Goal: Task Accomplishment & Management: Complete application form

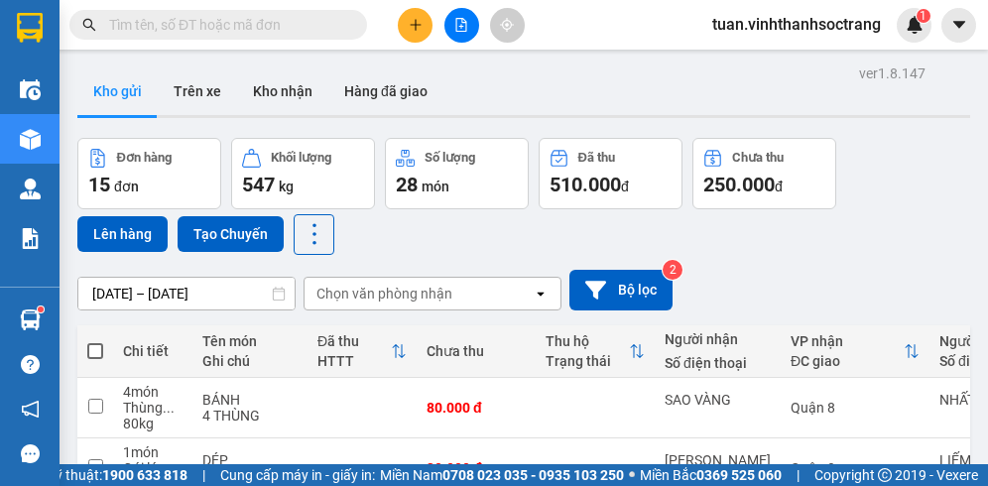
click at [421, 30] on icon "plus" at bounding box center [416, 25] width 14 height 14
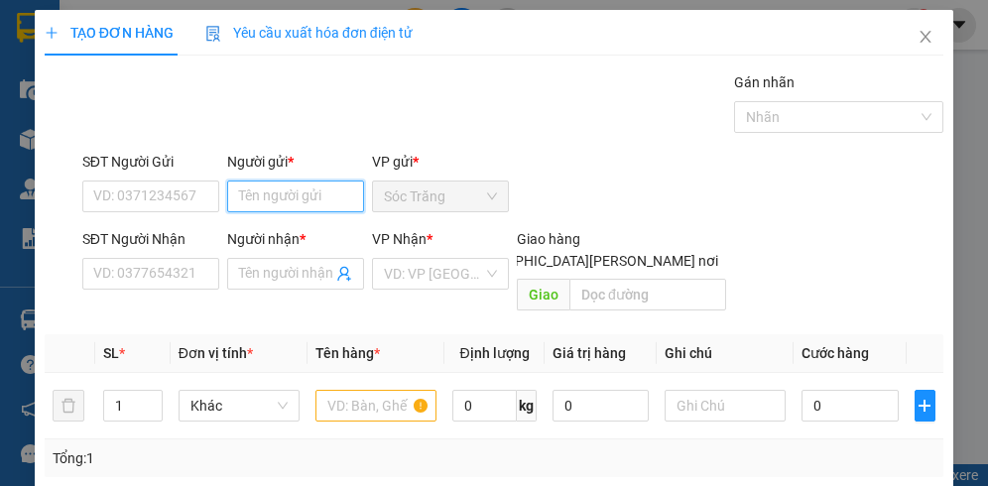
click at [297, 189] on input "Người gửi *" at bounding box center [295, 197] width 137 height 32
type input "LẦU"
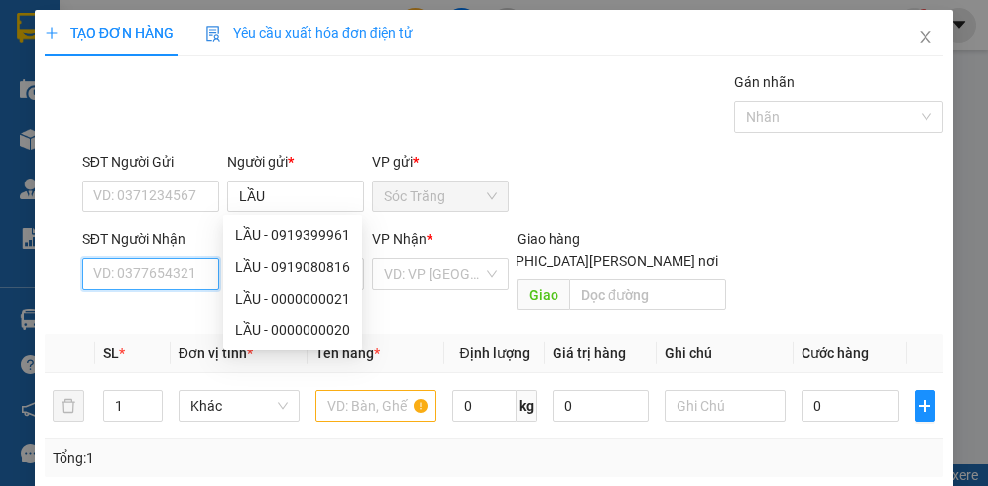
click at [194, 278] on input "SĐT Người Nhận" at bounding box center [150, 274] width 137 height 32
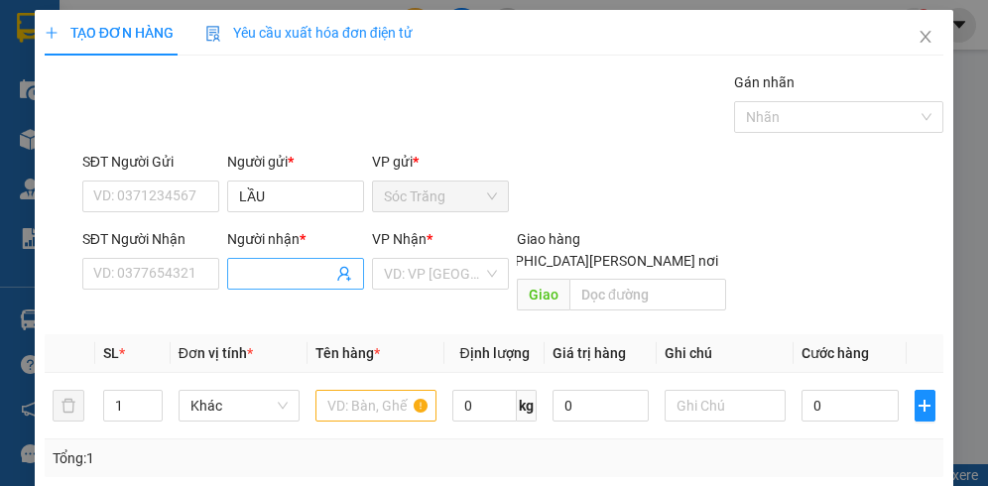
click at [250, 275] on input "Người nhận *" at bounding box center [285, 274] width 93 height 22
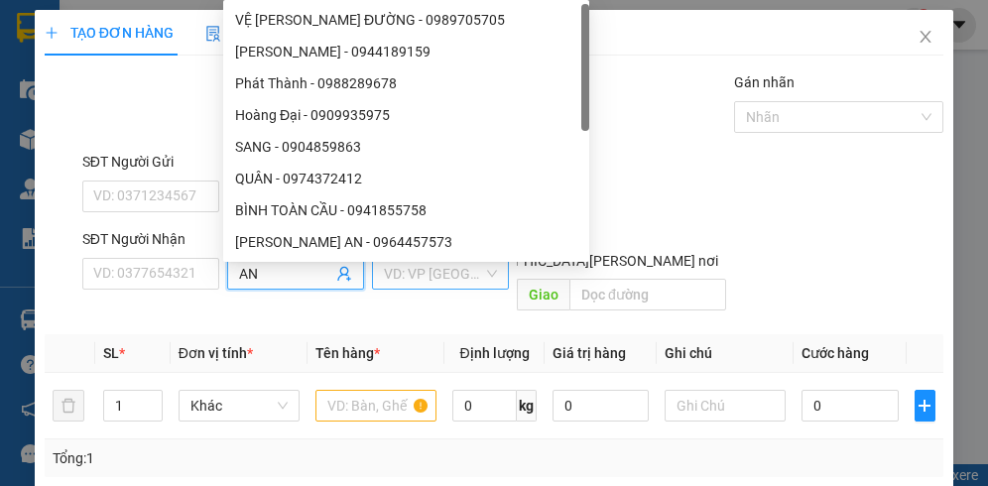
type input "AN"
click at [440, 282] on input "search" at bounding box center [433, 274] width 99 height 30
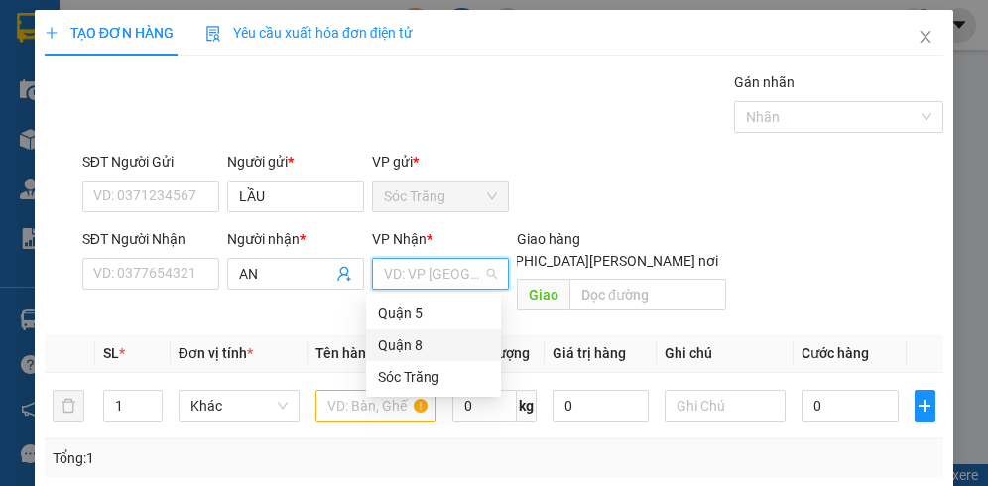
click at [393, 350] on div "Quận 8" at bounding box center [433, 345] width 111 height 22
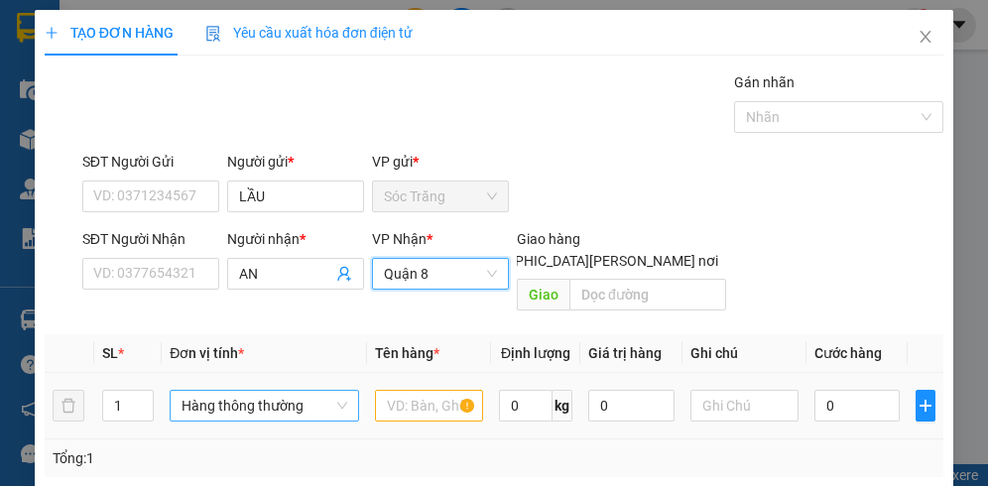
click at [187, 391] on span "Hàng thông thường" at bounding box center [264, 406] width 165 height 30
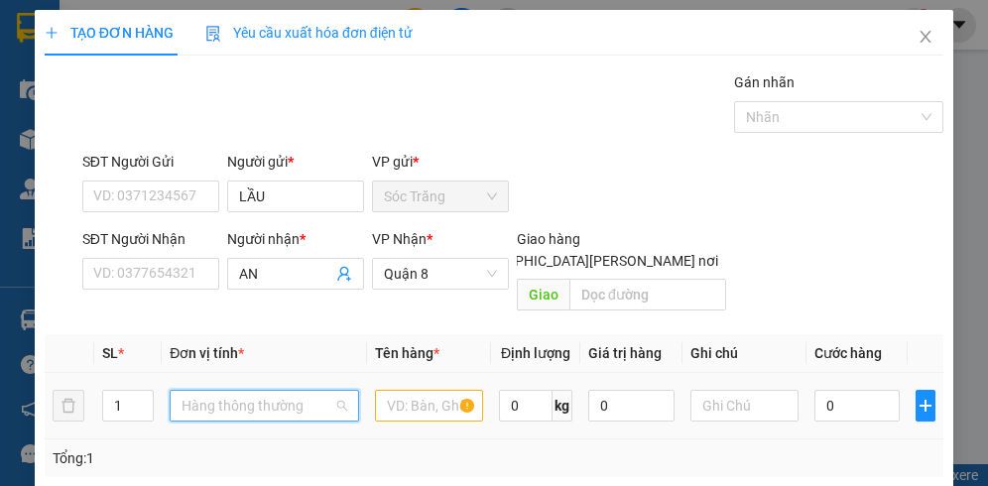
scroll to position [318, 0]
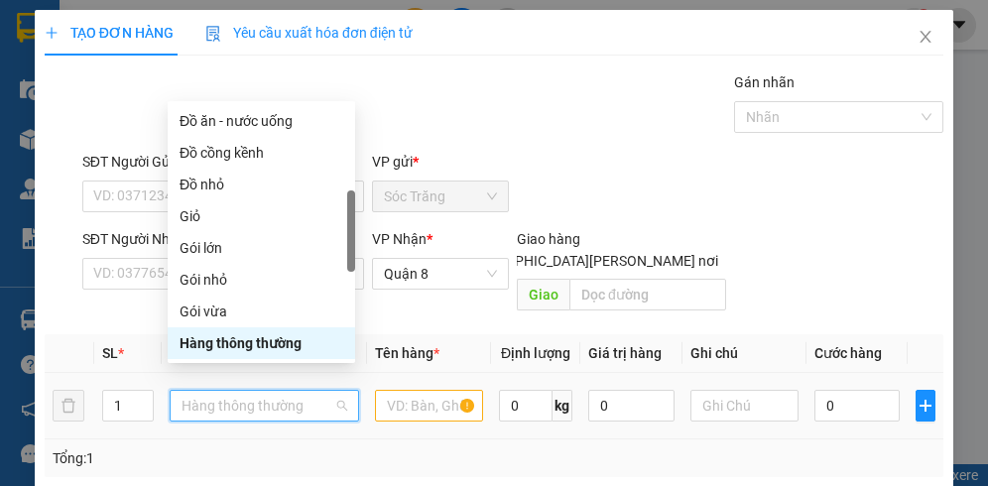
type input "B"
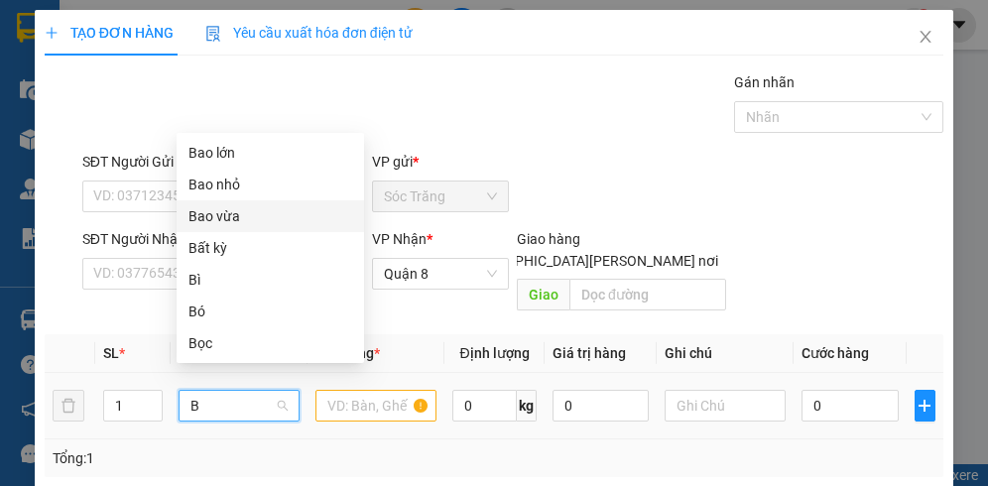
click at [234, 222] on div "Bao vừa" at bounding box center [271, 216] width 164 height 22
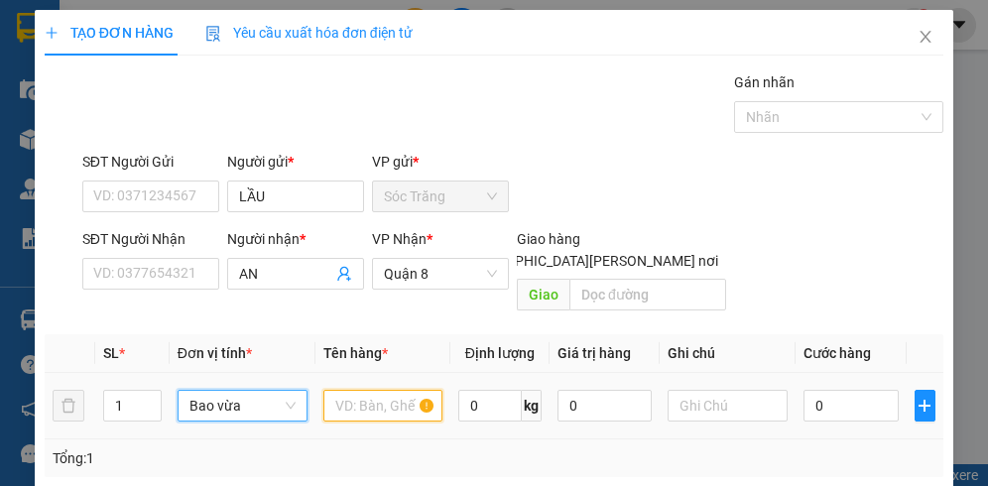
click at [372, 390] on input "text" at bounding box center [384, 406] width 120 height 32
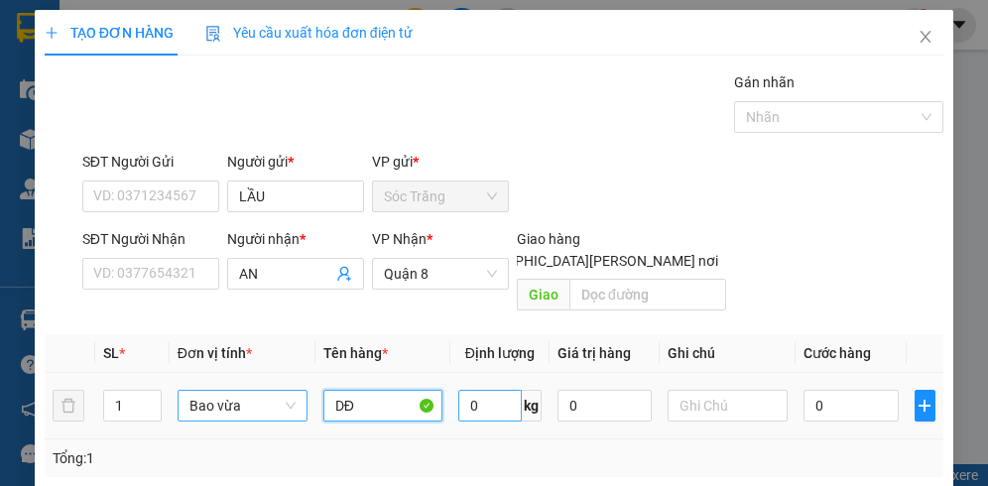
type input "DĐ"
click at [487, 390] on input "0" at bounding box center [489, 406] width 63 height 32
type input "20"
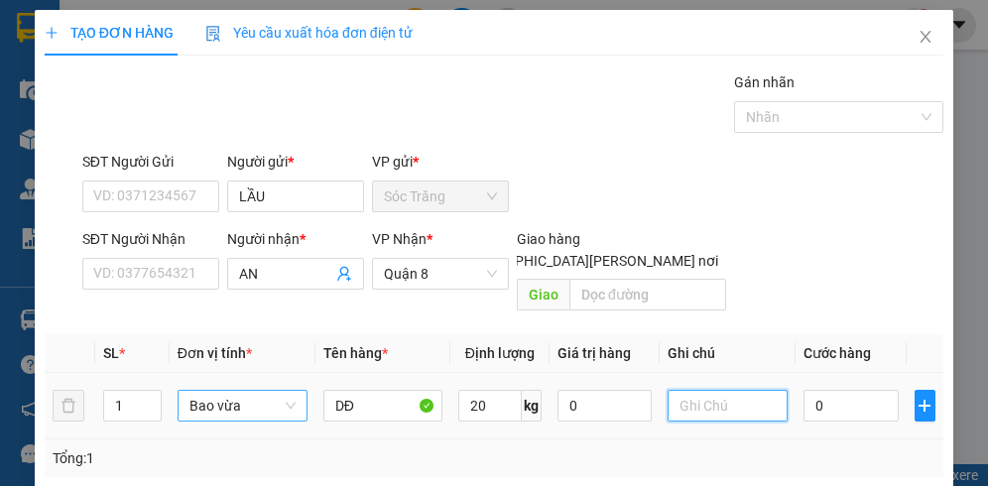
click at [706, 390] on input "text" at bounding box center [728, 406] width 120 height 32
type input "1 BAO"
click at [828, 390] on input "0" at bounding box center [851, 406] width 95 height 32
type input "3"
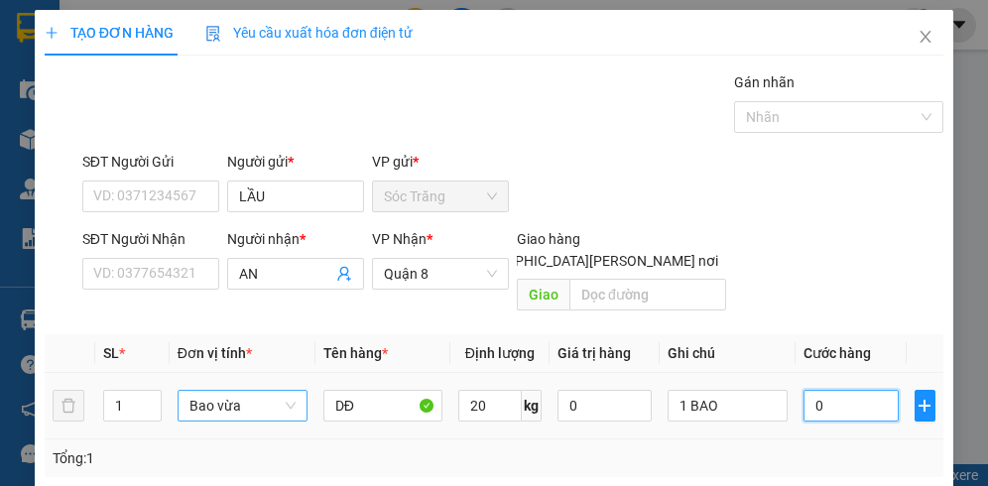
type input "3"
type input "30"
type input "300"
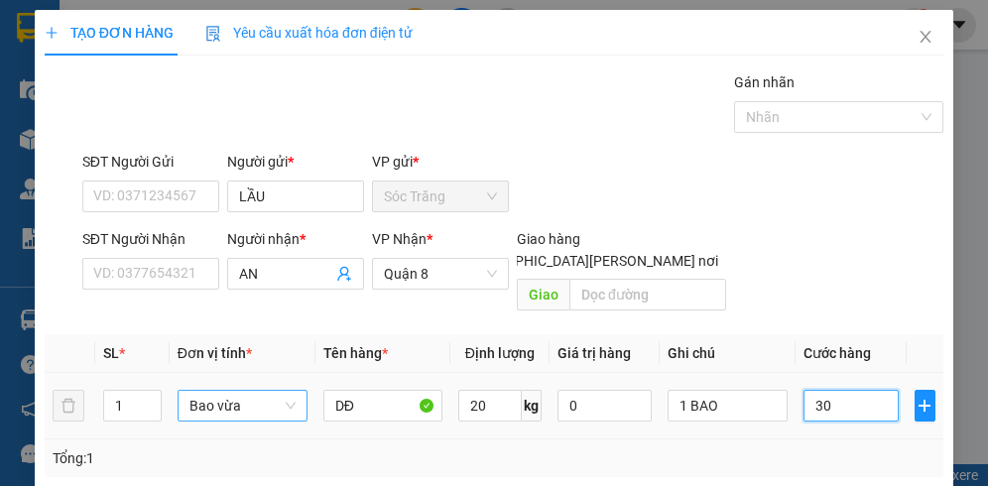
type input "300"
type input "3.000"
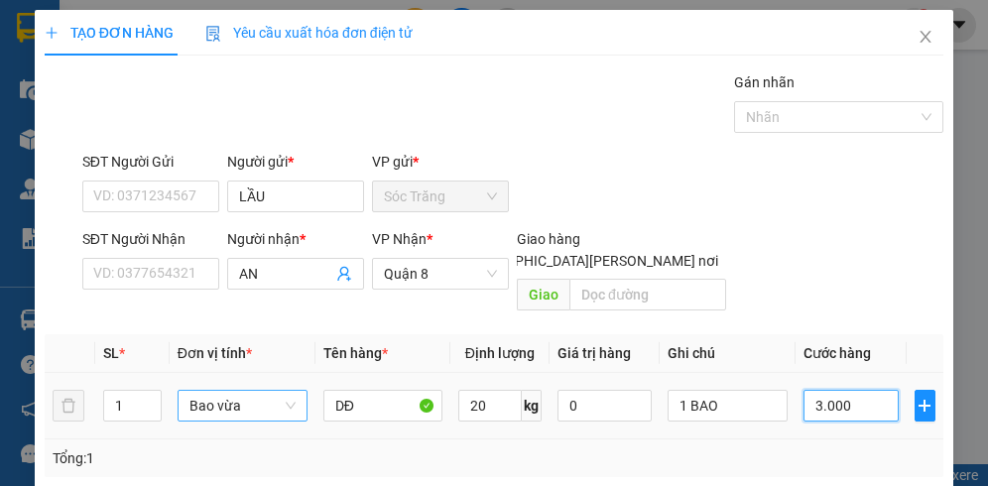
type input "30.000"
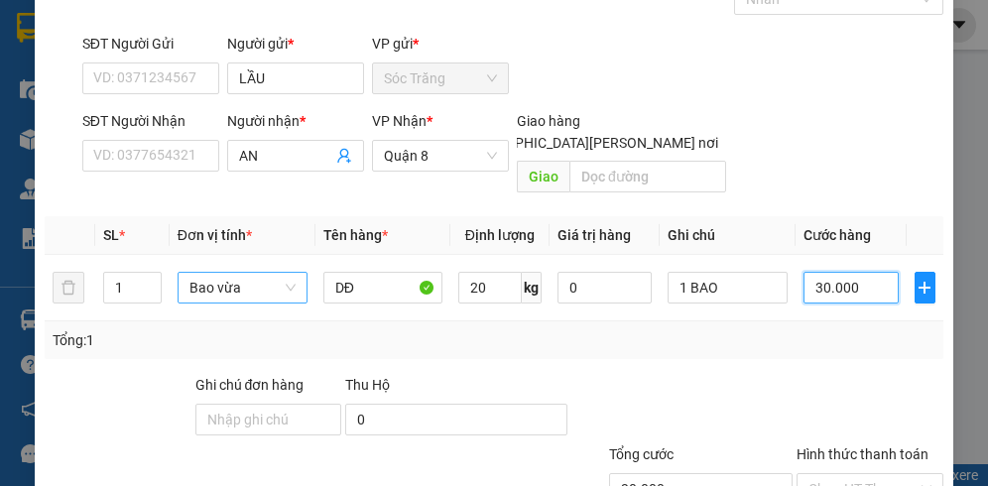
scroll to position [246, 0]
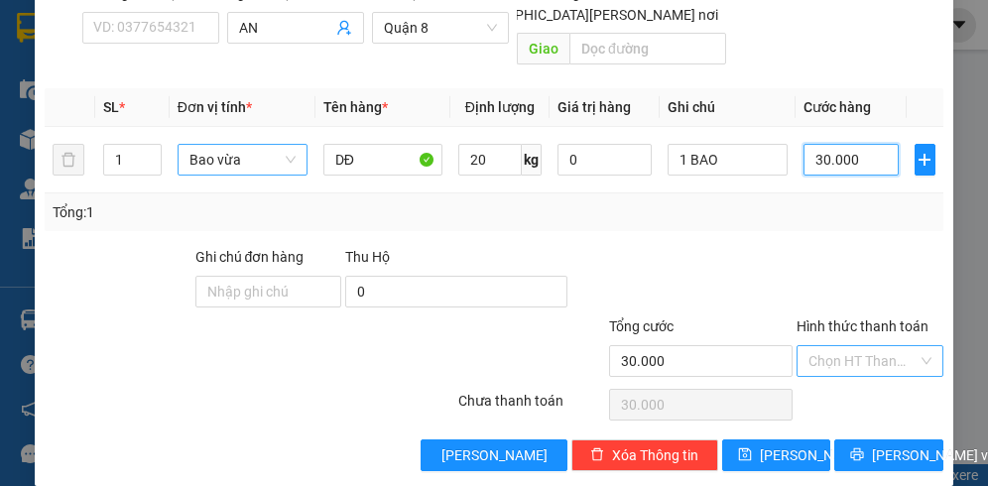
type input "30.000"
click at [829, 346] on input "Hình thức thanh toán" at bounding box center [863, 361] width 109 height 30
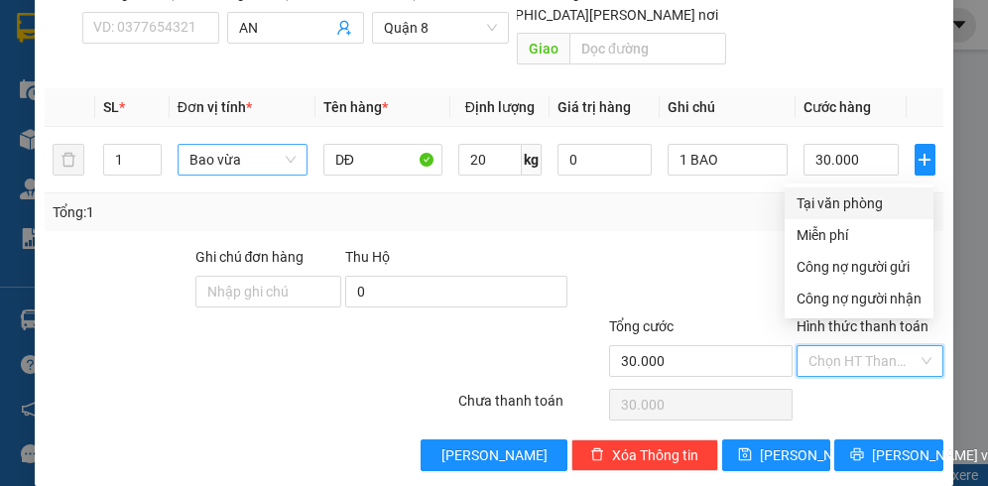
click at [851, 202] on div "Tại văn phòng" at bounding box center [859, 204] width 125 height 22
type input "0"
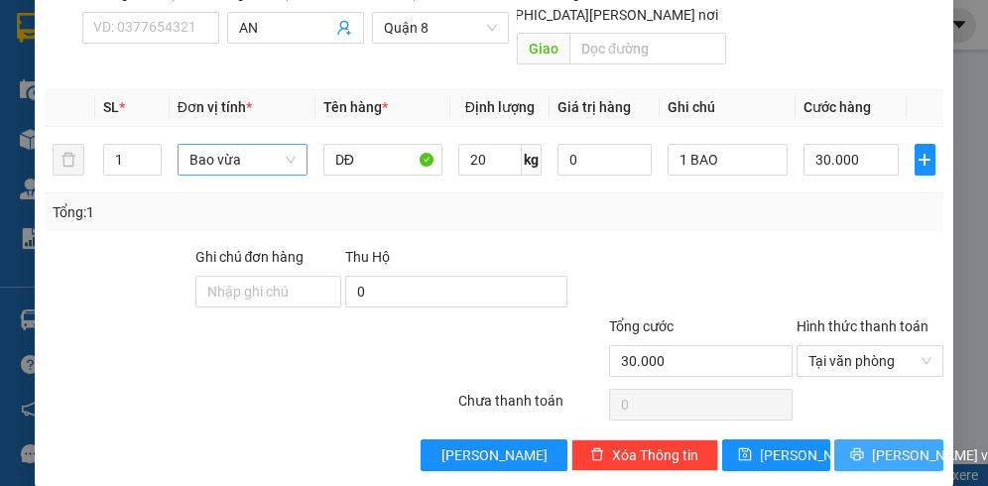
click at [872, 445] on span "[PERSON_NAME] và In" at bounding box center [941, 456] width 139 height 22
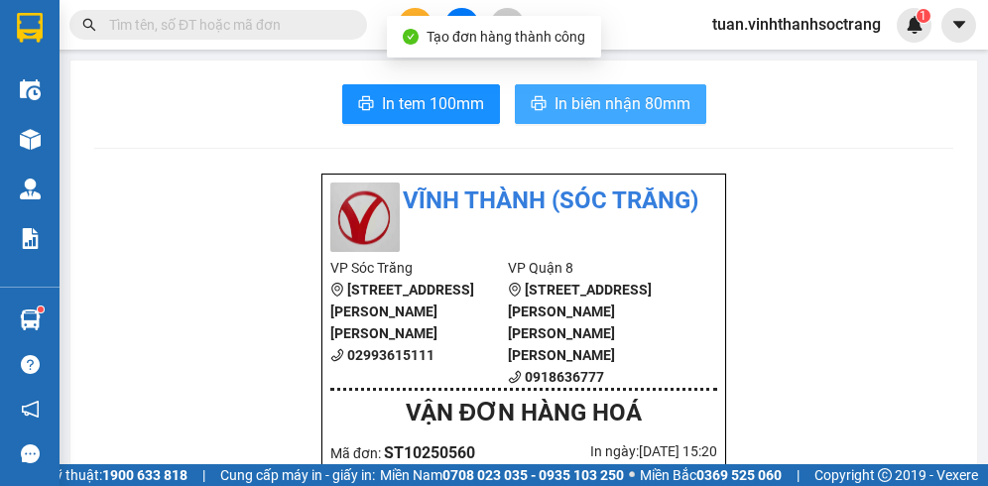
click at [568, 109] on span "In biên nhận 80mm" at bounding box center [623, 103] width 136 height 25
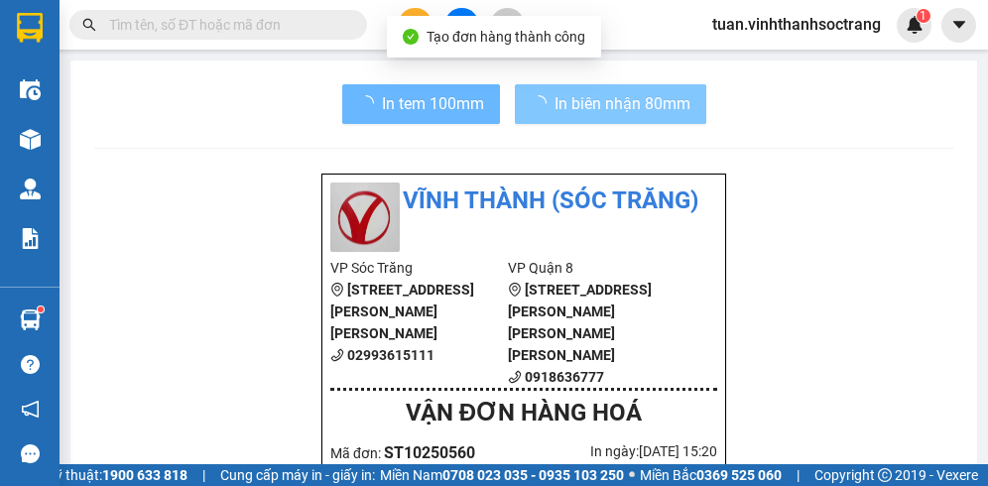
click at [587, 113] on span "In biên nhận 80mm" at bounding box center [623, 103] width 136 height 25
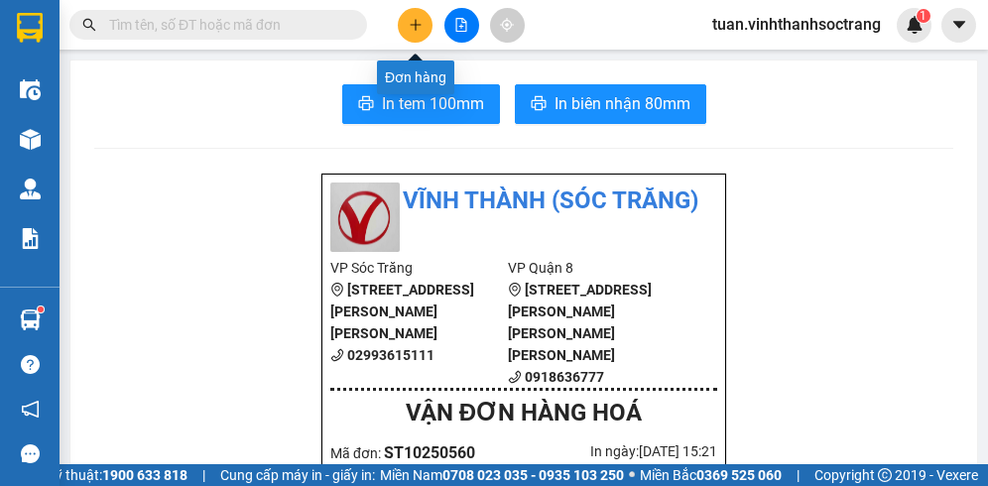
click at [409, 16] on button at bounding box center [415, 25] width 35 height 35
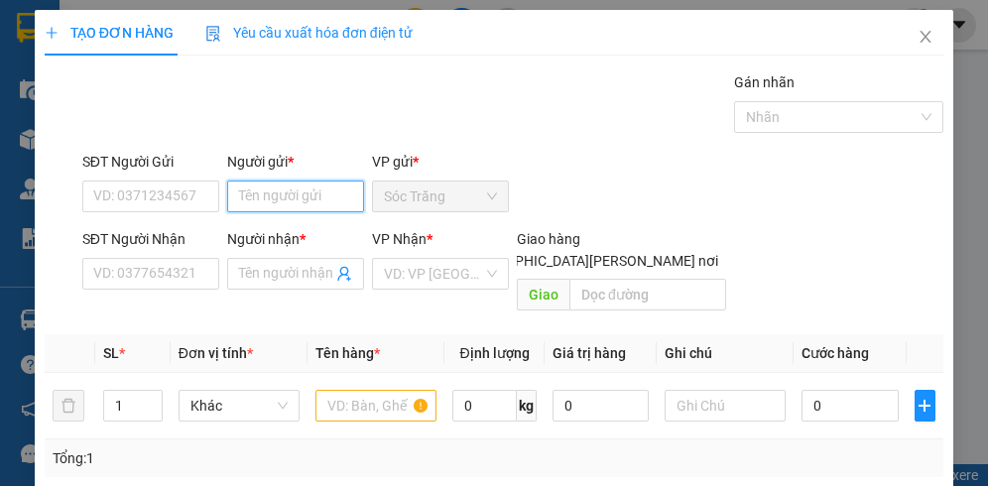
click at [311, 205] on input "Người gửi *" at bounding box center [295, 197] width 137 height 32
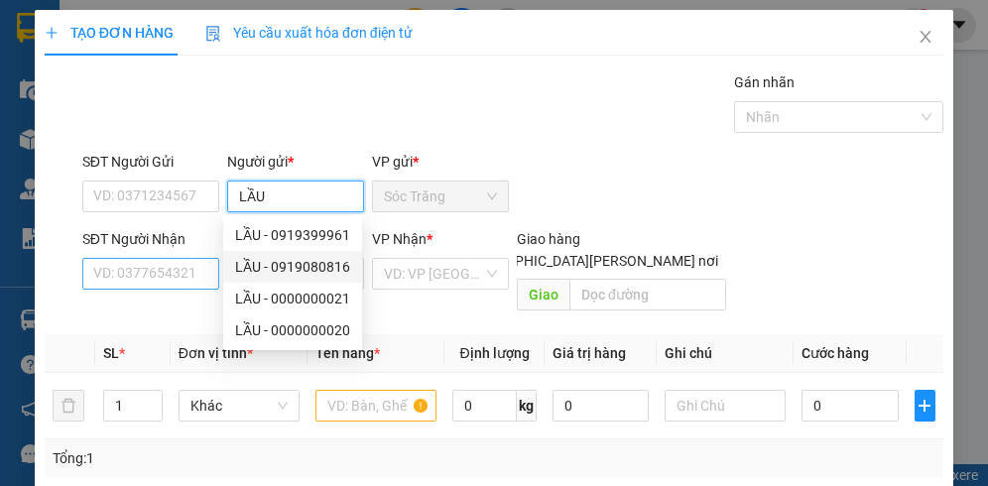
type input "LẦU"
click at [175, 270] on input "SĐT Người Nhận" at bounding box center [150, 274] width 137 height 32
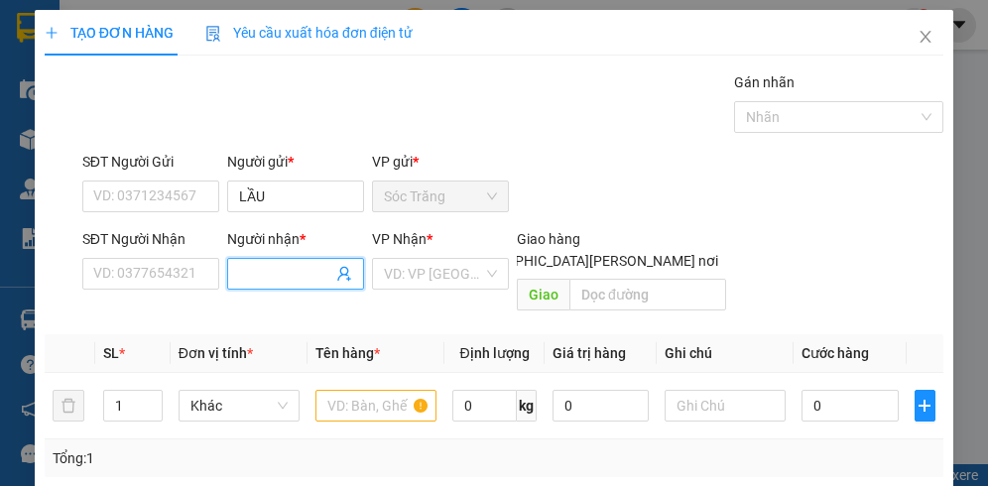
click at [258, 272] on input "Người nhận *" at bounding box center [285, 274] width 93 height 22
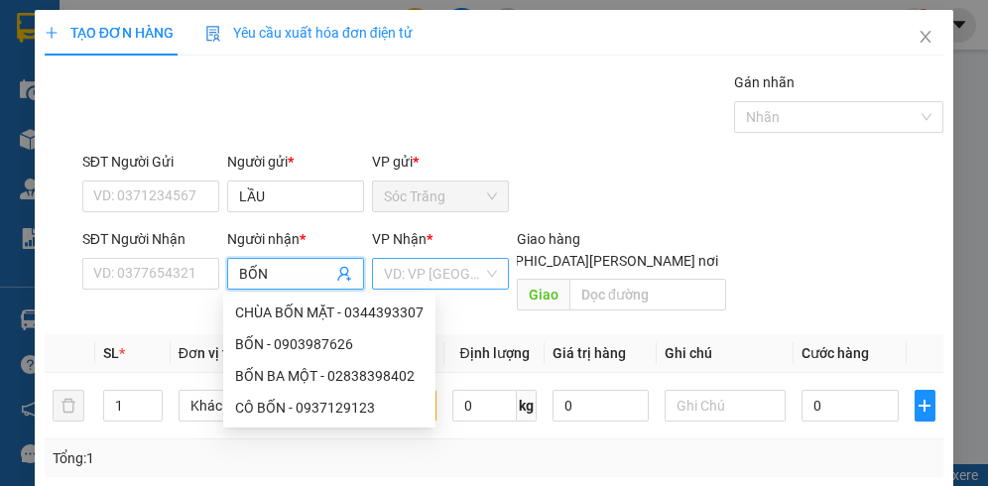
type input "BỐN"
click at [455, 278] on input "search" at bounding box center [433, 274] width 99 height 30
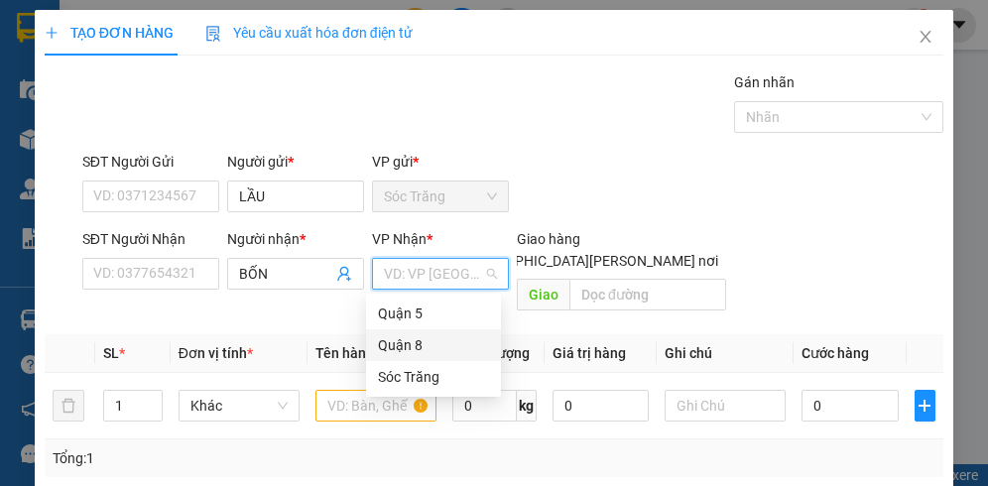
click at [404, 336] on div "Quận 8" at bounding box center [433, 345] width 111 height 22
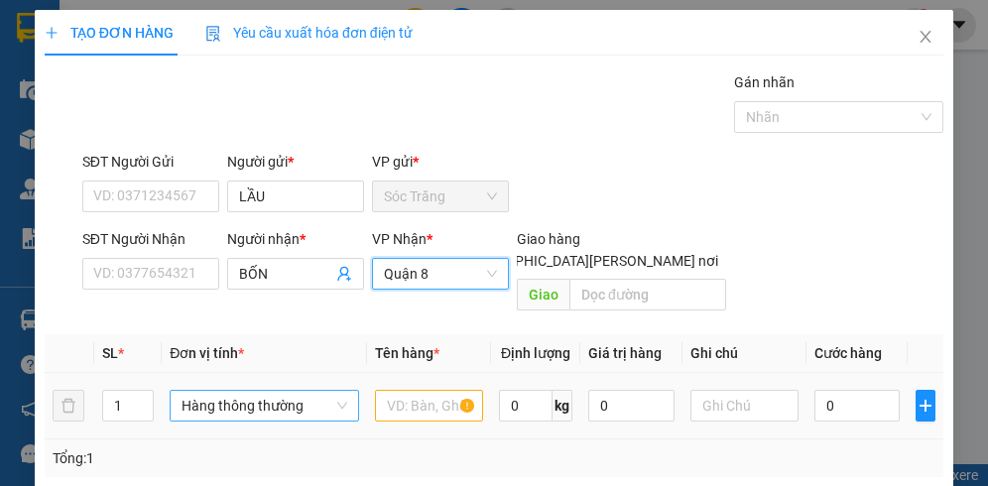
click at [206, 391] on span "Hàng thông thường" at bounding box center [264, 406] width 165 height 30
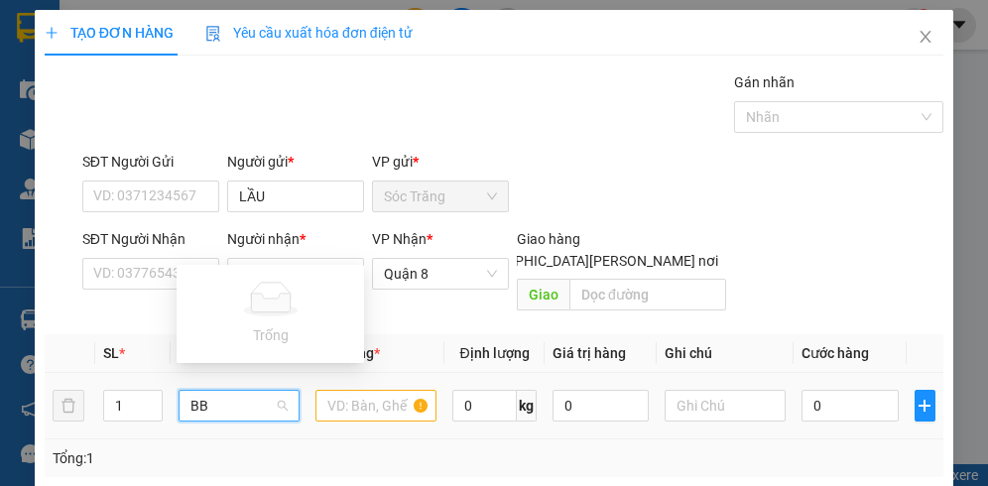
type input "B"
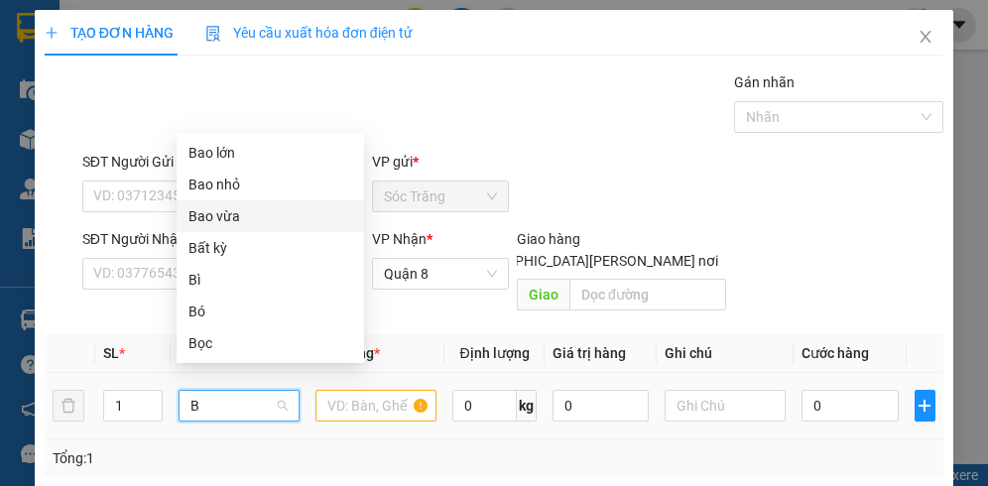
click at [225, 213] on div "Bao vừa" at bounding box center [271, 216] width 164 height 22
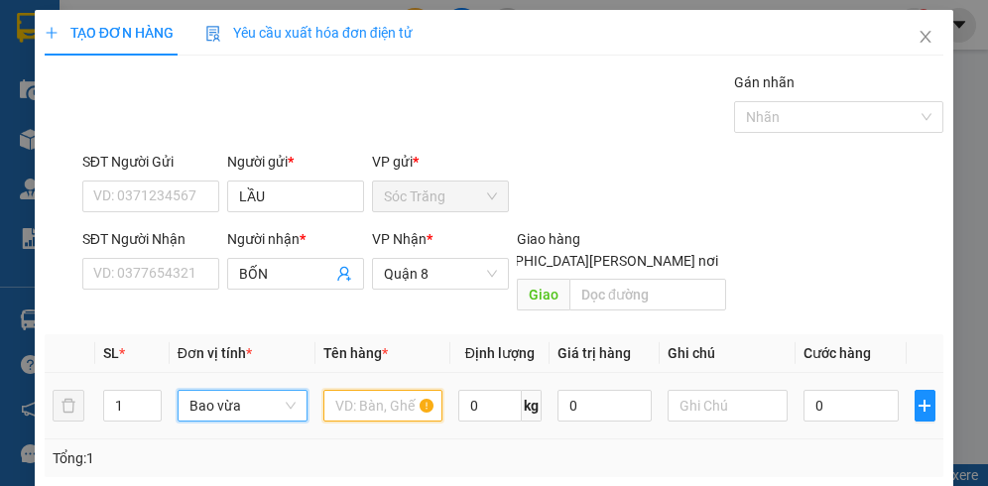
click at [342, 390] on input "text" at bounding box center [384, 406] width 120 height 32
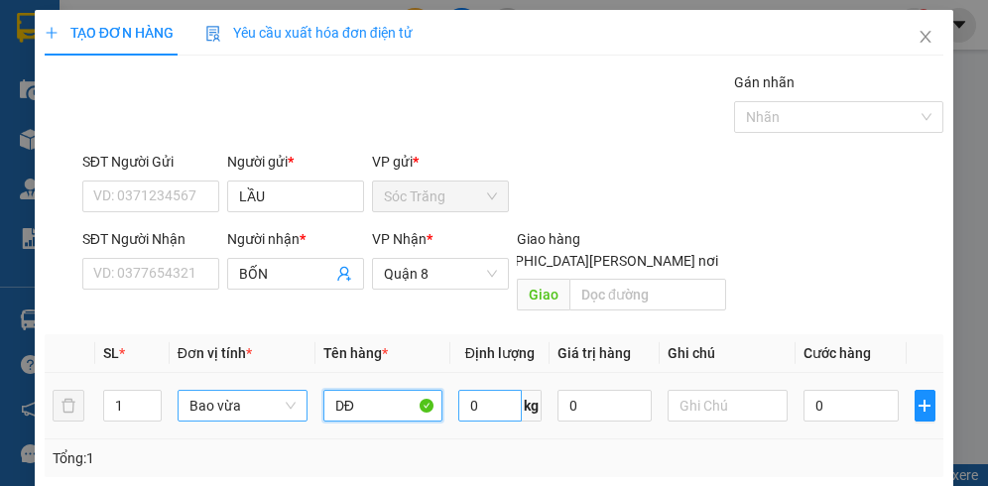
type input "DĐ"
click at [470, 390] on input "0" at bounding box center [489, 406] width 63 height 32
type input "20"
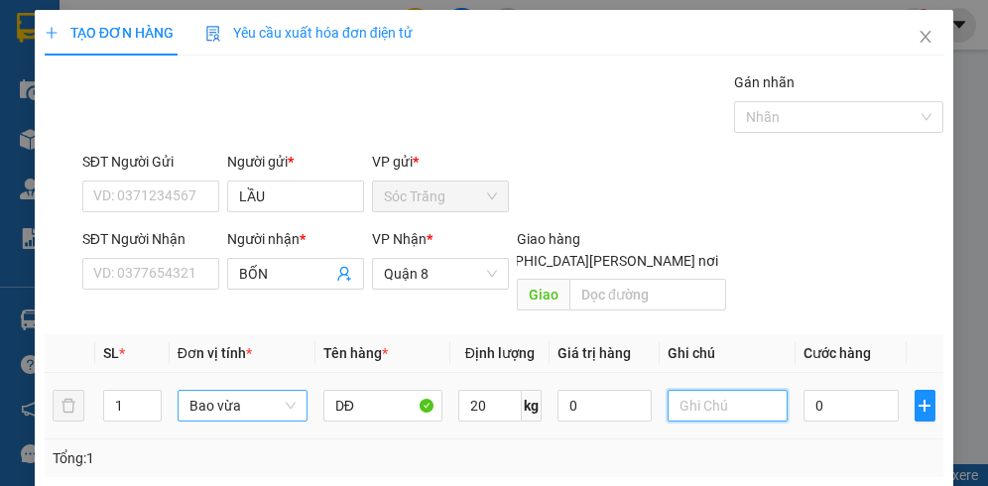
click at [691, 390] on input "text" at bounding box center [728, 406] width 120 height 32
type input "1 BAO"
click at [863, 394] on input "0" at bounding box center [851, 406] width 95 height 32
type input "3"
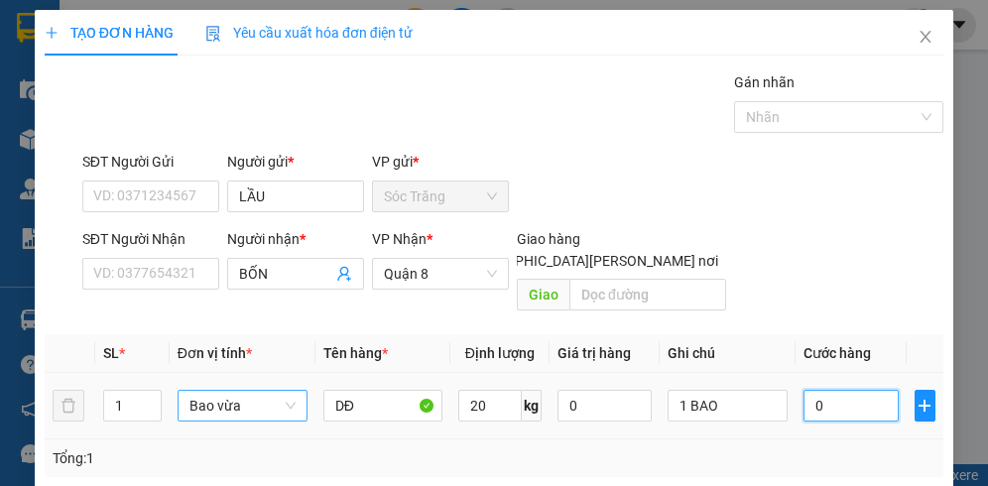
type input "3"
type input "30"
type input "300"
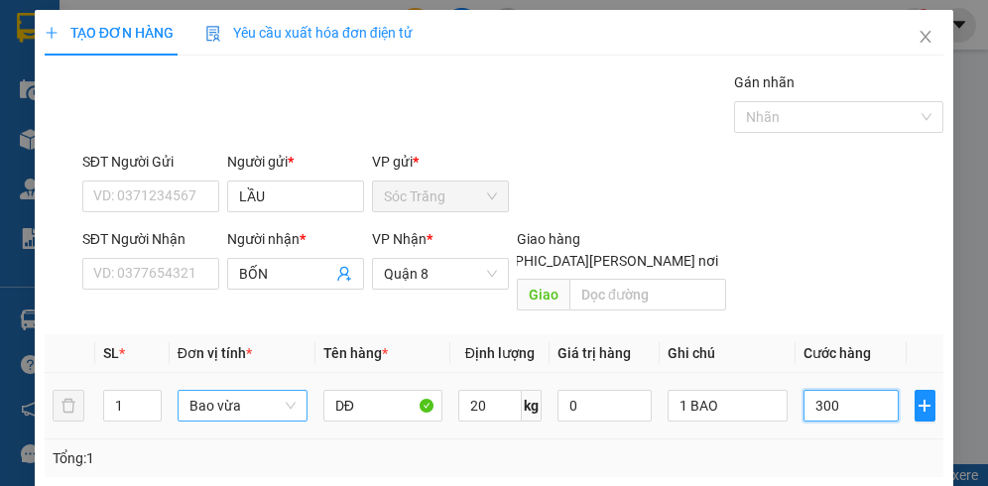
type input "300"
type input "3.000"
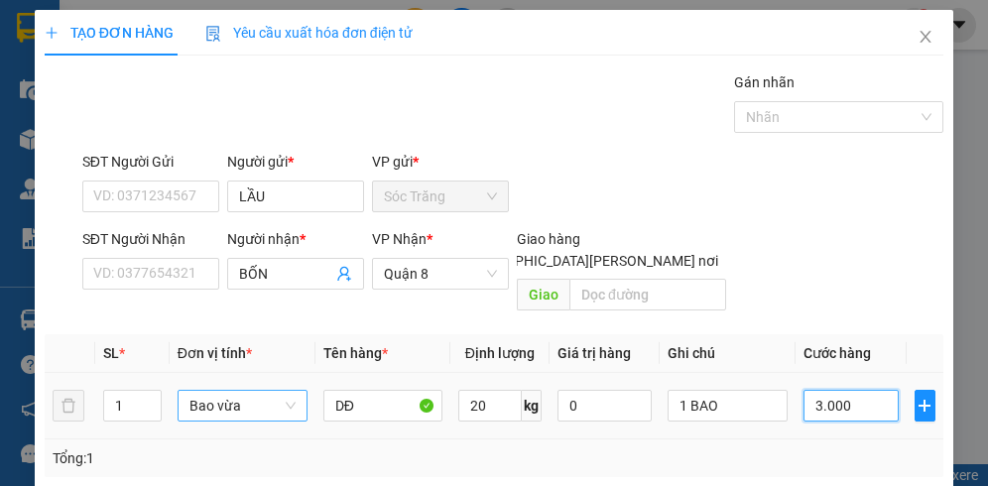
type input "30.000"
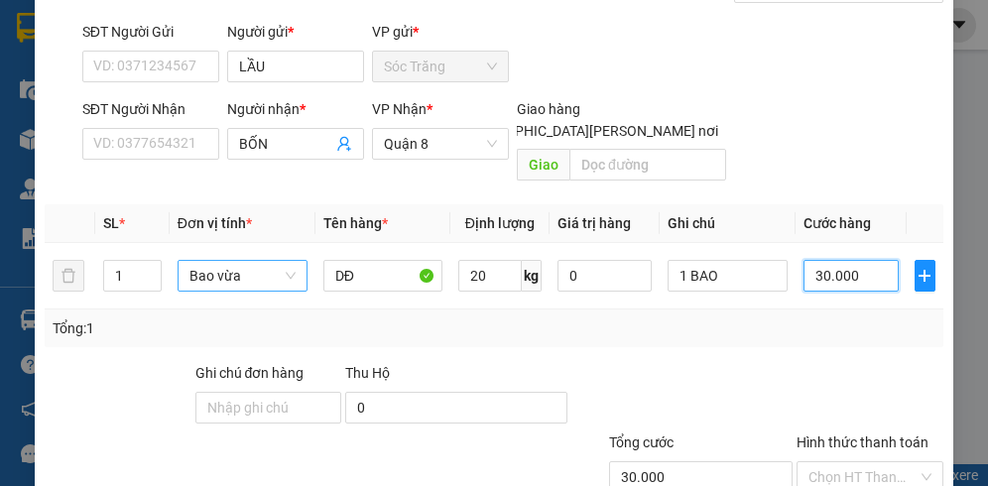
scroll to position [246, 0]
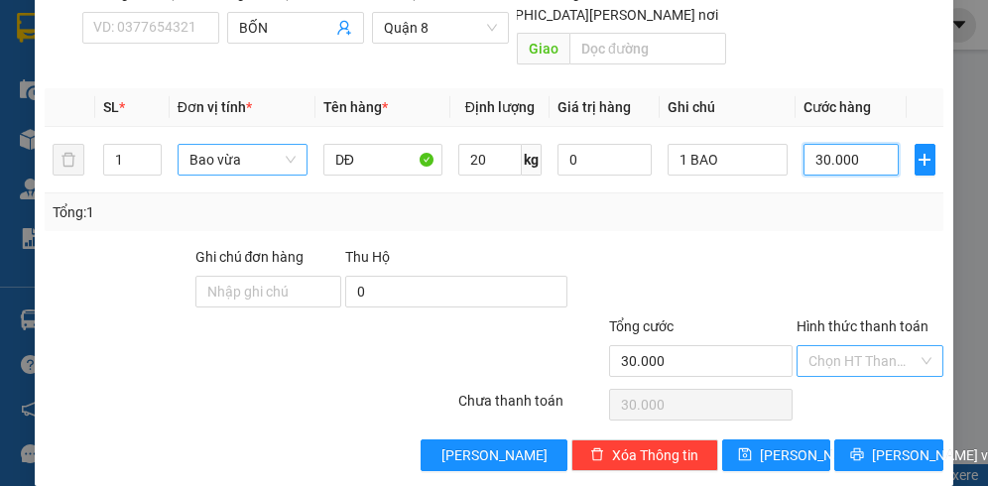
type input "30.000"
click at [843, 346] on input "Hình thức thanh toán" at bounding box center [863, 361] width 109 height 30
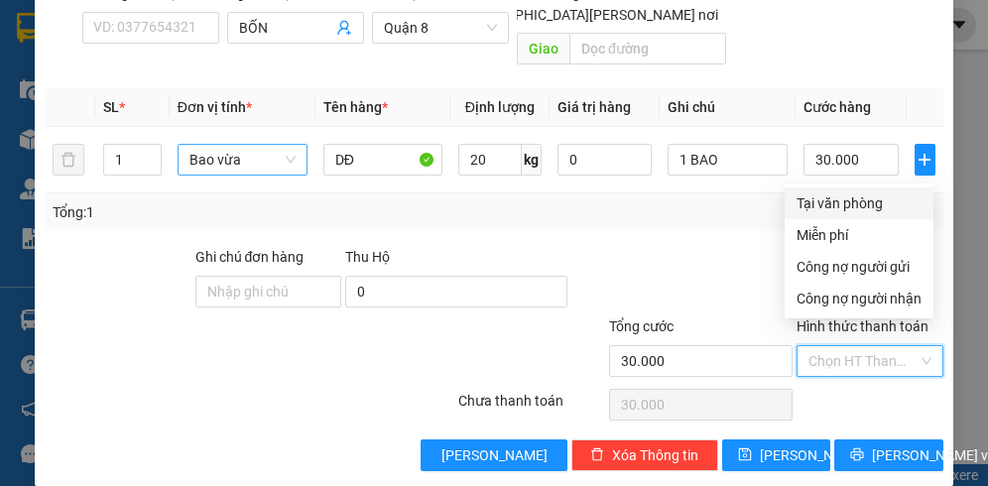
click at [842, 208] on div "Tại văn phòng" at bounding box center [859, 204] width 125 height 22
type input "0"
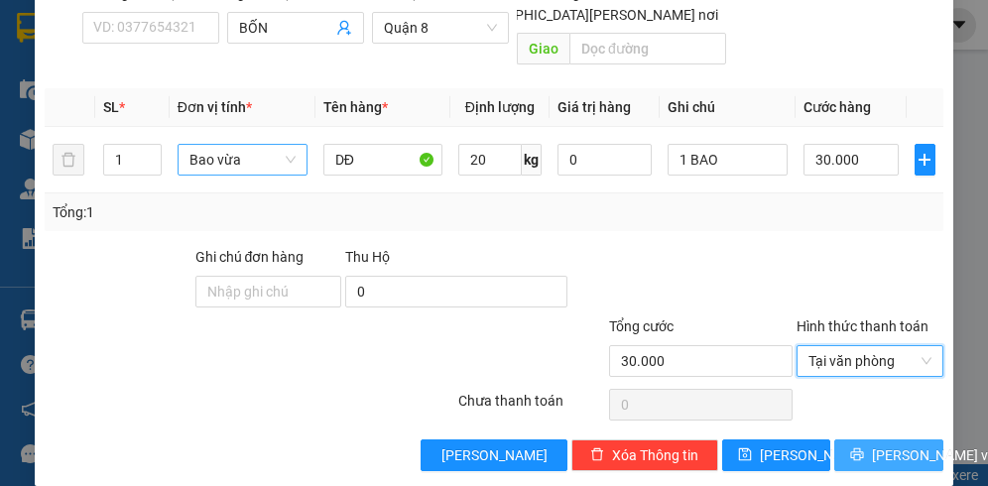
click at [872, 445] on span "[PERSON_NAME] và In" at bounding box center [941, 456] width 139 height 22
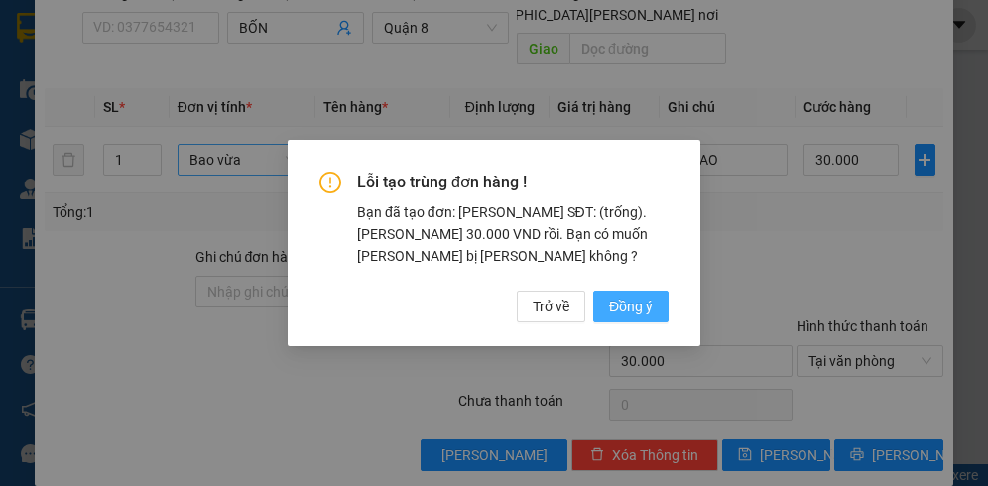
click at [622, 298] on span "Đồng ý" at bounding box center [631, 307] width 44 height 22
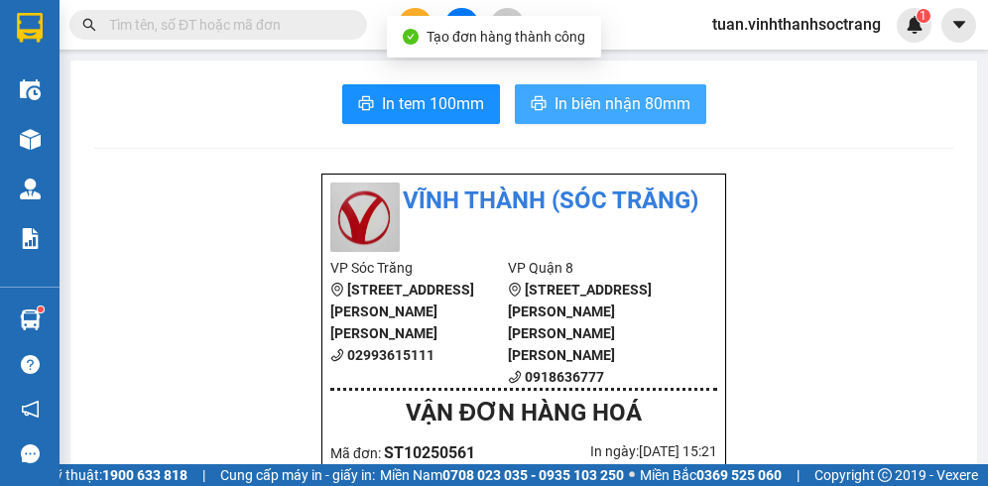
drag, startPoint x: 594, startPoint y: 112, endPoint x: 580, endPoint y: 112, distance: 14.9
click at [594, 111] on span "In biên nhận 80mm" at bounding box center [623, 103] width 136 height 25
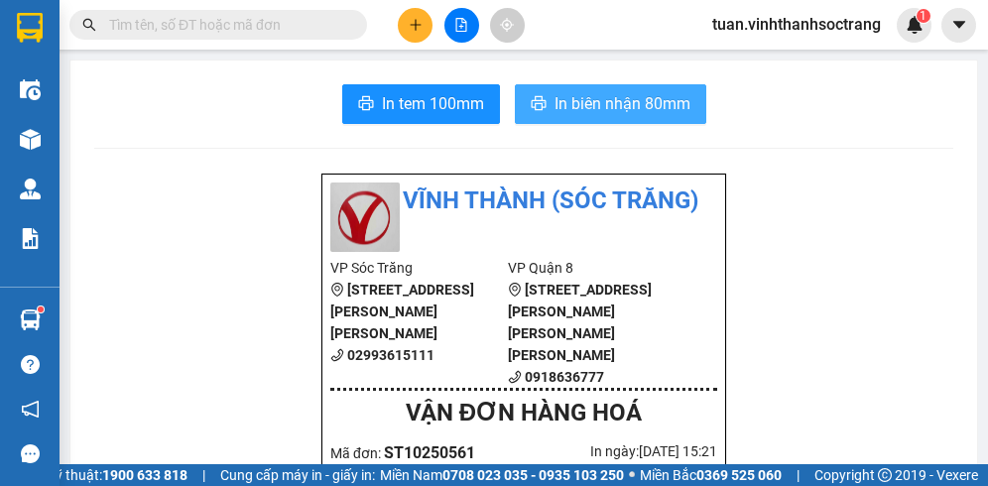
drag, startPoint x: 627, startPoint y: 109, endPoint x: 653, endPoint y: 95, distance: 29.3
click at [626, 107] on span "In biên nhận 80mm" at bounding box center [623, 103] width 136 height 25
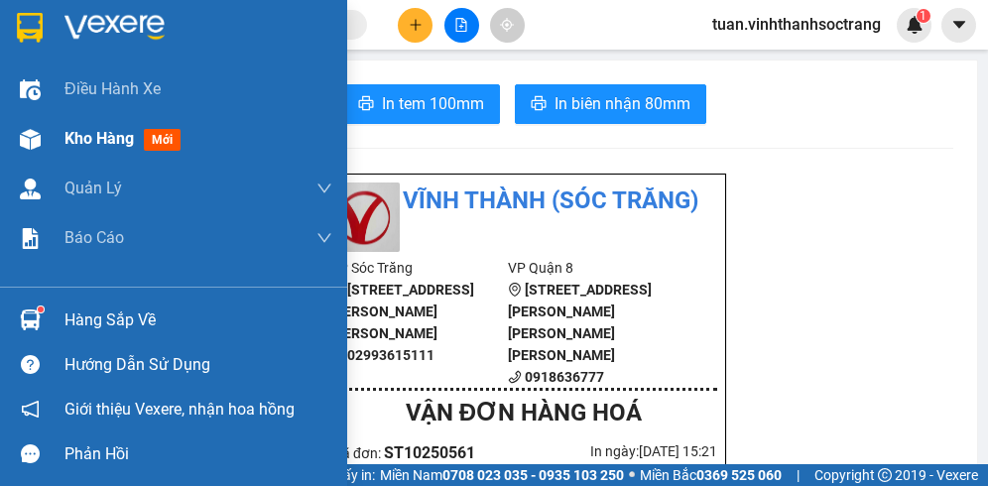
click at [91, 136] on span "Kho hàng" at bounding box center [99, 138] width 69 height 19
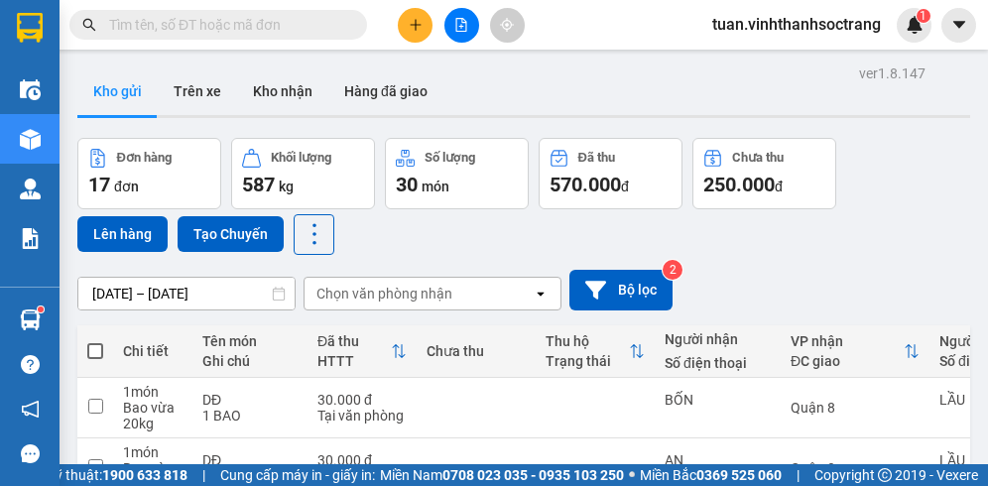
click at [402, 24] on button at bounding box center [415, 25] width 35 height 35
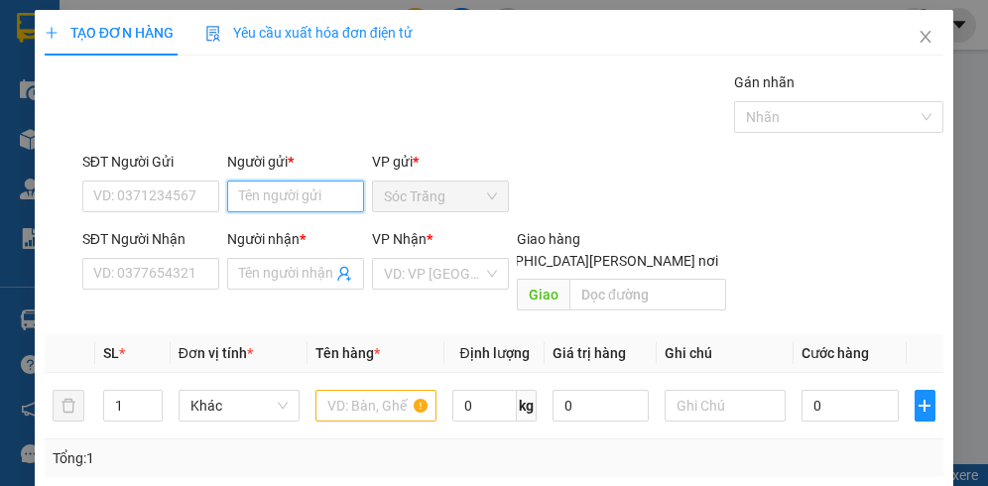
click at [318, 202] on input "Người gửi *" at bounding box center [295, 197] width 137 height 32
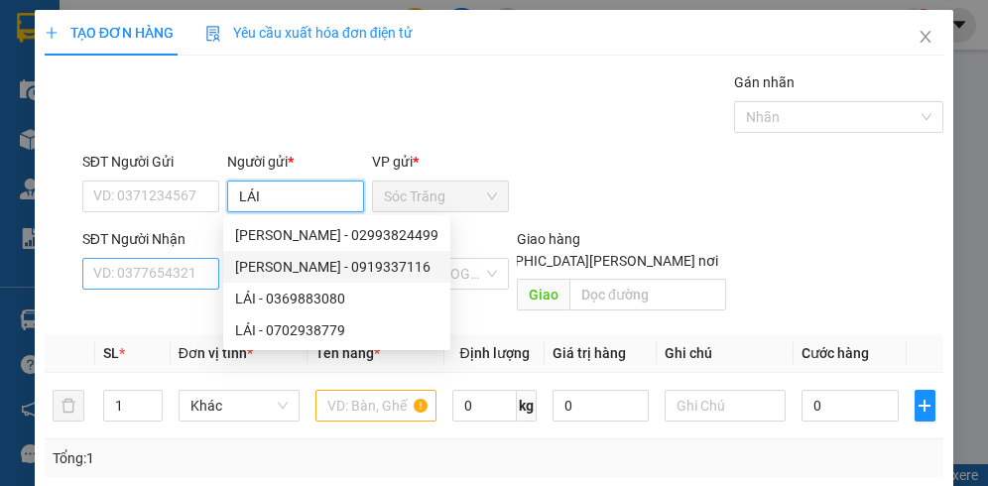
type input "LÁI"
click at [159, 284] on input "SĐT Người Nhận" at bounding box center [150, 274] width 137 height 32
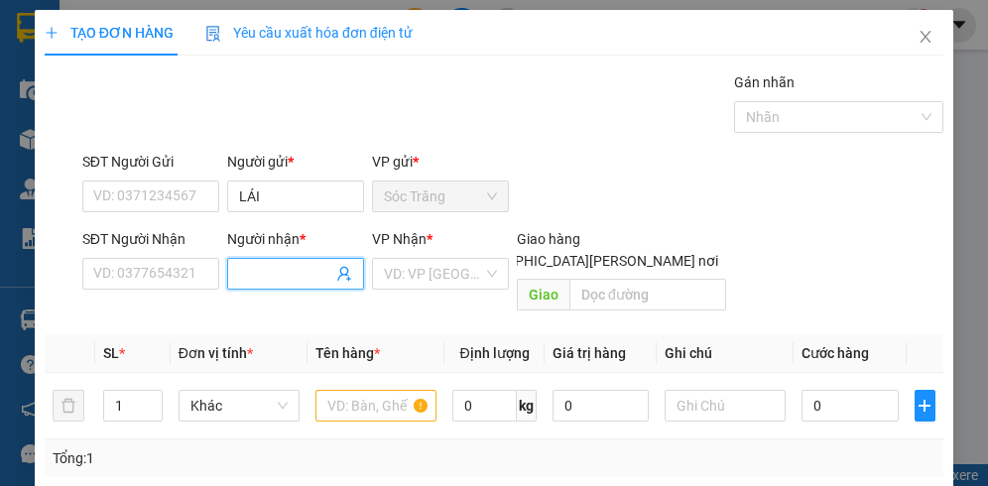
click at [266, 274] on input "Người nhận *" at bounding box center [285, 274] width 93 height 22
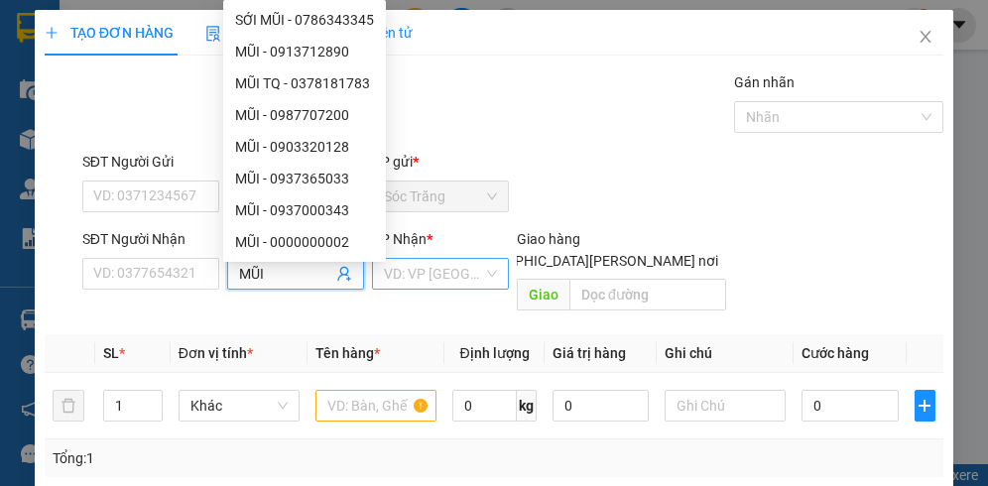
type input "MŨI"
click at [415, 280] on input "search" at bounding box center [433, 274] width 99 height 30
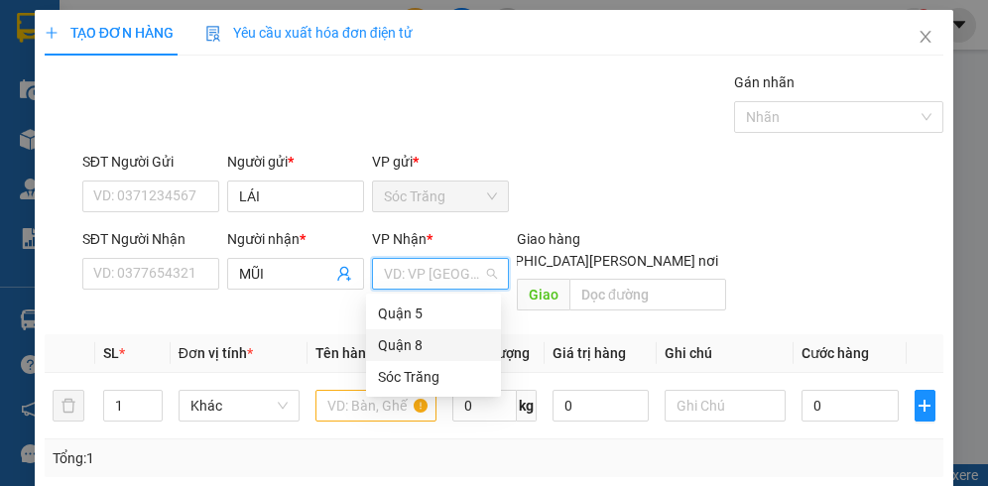
click at [401, 346] on div "Quận 8" at bounding box center [433, 345] width 111 height 22
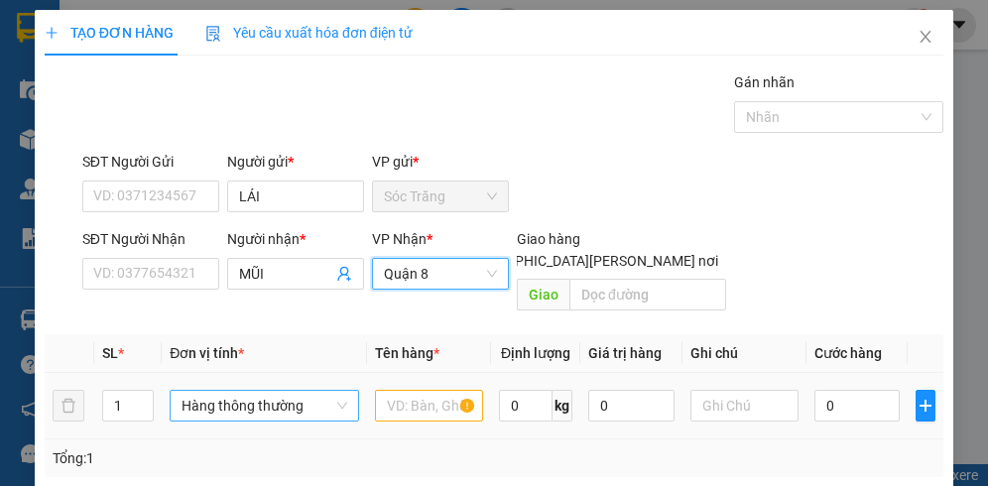
click at [234, 391] on span "Hàng thông thường" at bounding box center [264, 406] width 165 height 30
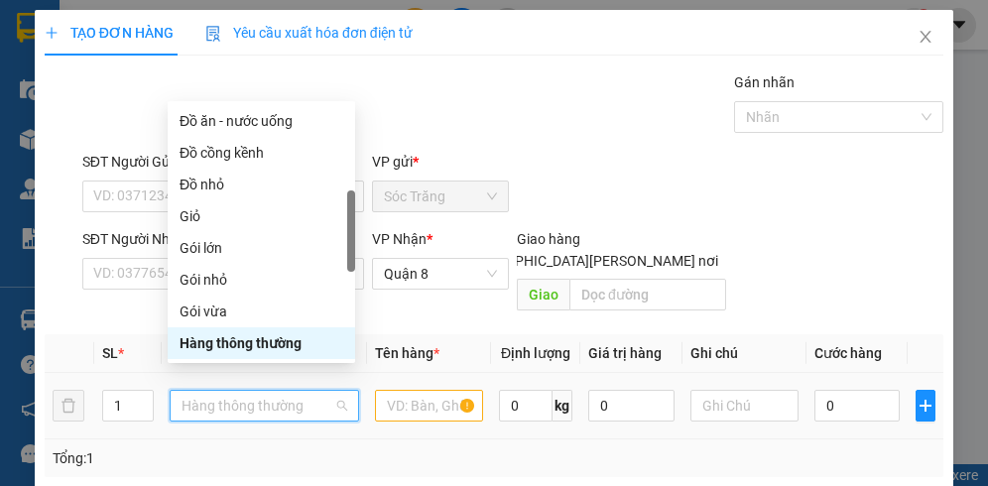
type input "T"
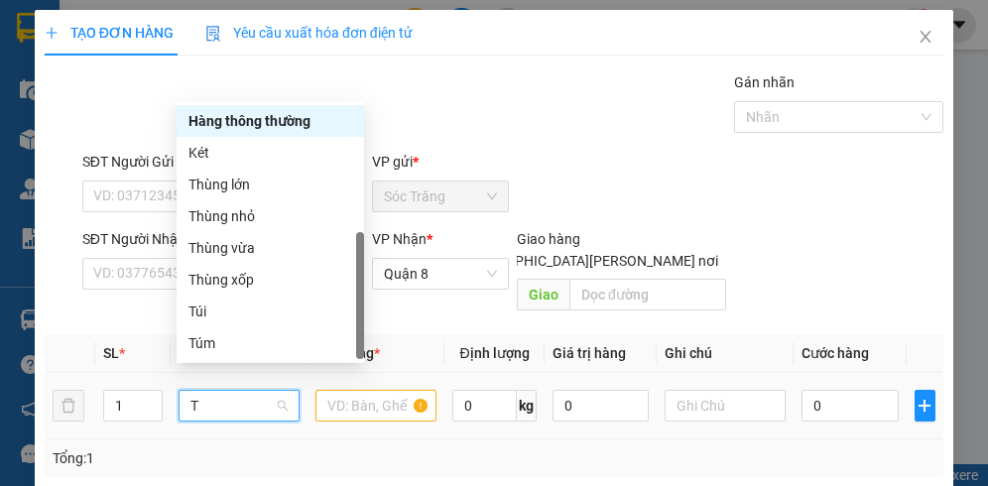
scroll to position [64, 0]
click at [246, 219] on div "Thùng nhỏ" at bounding box center [271, 216] width 164 height 22
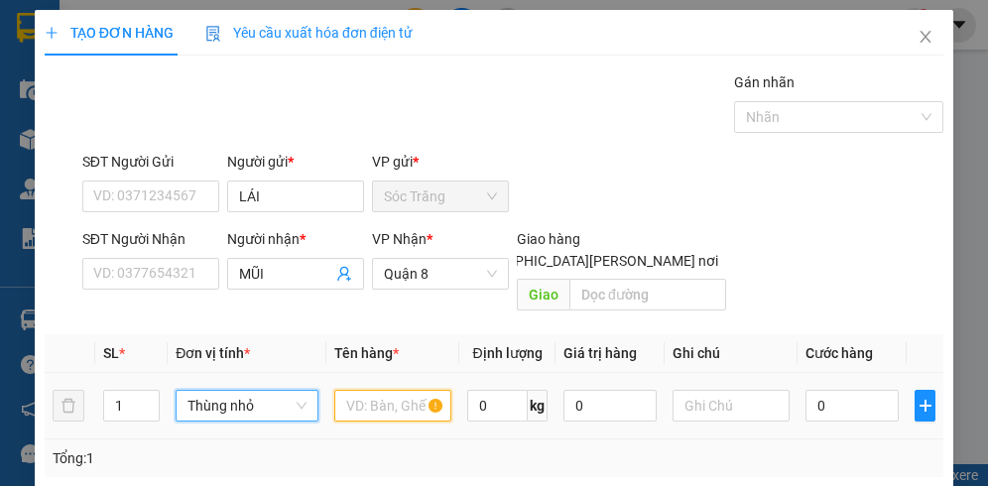
click at [366, 390] on input "text" at bounding box center [392, 406] width 117 height 32
type input "BPT"
click at [496, 390] on input "0" at bounding box center [498, 406] width 62 height 32
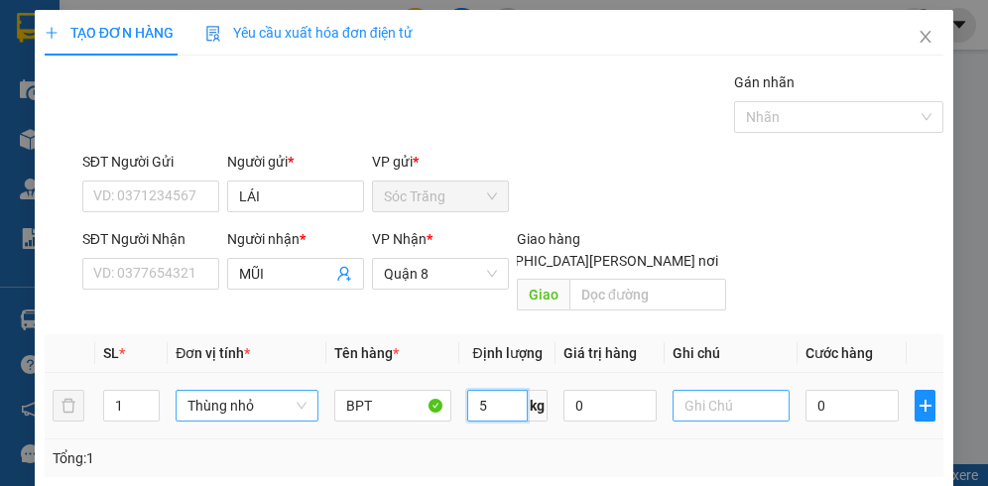
type input "5"
click at [703, 390] on input "text" at bounding box center [731, 406] width 117 height 32
type input "1 THÙNG"
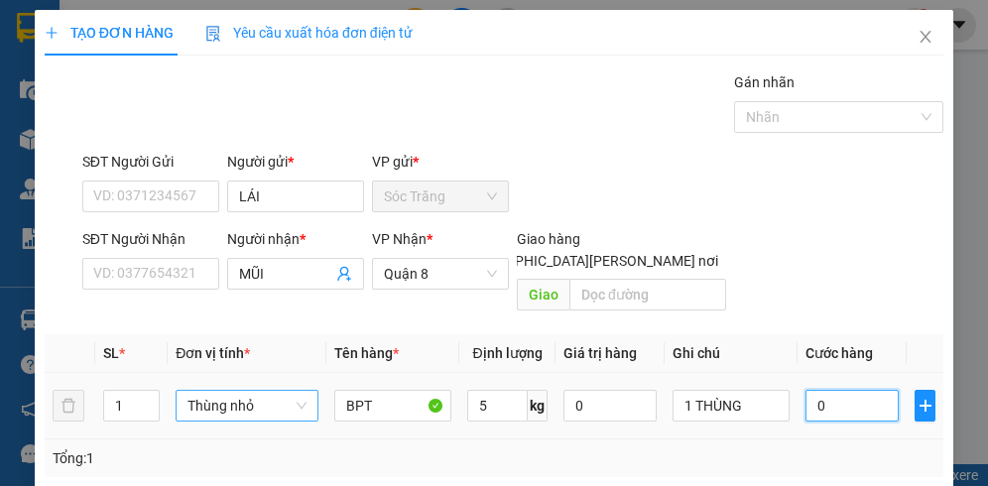
click at [876, 390] on input "0" at bounding box center [852, 406] width 93 height 32
type input "2"
type input "20"
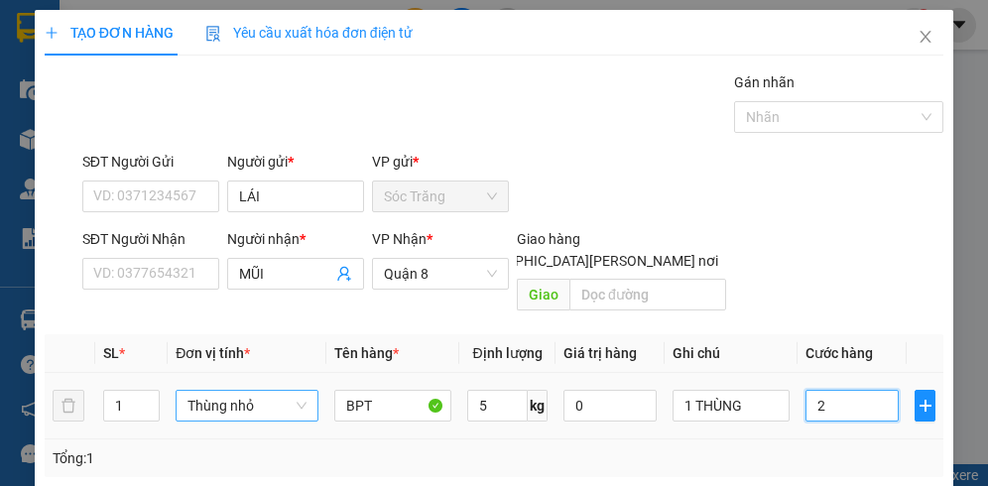
type input "20"
type input "200"
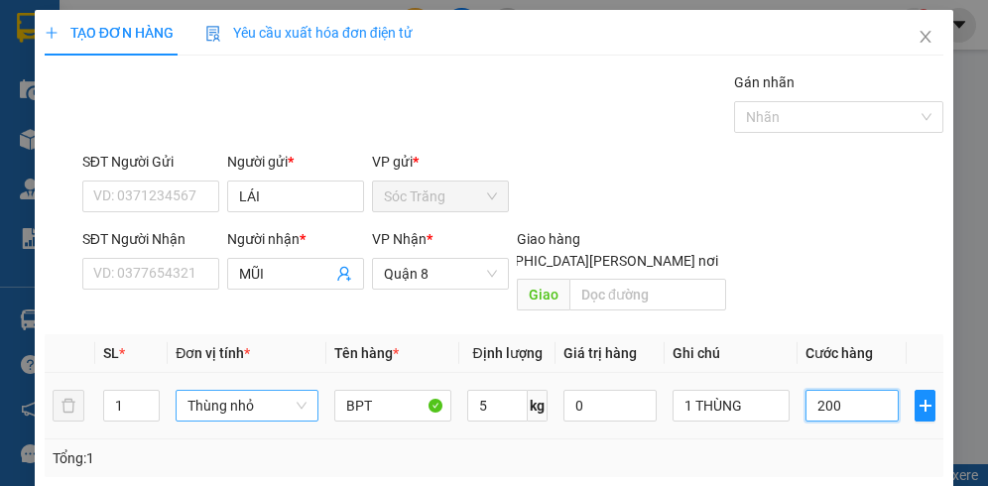
type input "2.000"
type input "20.000"
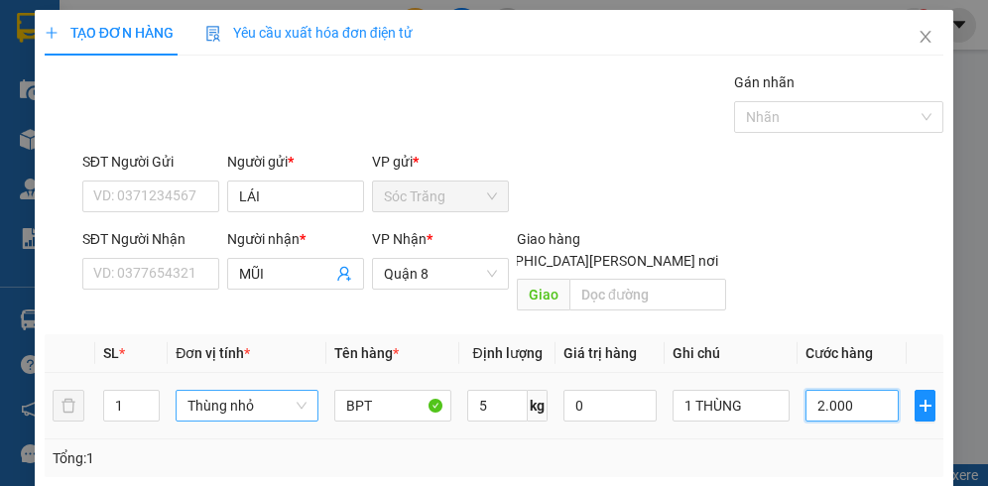
type input "20.000"
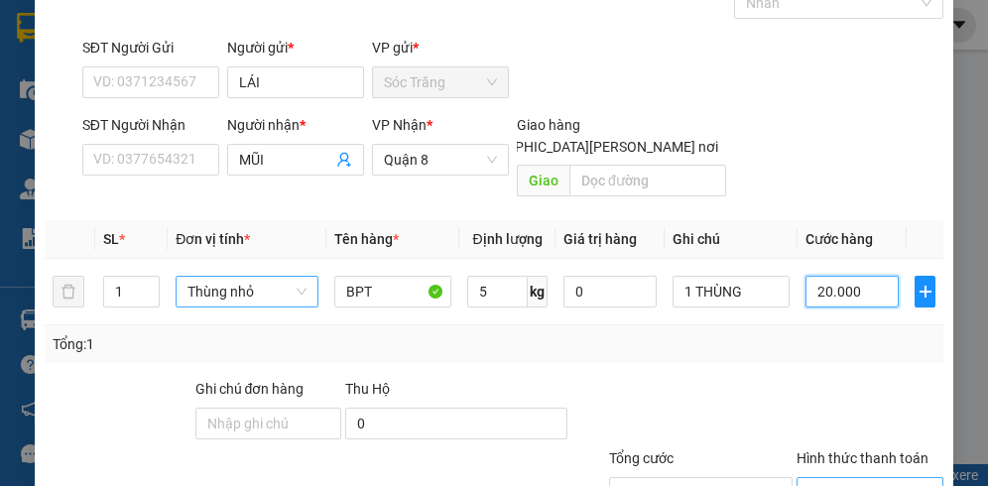
scroll to position [246, 0]
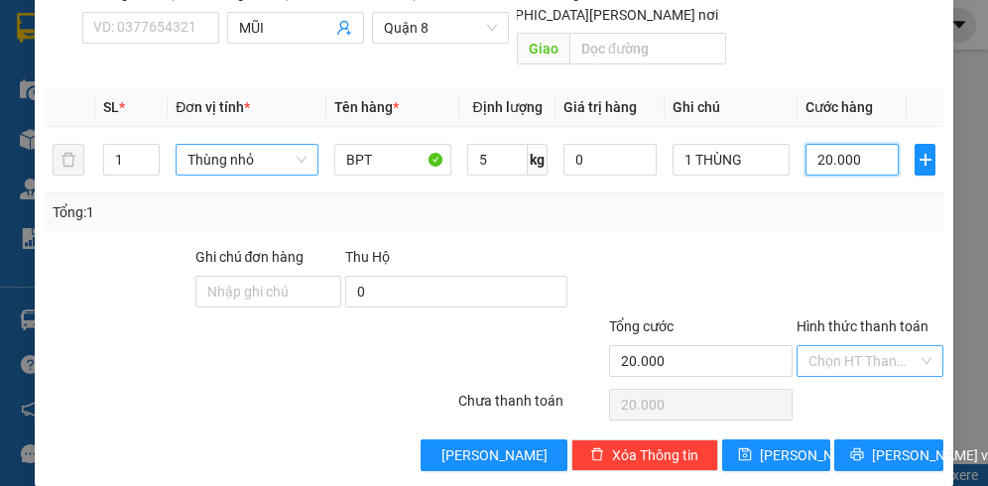
type input "20.000"
click at [823, 346] on input "Hình thức thanh toán" at bounding box center [863, 361] width 109 height 30
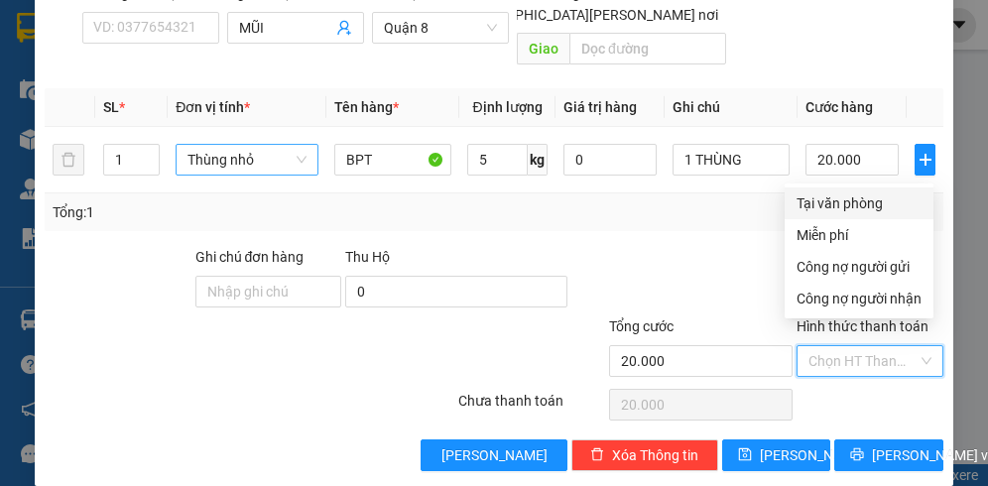
click at [849, 197] on div "Tại văn phòng" at bounding box center [859, 204] width 125 height 22
type input "0"
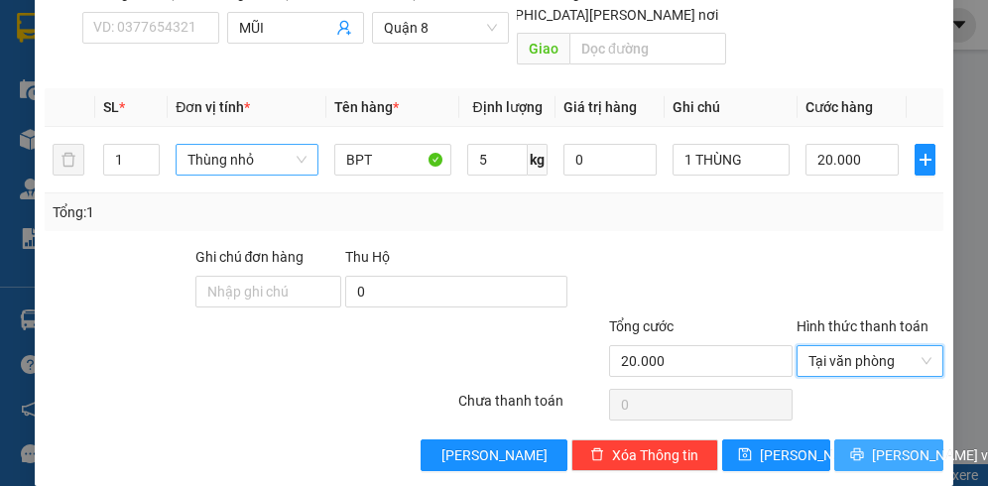
click at [883, 445] on span "[PERSON_NAME] và In" at bounding box center [941, 456] width 139 height 22
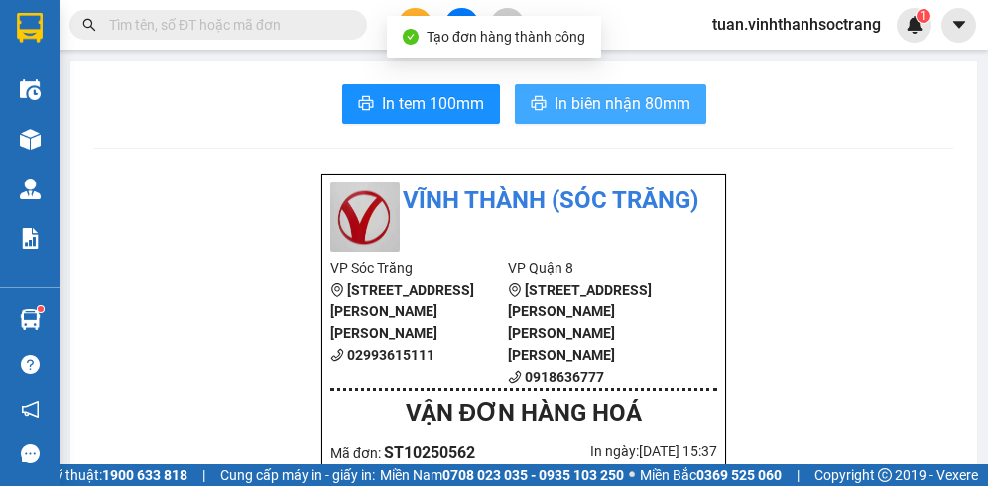
click at [556, 114] on span "In biên nhận 80mm" at bounding box center [623, 103] width 136 height 25
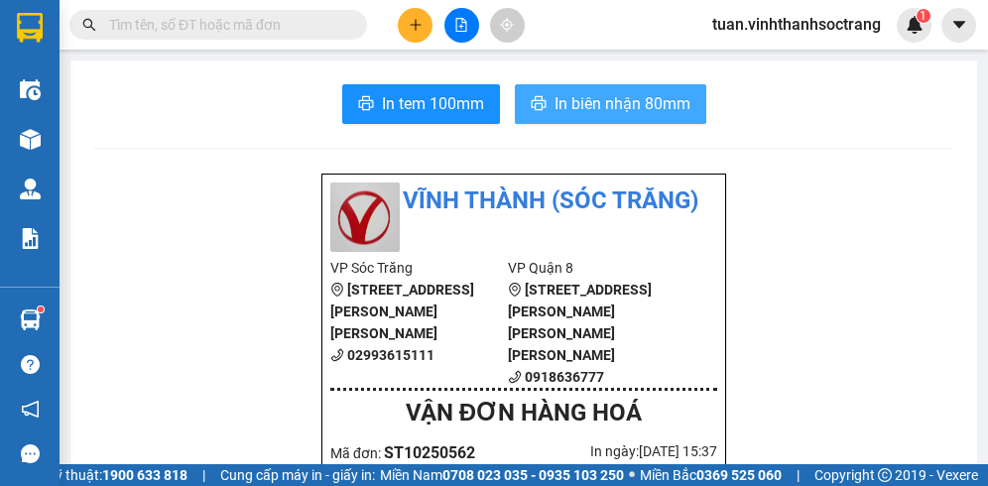
click at [624, 96] on span "In biên nhận 80mm" at bounding box center [623, 103] width 136 height 25
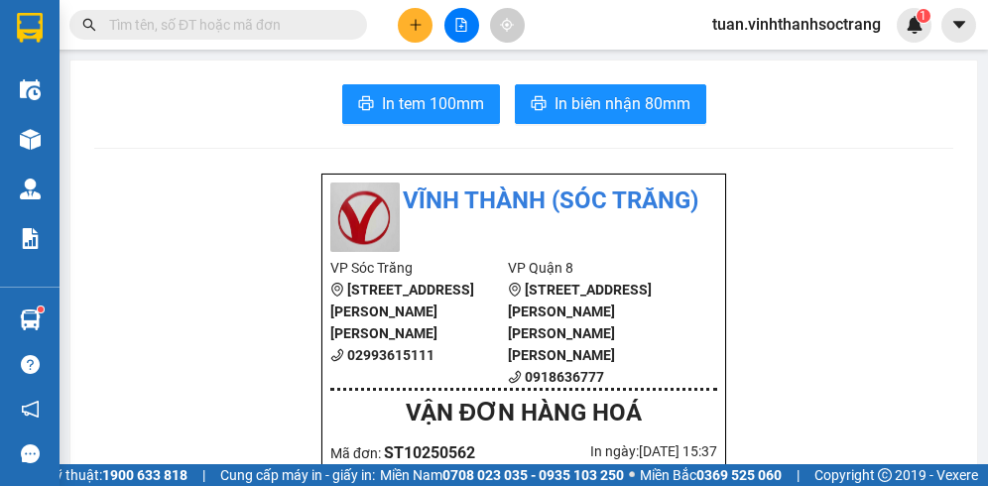
click at [413, 43] on div "Kết quả tìm kiếm ( 0 ) Bộ lọc No Data tuan.vinhthanhsoctrang 1" at bounding box center [494, 25] width 988 height 50
click at [421, 30] on icon "plus" at bounding box center [416, 25] width 14 height 14
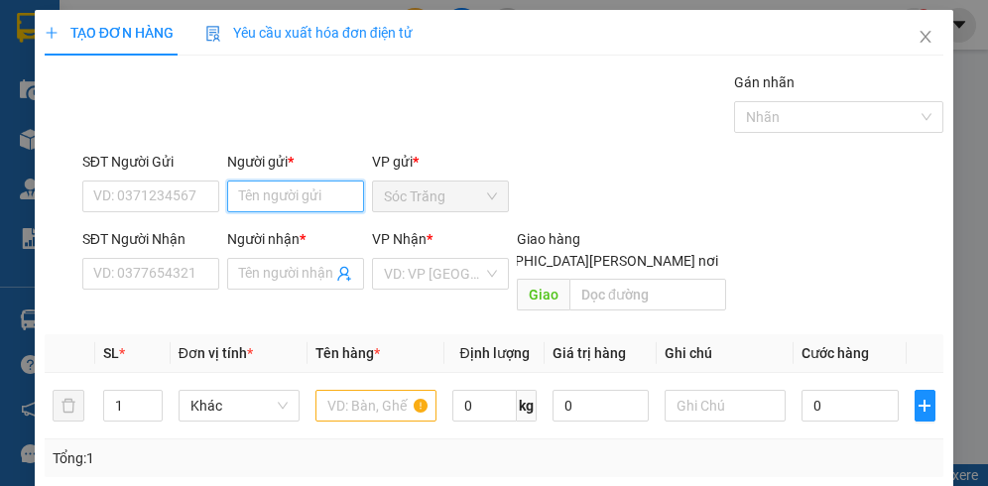
click at [294, 200] on input "Người gửi *" at bounding box center [295, 197] width 137 height 32
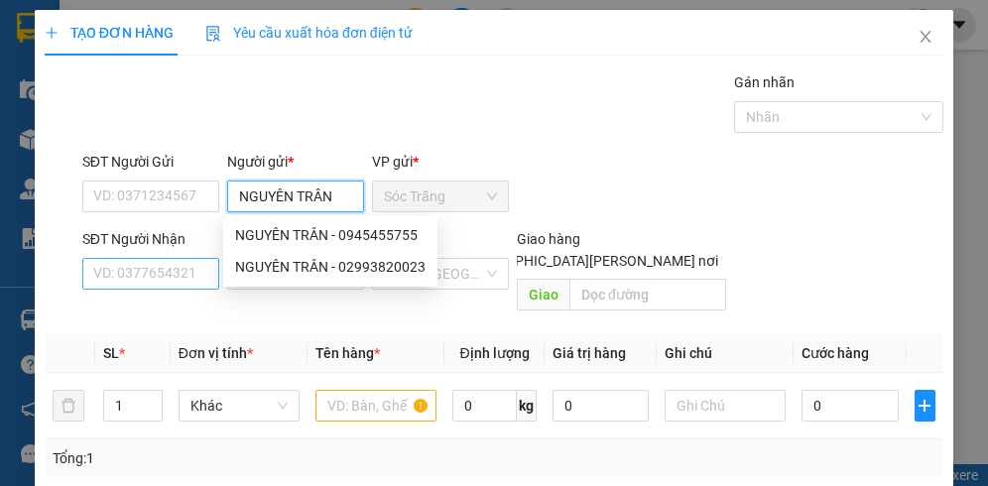
type input "NGUYÊN TRÂN"
click at [179, 270] on input "SĐT Người Nhận" at bounding box center [150, 274] width 137 height 32
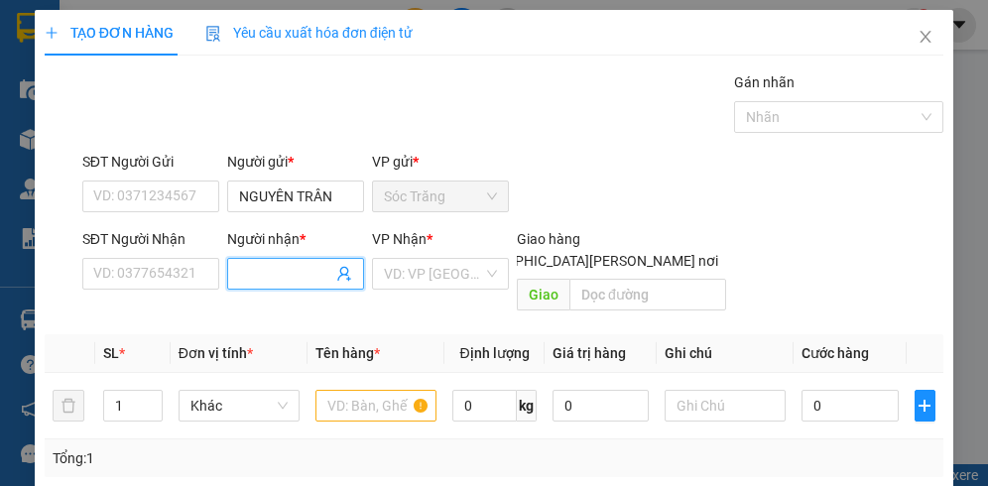
click at [278, 280] on input "Người nhận *" at bounding box center [285, 274] width 93 height 22
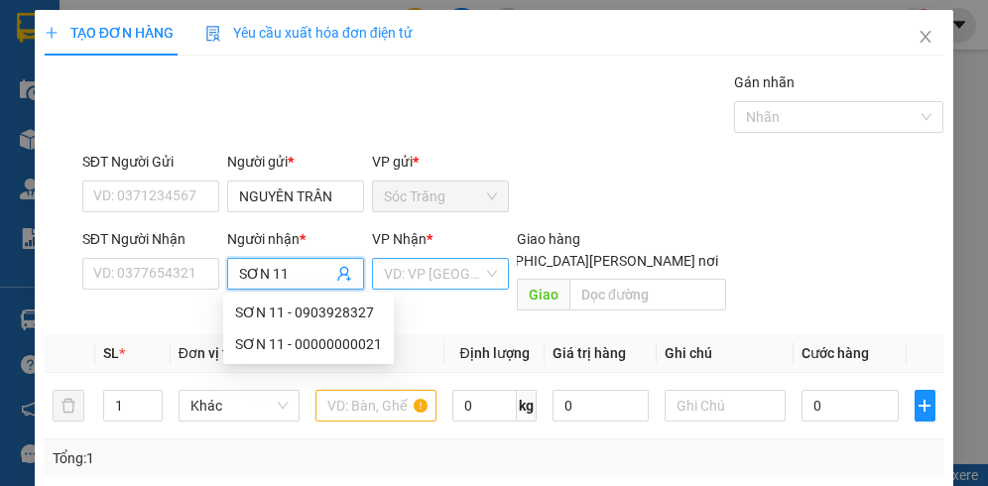
type input "SƠN 11"
click at [389, 279] on input "search" at bounding box center [433, 274] width 99 height 30
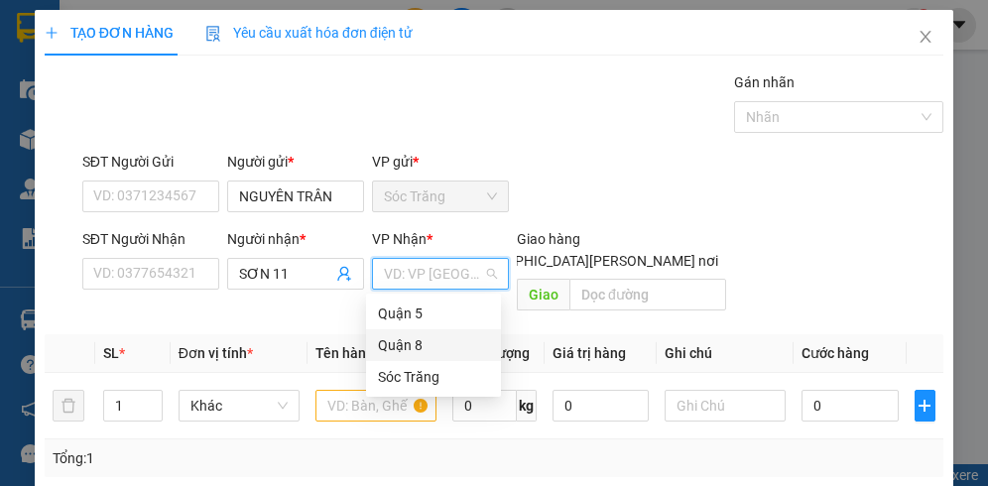
click at [429, 346] on div "Quận 8" at bounding box center [433, 345] width 111 height 22
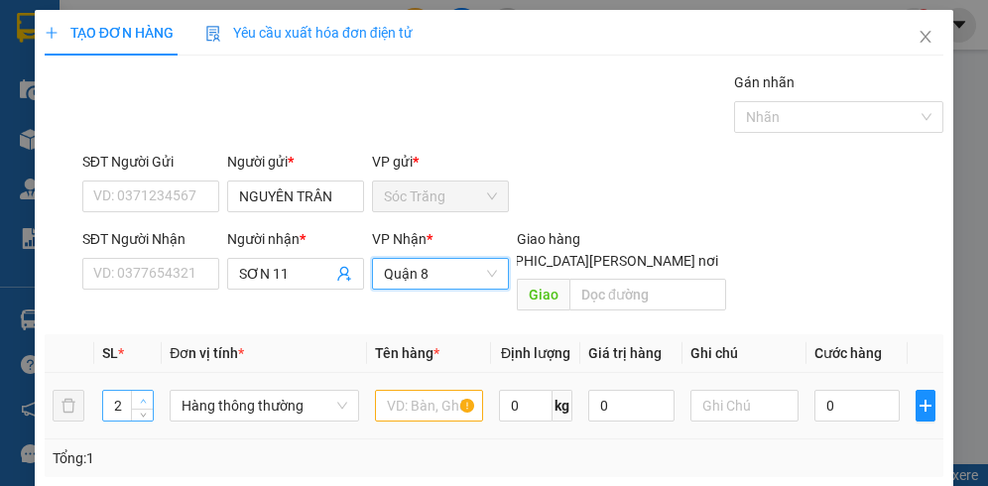
click at [140, 395] on span "up" at bounding box center [143, 401] width 12 height 12
type input "3"
click at [140, 395] on span "up" at bounding box center [143, 401] width 12 height 12
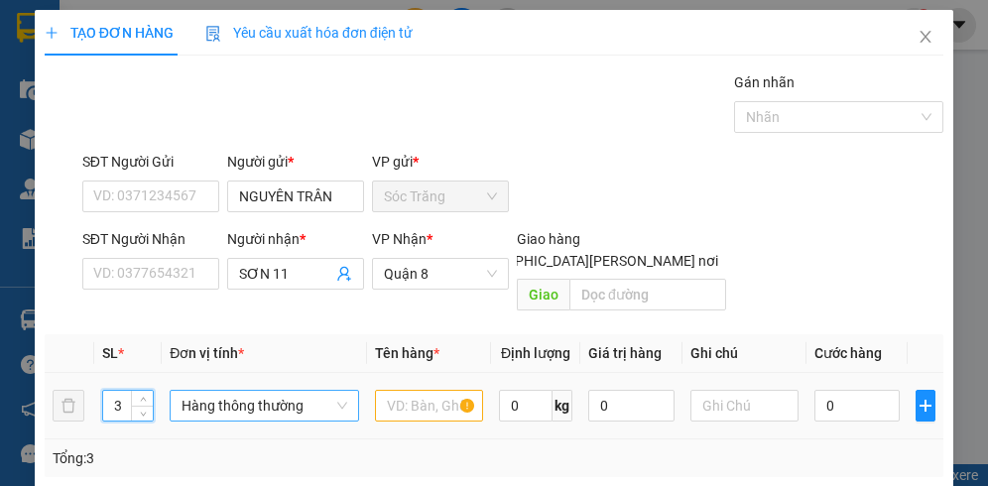
click at [234, 398] on span "Hàng thông thường" at bounding box center [264, 406] width 165 height 30
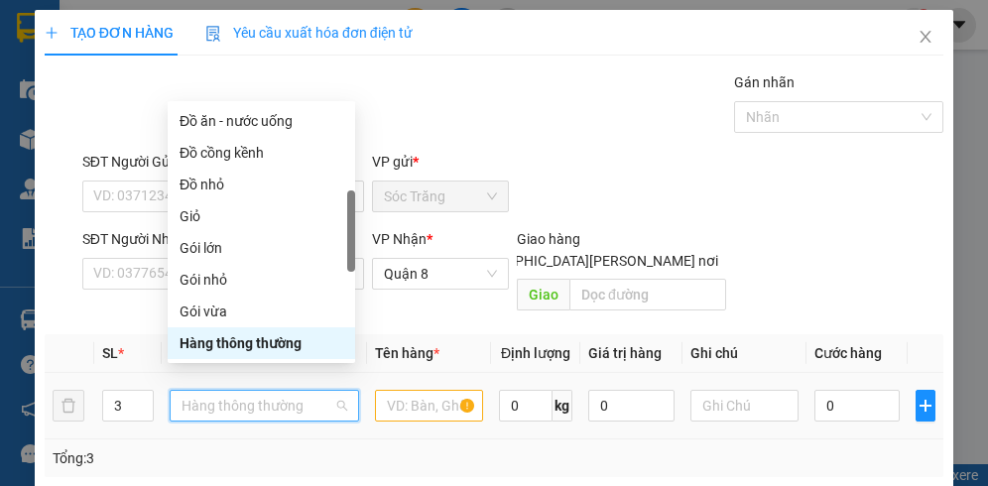
type input "T"
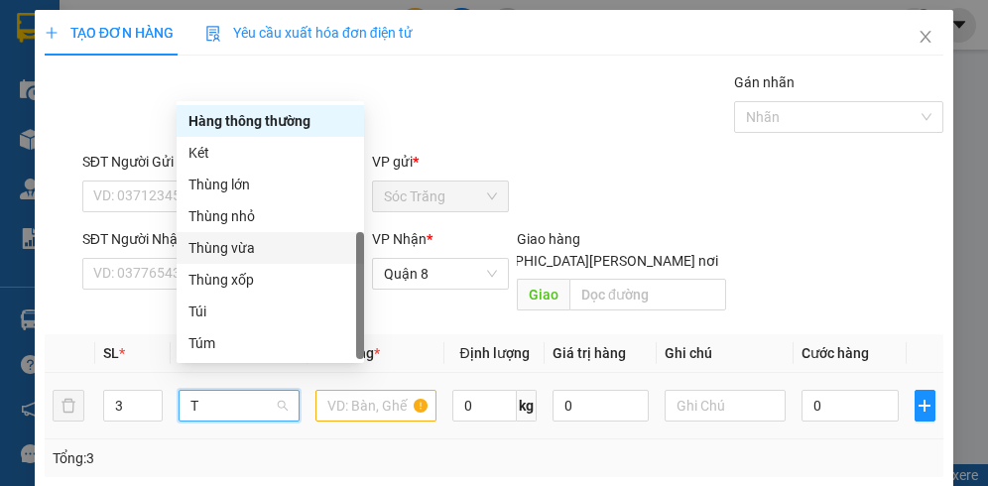
click at [227, 240] on div "Thùng vừa" at bounding box center [271, 248] width 164 height 22
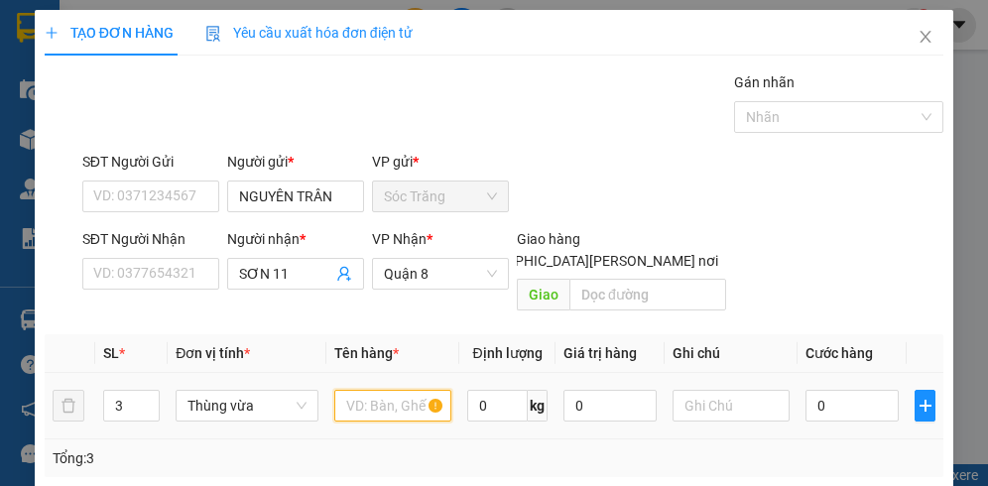
click at [389, 390] on input "text" at bounding box center [392, 406] width 117 height 32
type input "BPT"
click at [489, 390] on input "0" at bounding box center [498, 406] width 62 height 32
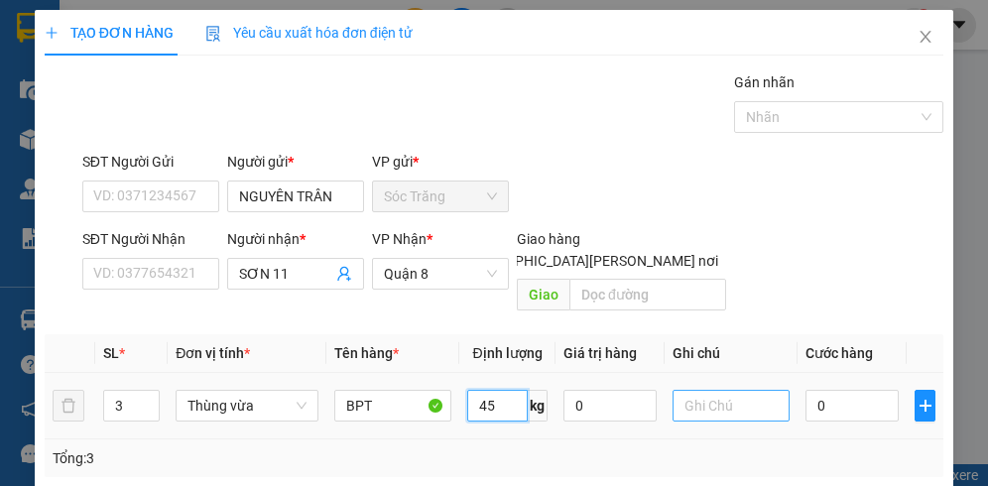
type input "45"
click at [681, 390] on input "text" at bounding box center [731, 406] width 117 height 32
type input "2 N 1 L"
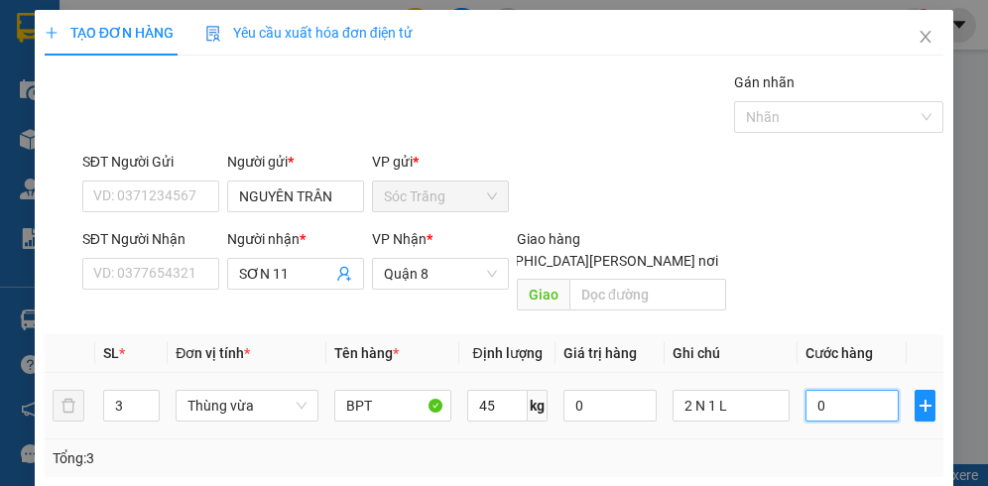
click at [848, 392] on input "0" at bounding box center [852, 406] width 93 height 32
type input "7"
type input "75"
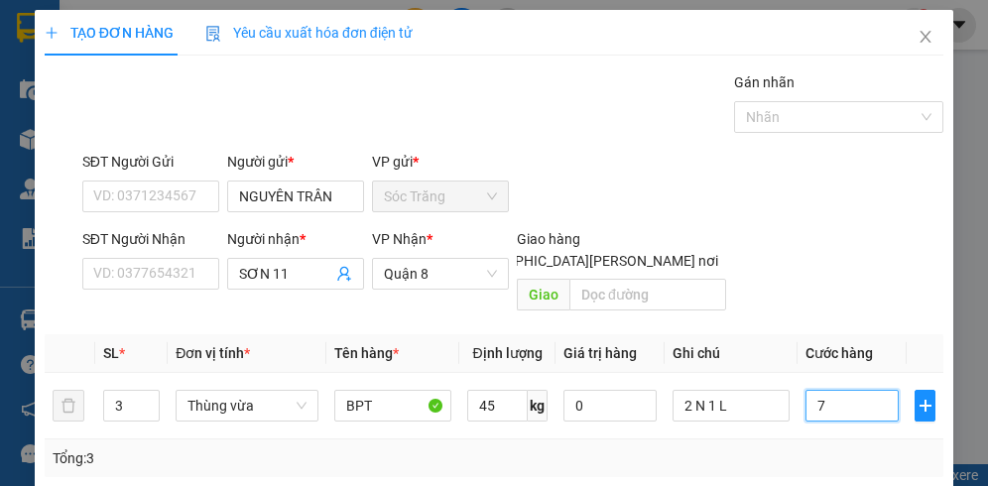
type input "75"
type input "750"
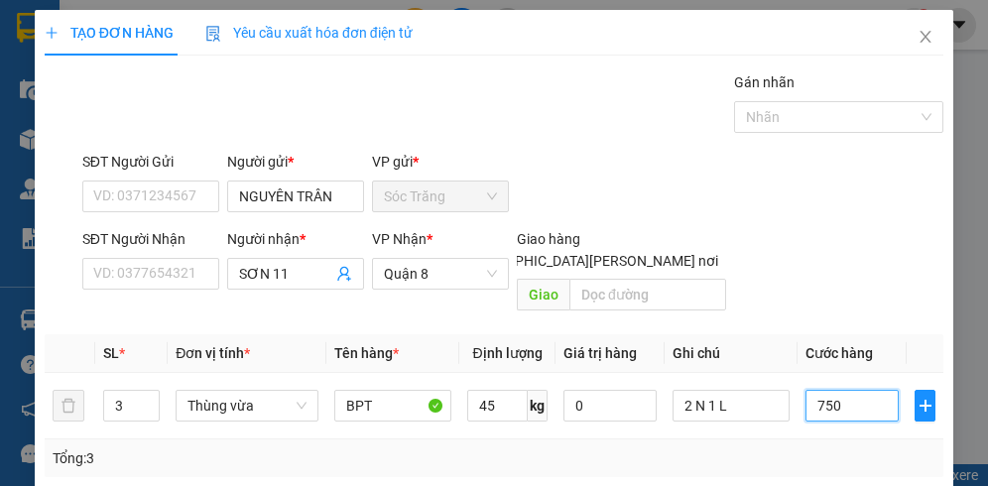
type input "7.500"
type input "75.000"
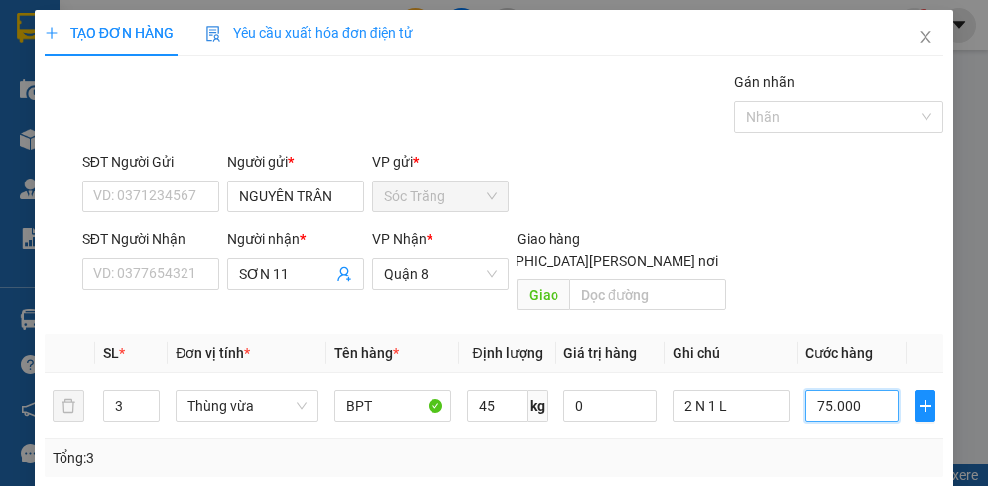
type input "75.000"
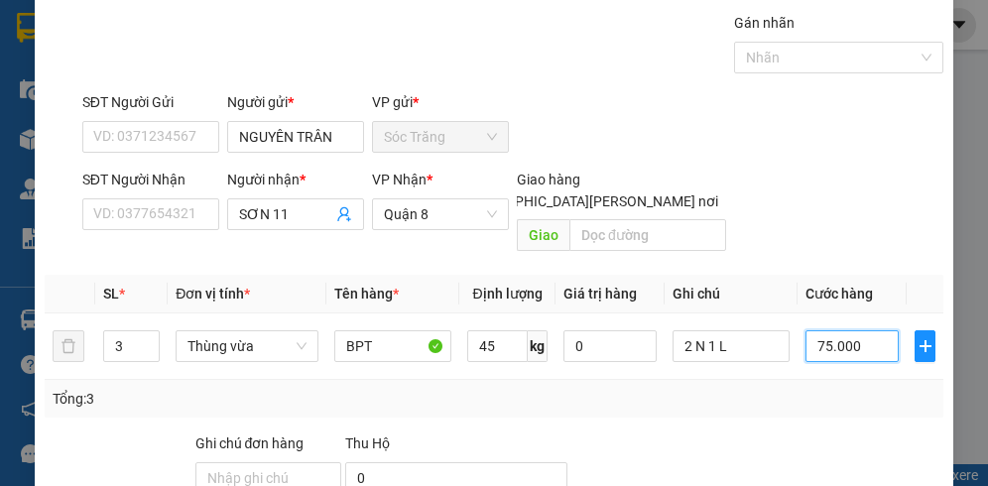
scroll to position [246, 0]
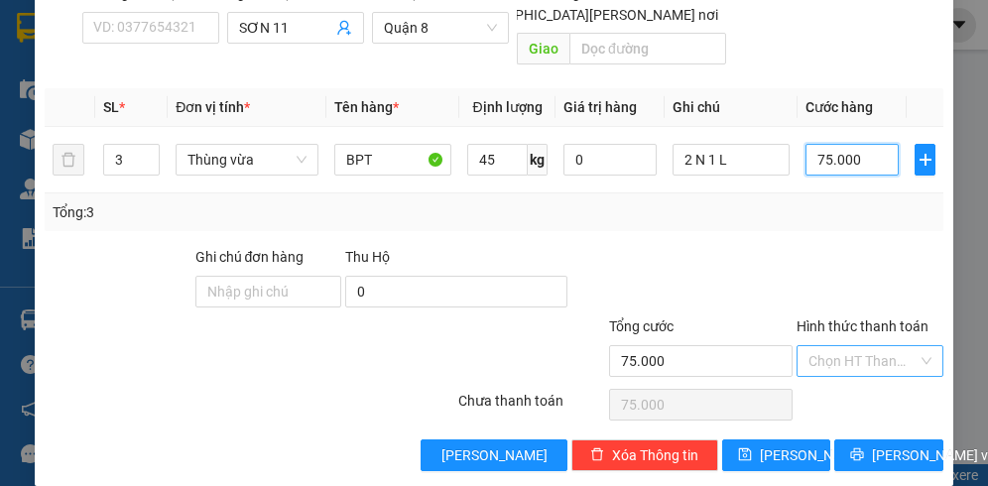
type input "75.000"
click at [837, 346] on input "Hình thức thanh toán" at bounding box center [863, 361] width 109 height 30
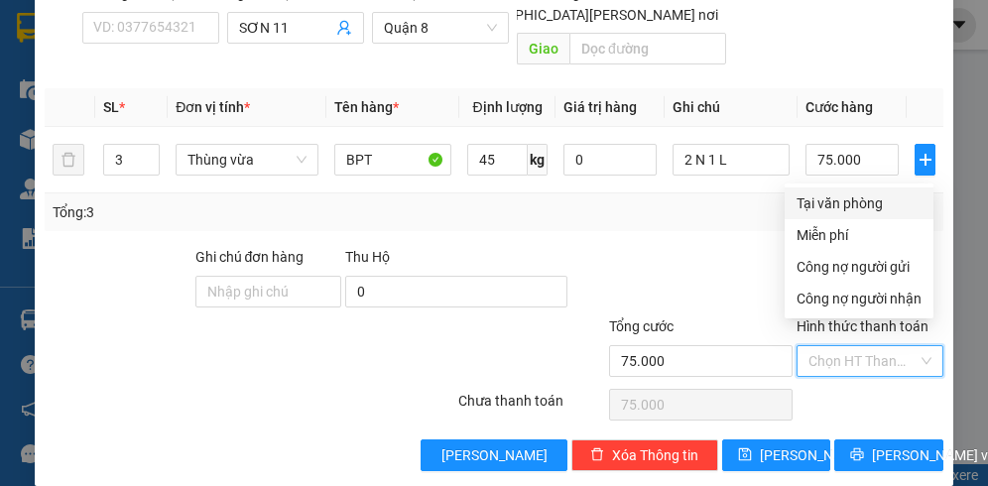
click at [854, 210] on div "Tại văn phòng" at bounding box center [859, 204] width 125 height 22
type input "0"
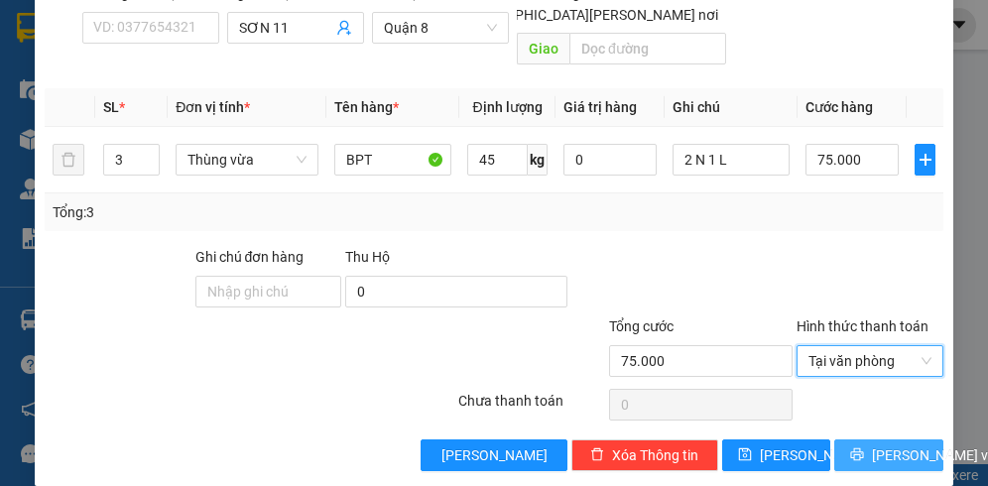
click at [877, 445] on span "[PERSON_NAME] và In" at bounding box center [941, 456] width 139 height 22
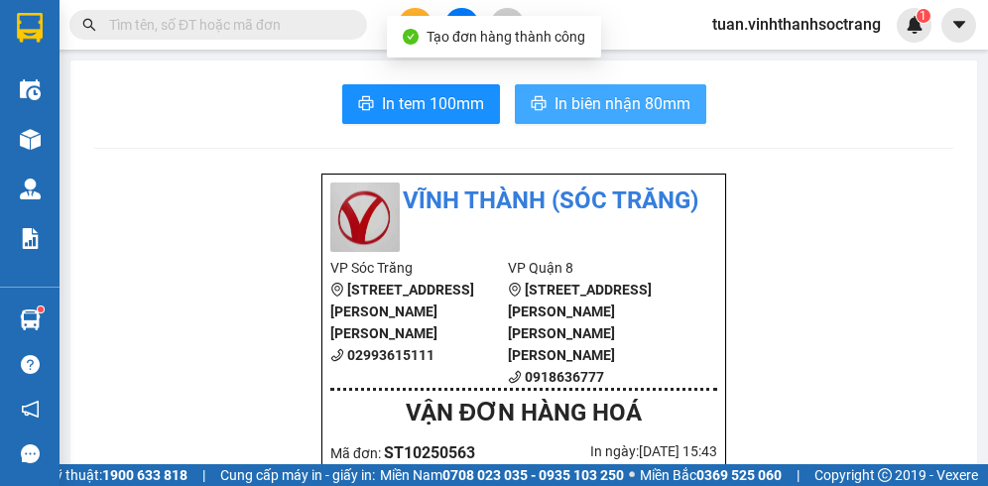
drag, startPoint x: 647, startPoint y: 111, endPoint x: 630, endPoint y: 109, distance: 17.0
click at [647, 109] on span "In biên nhận 80mm" at bounding box center [623, 103] width 136 height 25
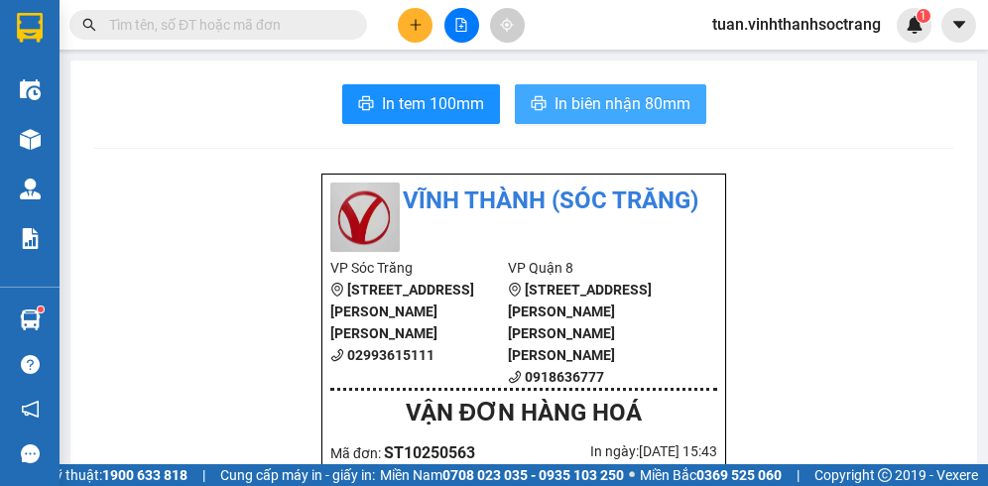
click at [654, 106] on span "In biên nhận 80mm" at bounding box center [623, 103] width 136 height 25
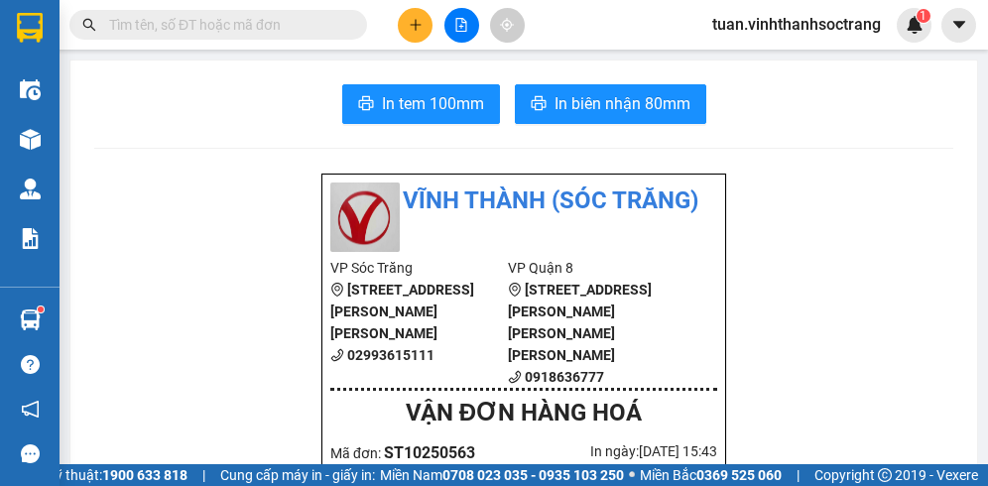
drag, startPoint x: 632, startPoint y: 125, endPoint x: 153, endPoint y: 125, distance: 479.3
click at [415, 24] on icon "plus" at bounding box center [415, 24] width 1 height 11
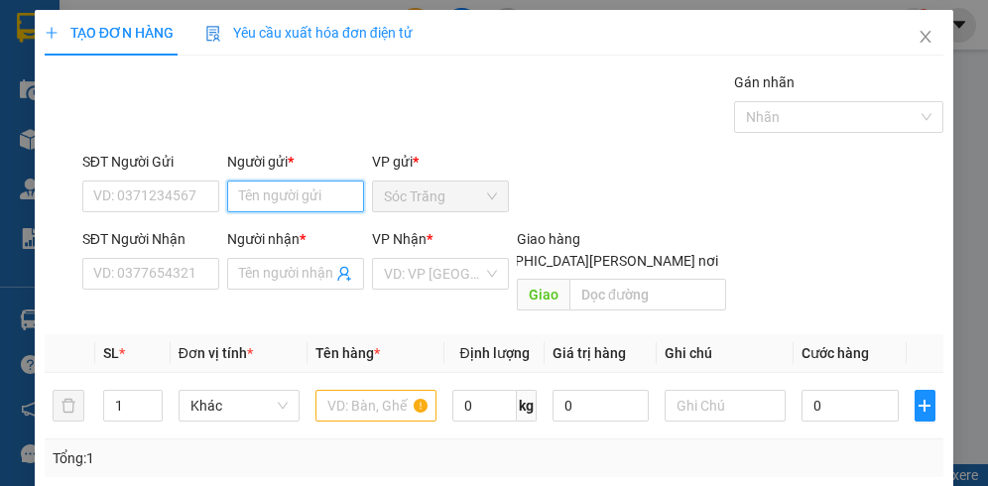
click at [290, 193] on input "Người gửi *" at bounding box center [295, 197] width 137 height 32
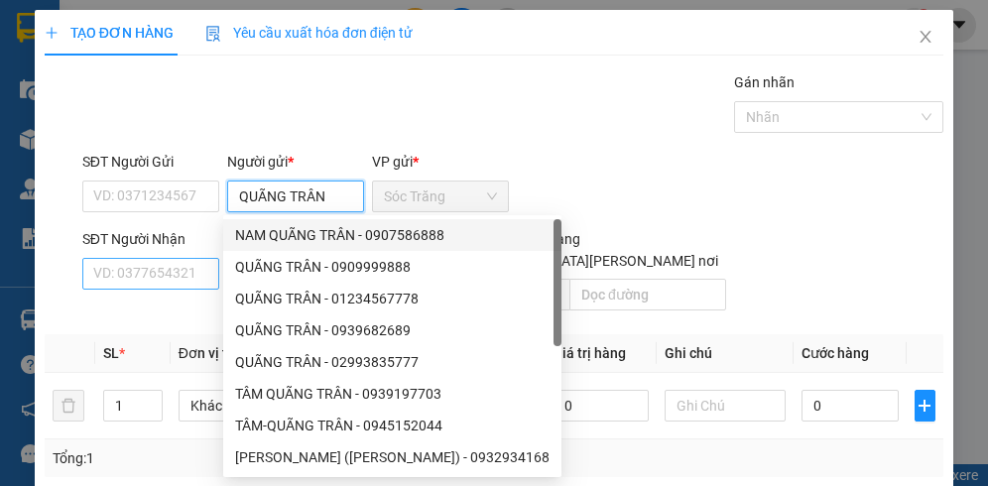
type input "QUÃNG TRÂN"
click at [185, 261] on input "SĐT Người Nhận" at bounding box center [150, 274] width 137 height 32
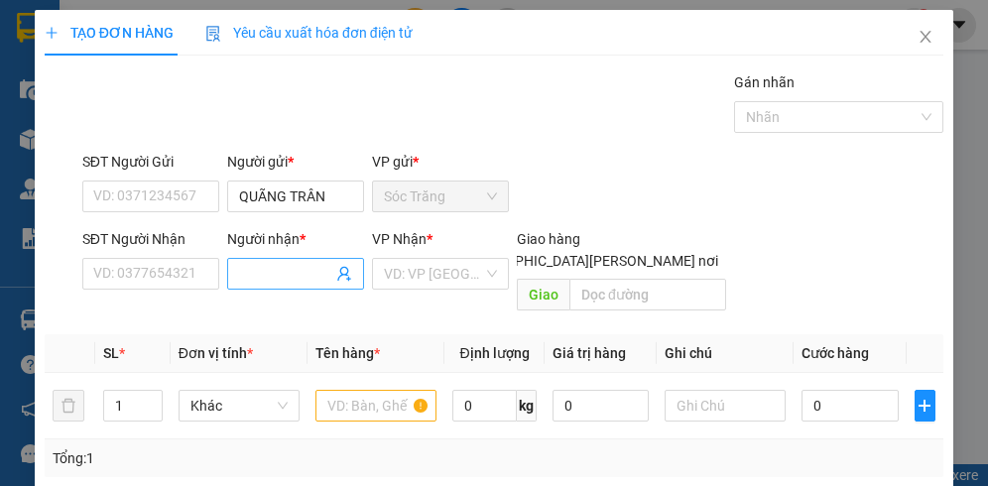
click at [278, 278] on input "Người nhận *" at bounding box center [285, 274] width 93 height 22
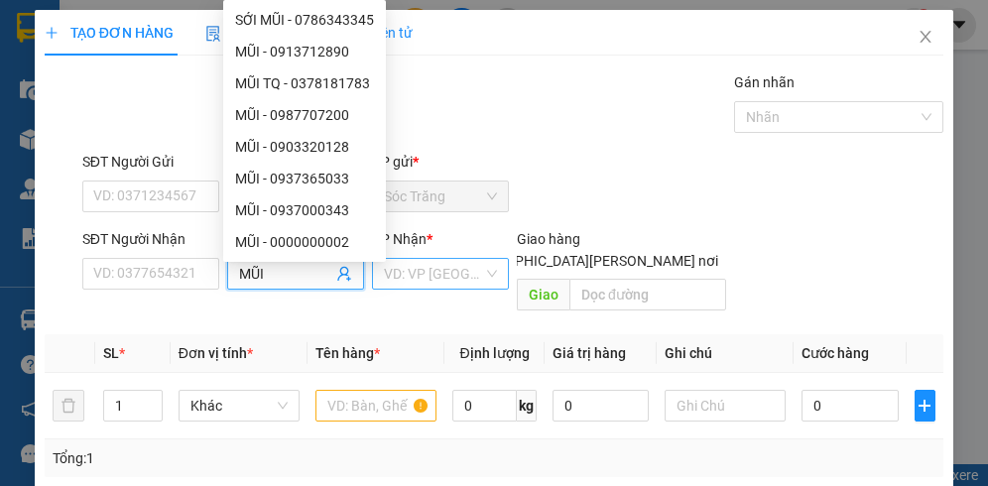
type input "MŨI"
click at [432, 278] on input "search" at bounding box center [433, 274] width 99 height 30
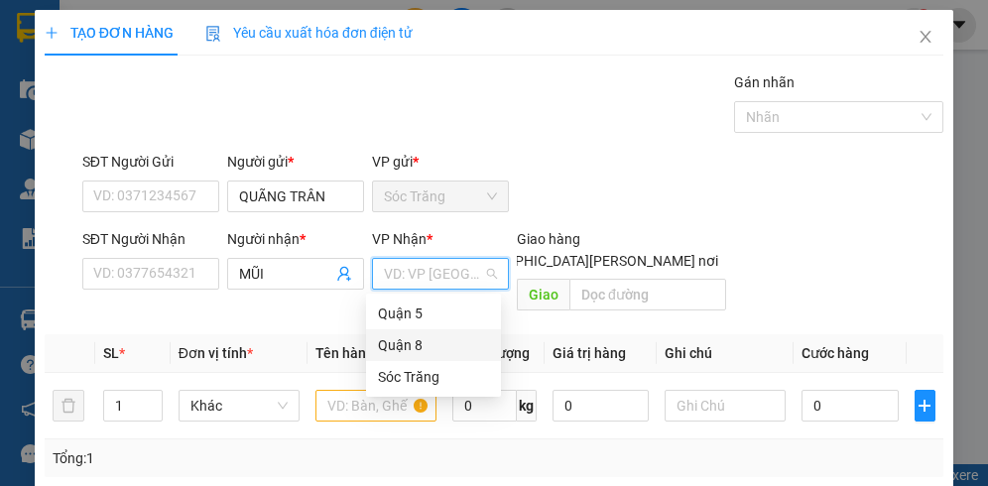
click at [400, 343] on div "Quận 8" at bounding box center [433, 345] width 111 height 22
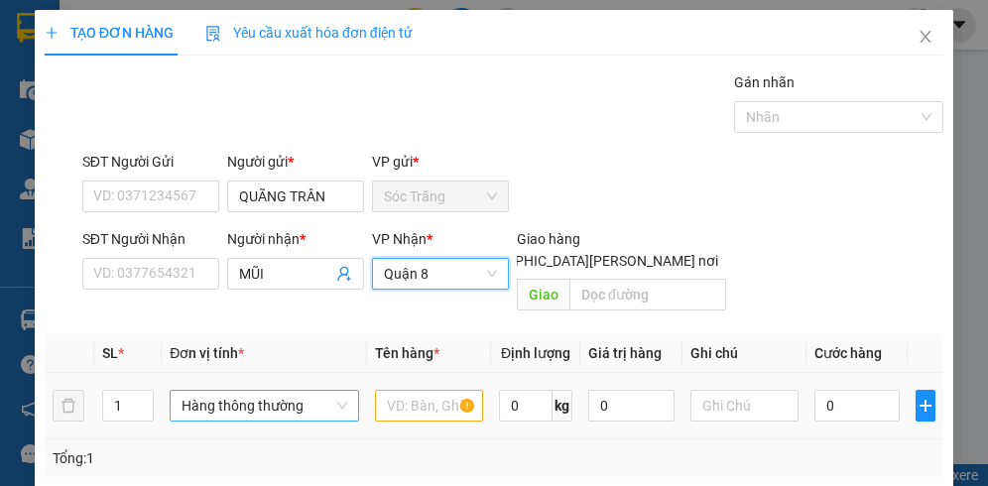
click at [214, 391] on span "Hàng thông thường" at bounding box center [264, 406] width 165 height 30
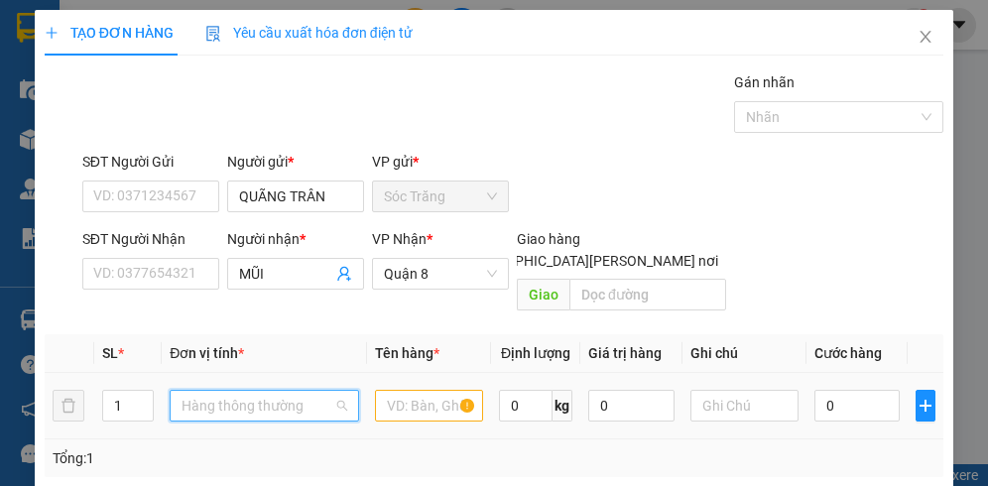
scroll to position [318, 0]
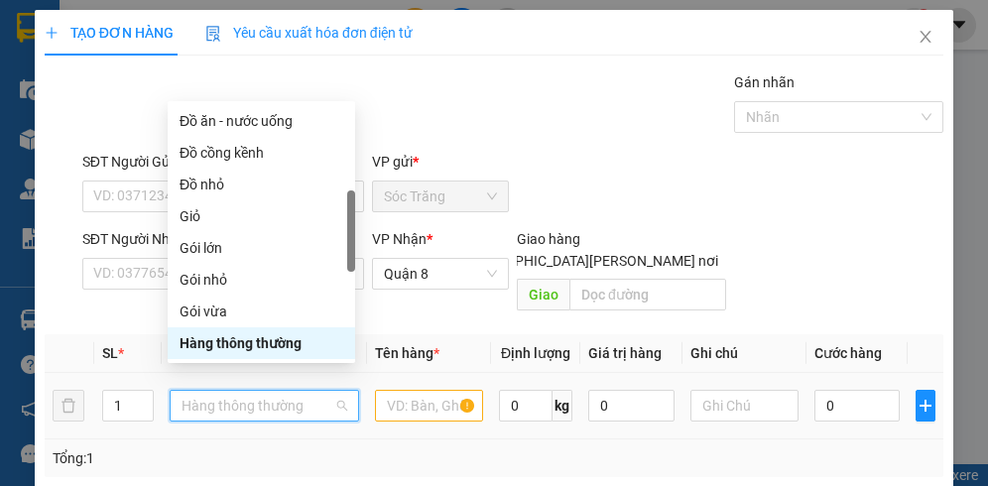
type input "T"
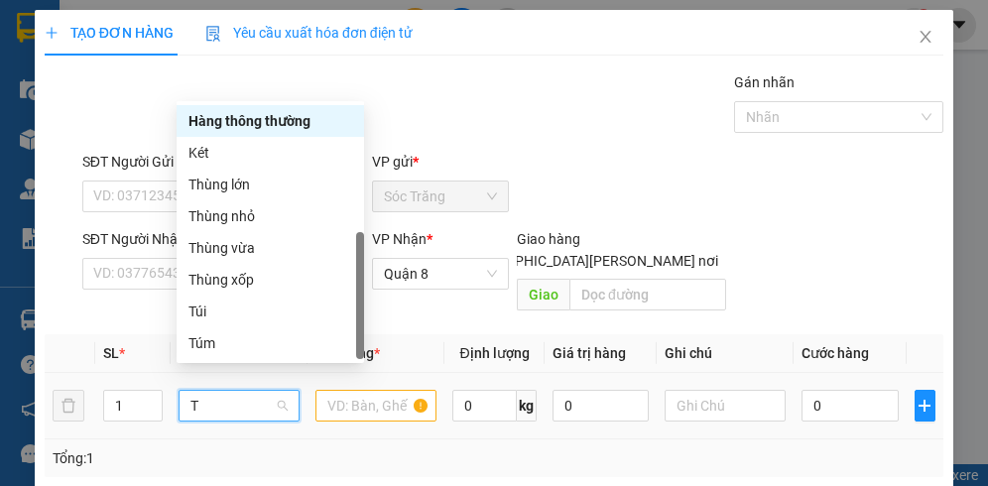
scroll to position [64, 0]
click at [232, 218] on div "Thùng nhỏ" at bounding box center [271, 216] width 164 height 22
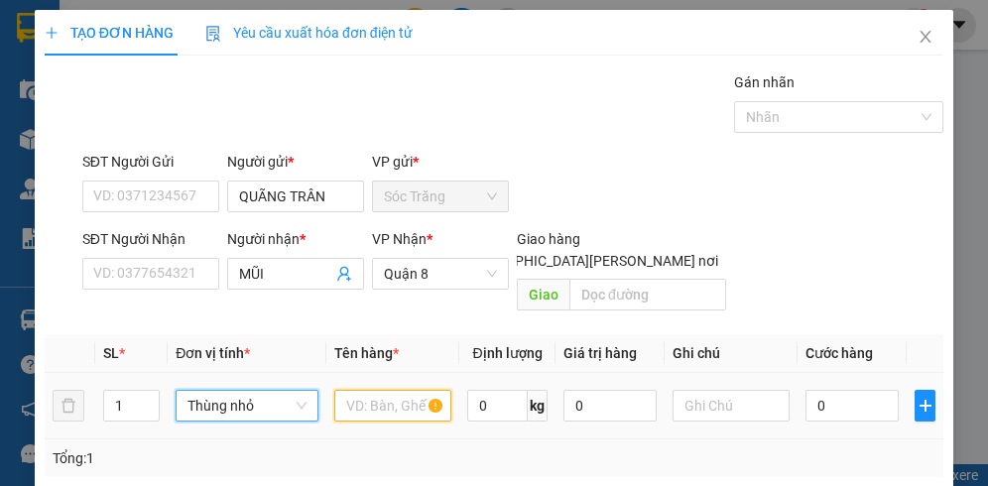
click at [381, 392] on input "text" at bounding box center [392, 406] width 117 height 32
type input "BPT"
click at [487, 390] on input "0" at bounding box center [498, 406] width 62 height 32
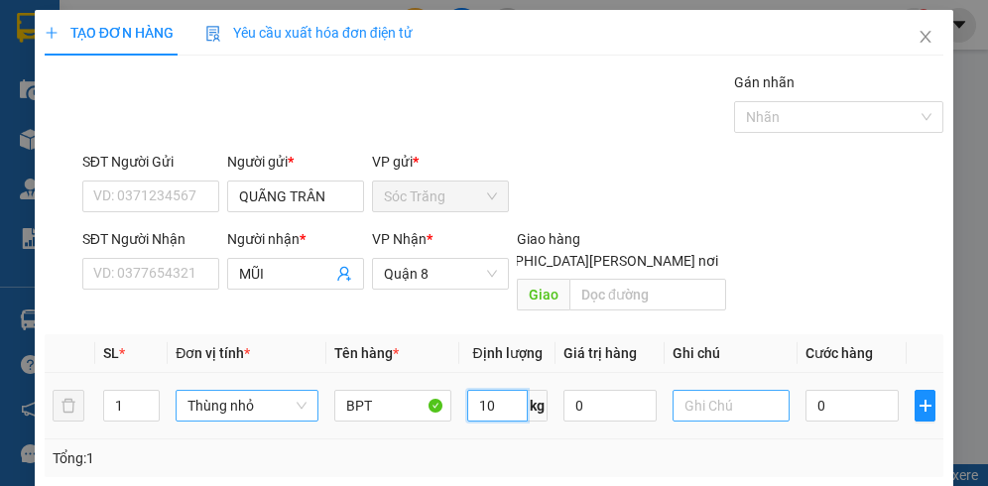
type input "10"
click at [702, 390] on input "text" at bounding box center [731, 406] width 117 height 32
type input "1 THÙNG"
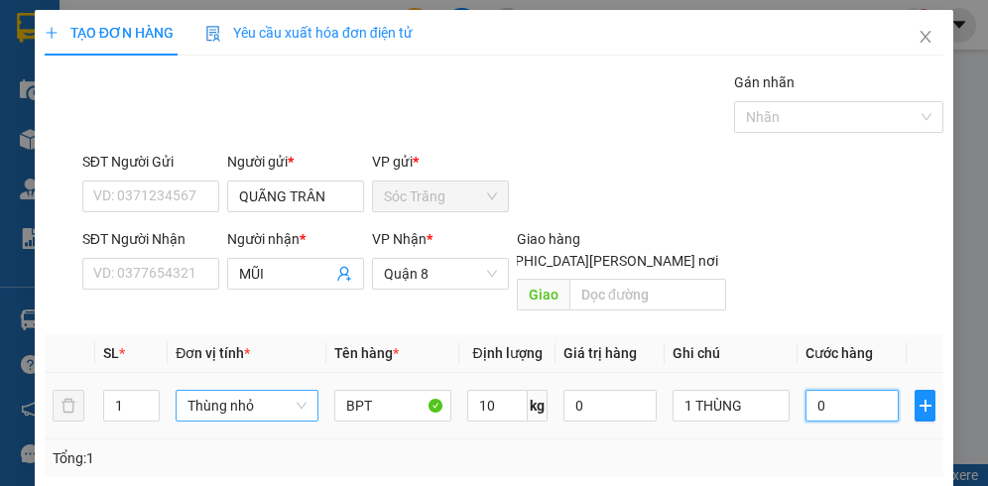
click at [838, 390] on input "0" at bounding box center [852, 406] width 93 height 32
type input "2"
type input "20"
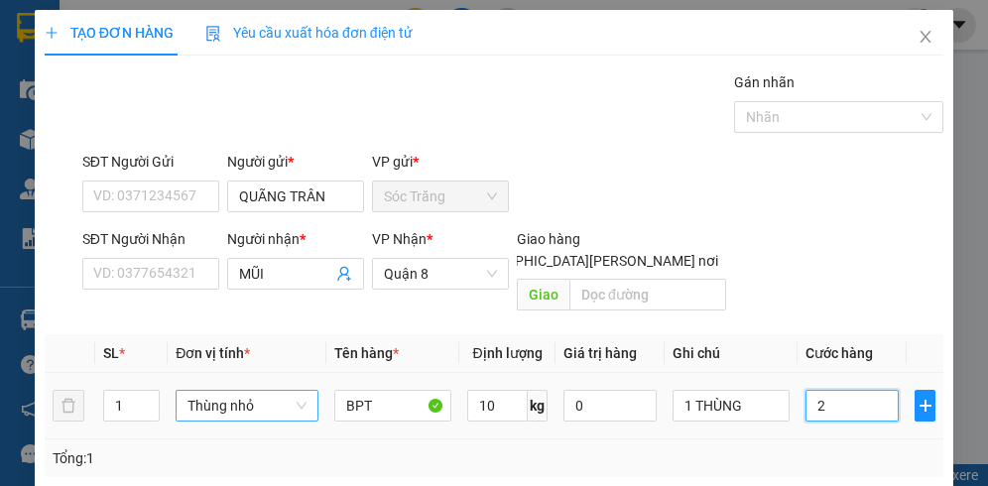
type input "20"
type input "200"
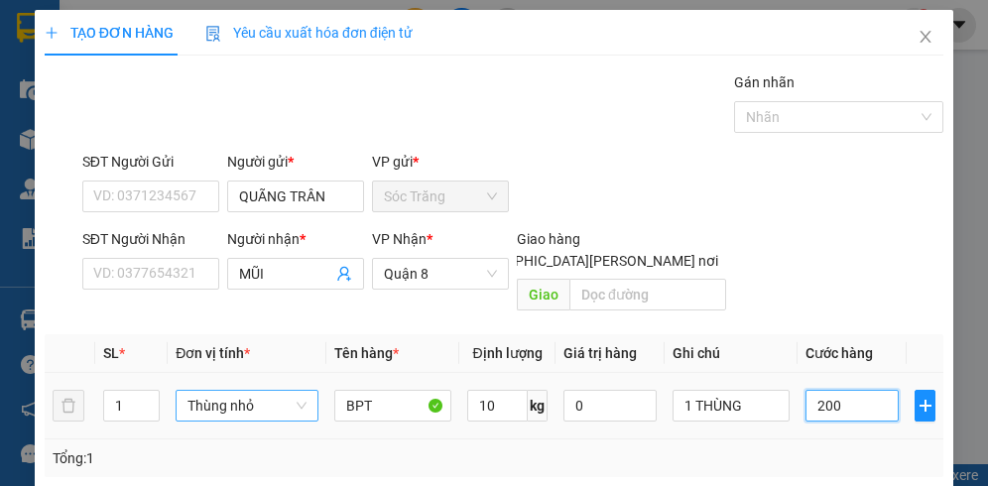
type input "2.000"
type input "20.000"
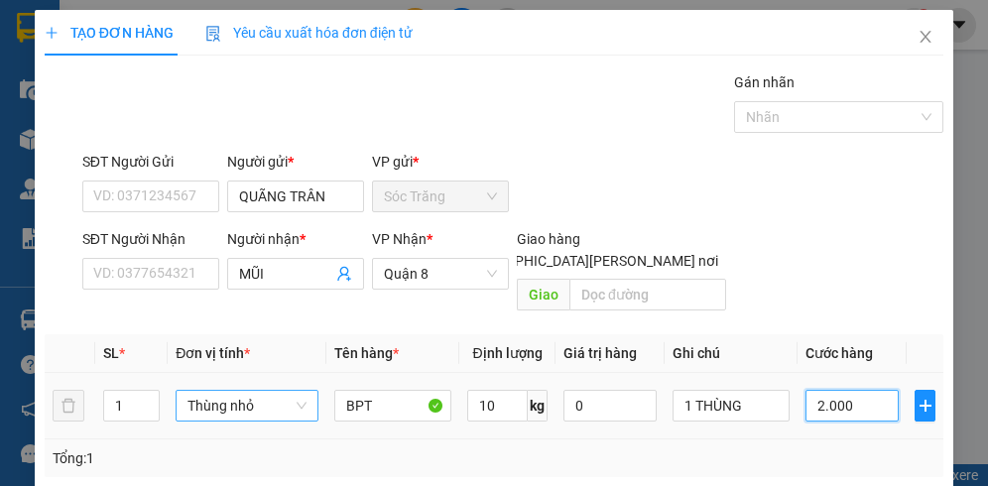
type input "20.000"
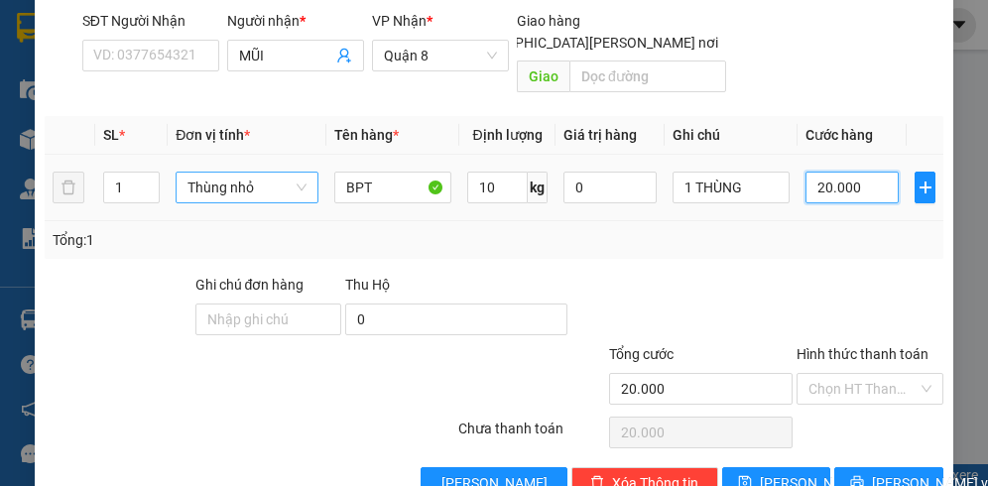
scroll to position [246, 0]
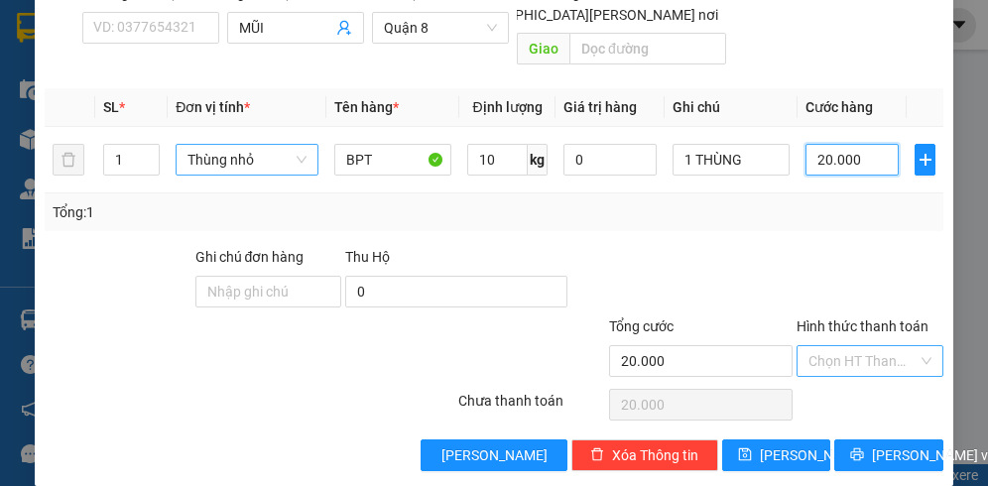
type input "20.000"
click at [843, 346] on input "Hình thức thanh toán" at bounding box center [863, 361] width 109 height 30
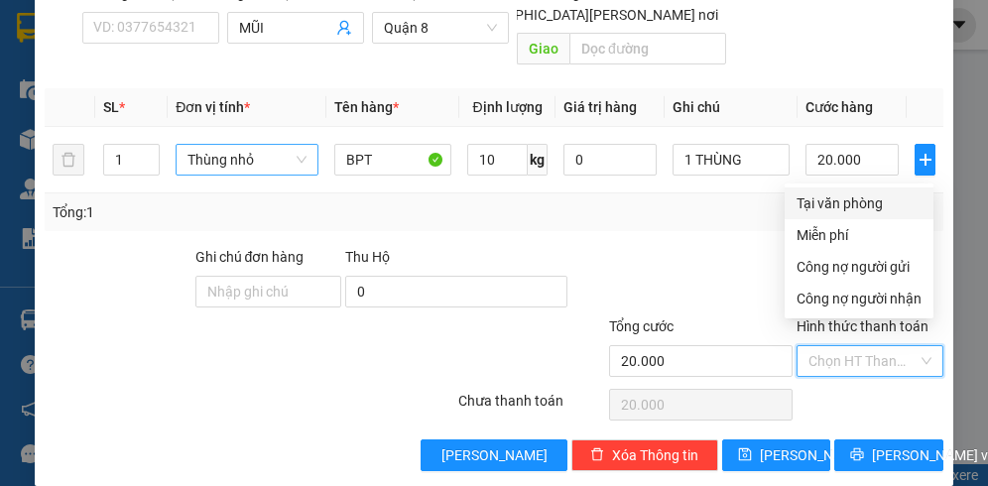
click at [846, 204] on div "Tại văn phòng" at bounding box center [859, 204] width 125 height 22
type input "0"
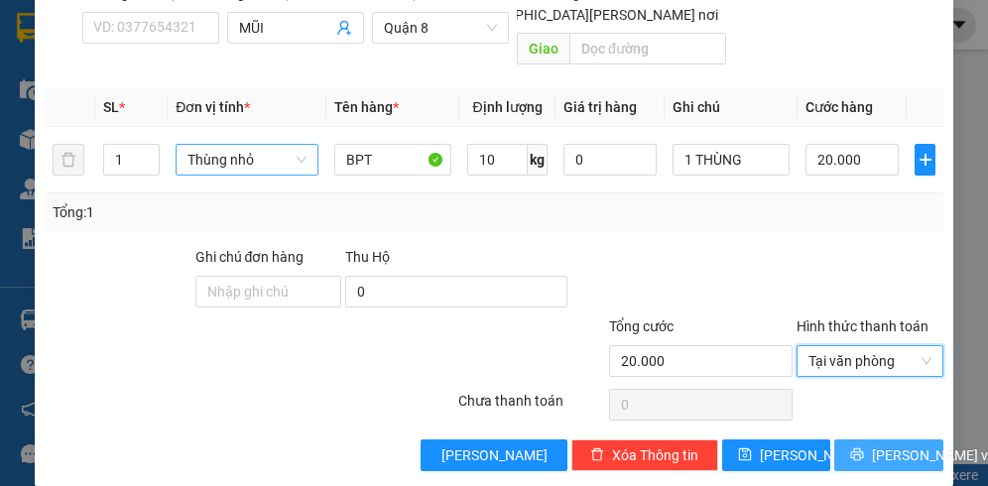
click at [880, 445] on span "[PERSON_NAME] và In" at bounding box center [941, 456] width 139 height 22
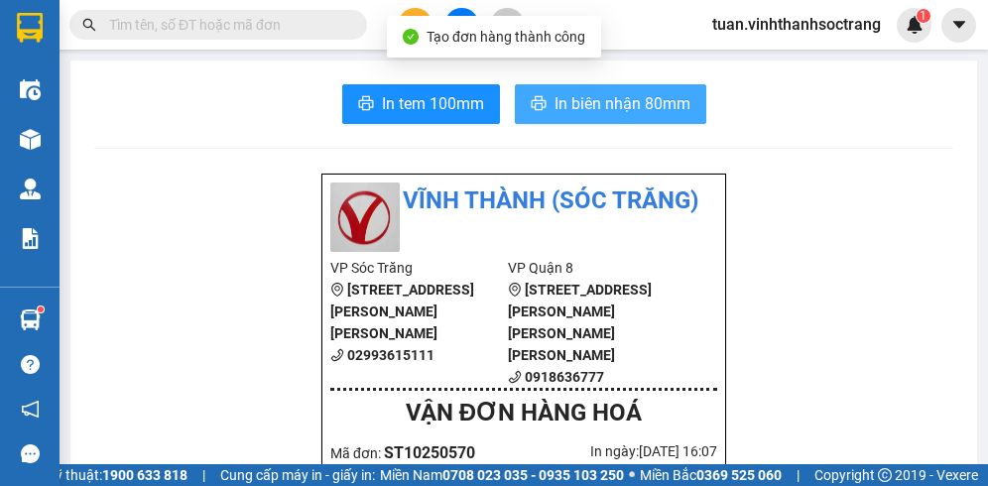
click at [638, 104] on span "In biên nhận 80mm" at bounding box center [623, 103] width 136 height 25
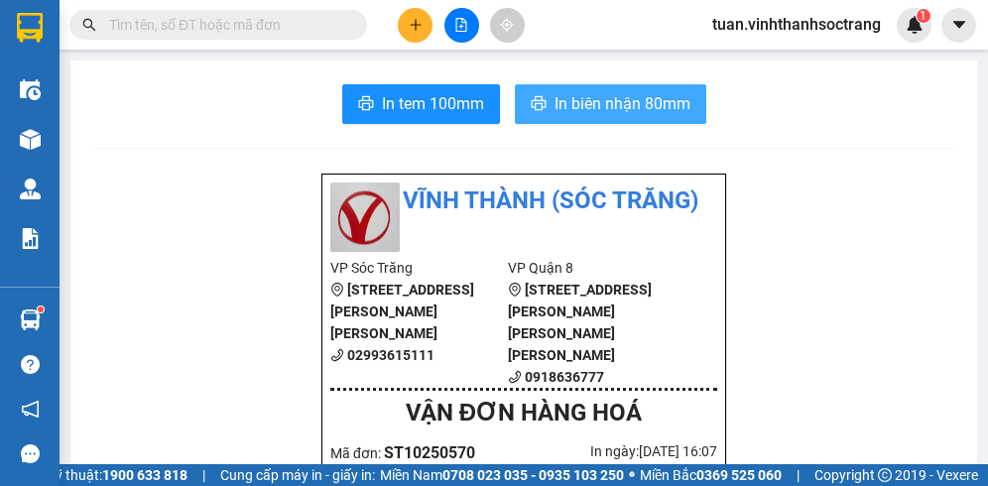
click at [607, 106] on span "In biên nhận 80mm" at bounding box center [623, 103] width 136 height 25
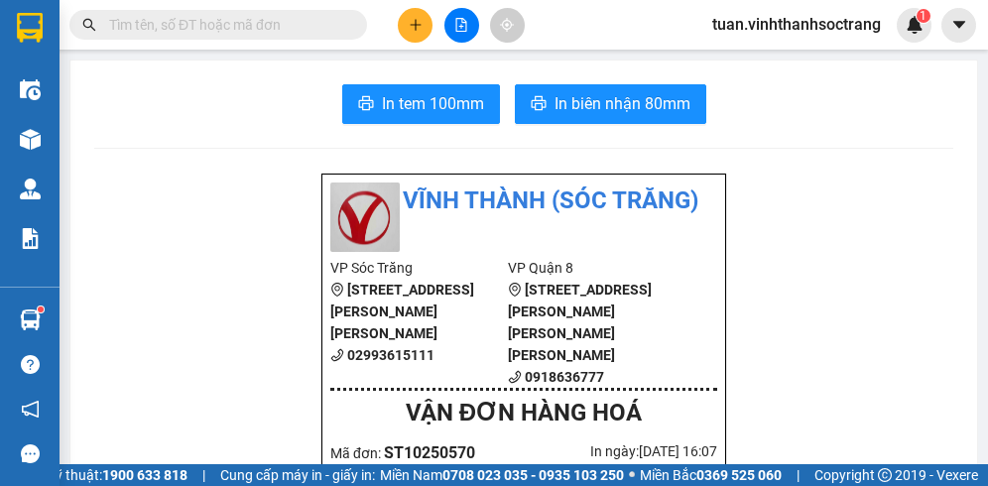
click at [415, 23] on icon "plus" at bounding box center [415, 24] width 1 height 11
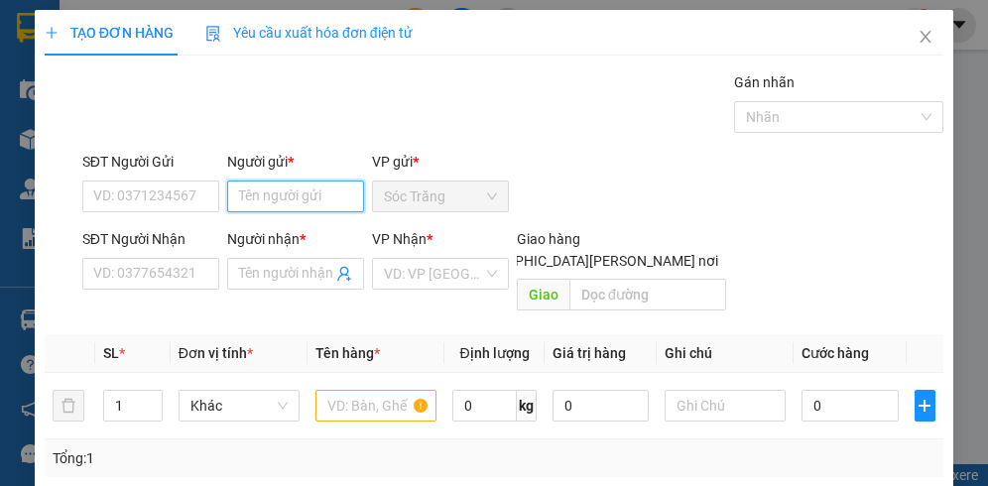
click at [304, 197] on input "Người gửi *" at bounding box center [295, 197] width 137 height 32
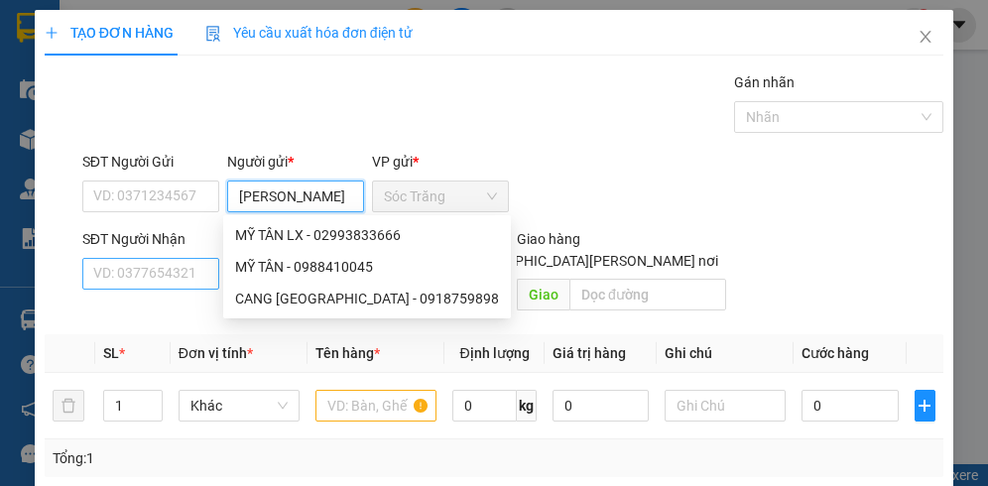
type input "[PERSON_NAME]"
click at [162, 278] on input "SĐT Người Nhận" at bounding box center [150, 274] width 137 height 32
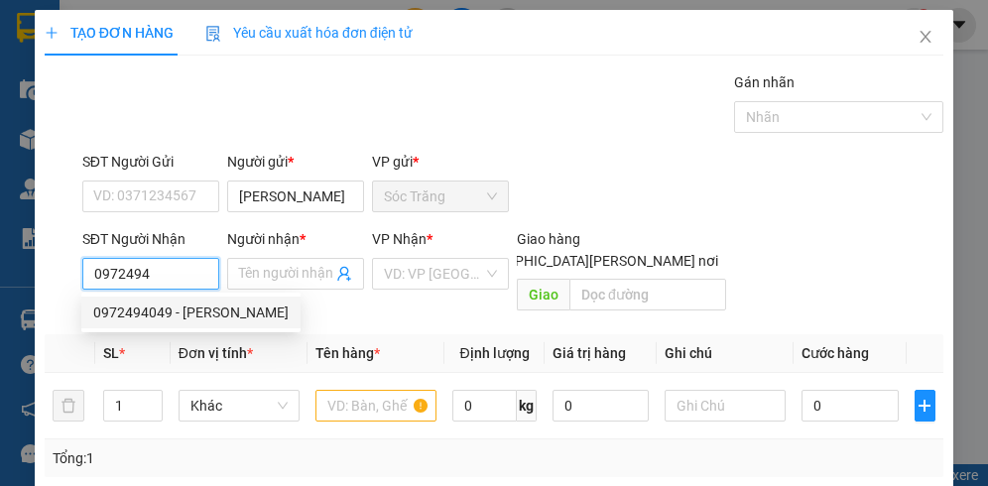
click at [178, 307] on div "0972494049 - [PERSON_NAME]" at bounding box center [190, 313] width 195 height 22
type input "0972494049"
type input "HẠNH"
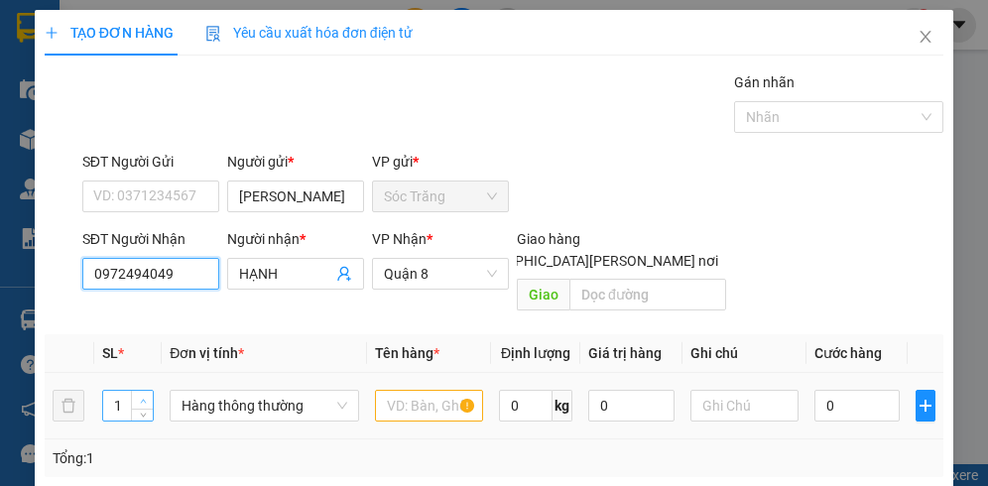
type input "0972494049"
click at [146, 391] on span "Increase Value" at bounding box center [142, 400] width 22 height 18
type input "4"
click at [146, 391] on span "Increase Value" at bounding box center [142, 400] width 22 height 18
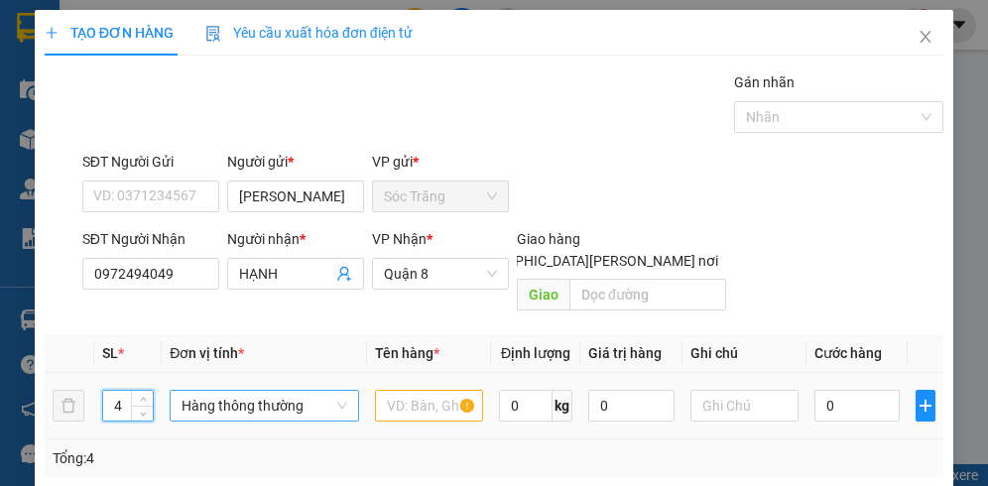
click at [210, 391] on span "Hàng thông thường" at bounding box center [264, 406] width 165 height 30
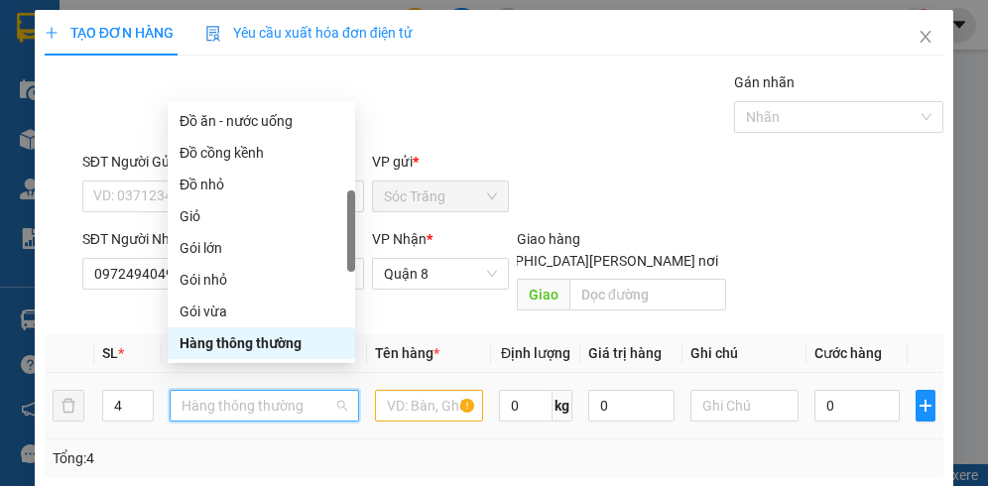
type input "T"
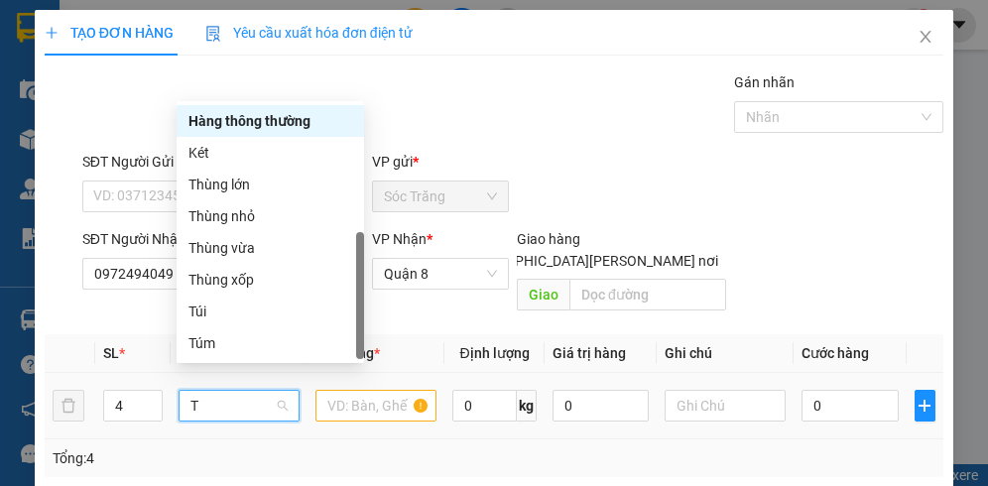
scroll to position [64, 0]
click at [240, 259] on div "Thùng vừa" at bounding box center [271, 248] width 188 height 32
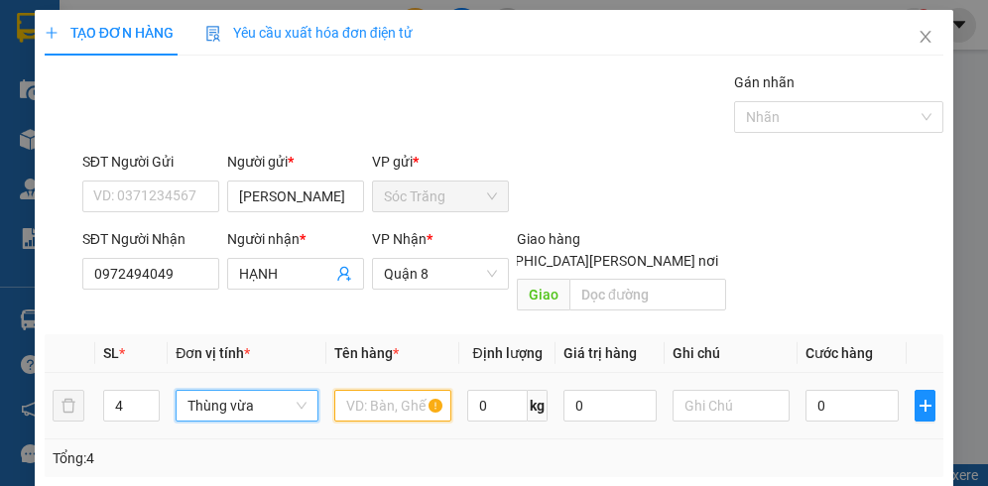
click at [383, 390] on input "text" at bounding box center [392, 406] width 117 height 32
type input "LX"
click at [492, 390] on input "0" at bounding box center [498, 406] width 62 height 32
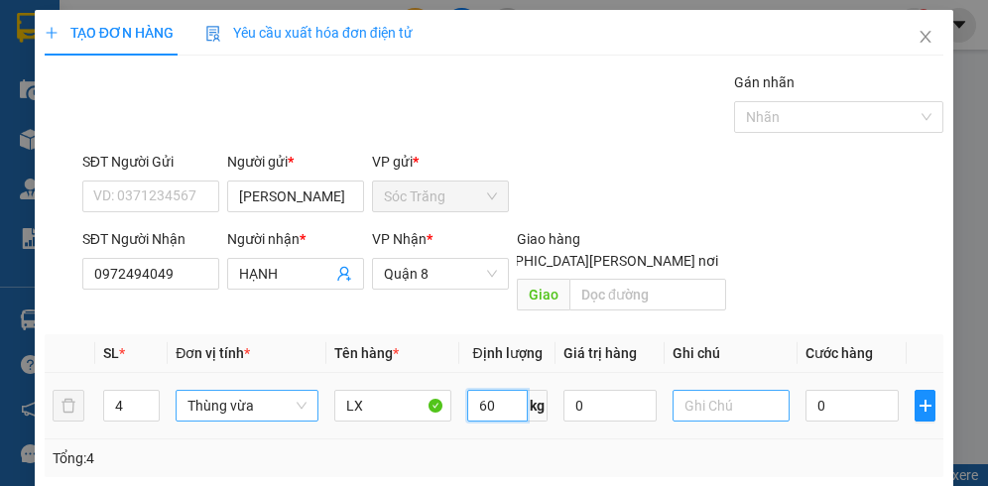
type input "60"
click at [700, 390] on input "text" at bounding box center [731, 406] width 117 height 32
type input "4 THÙNG"
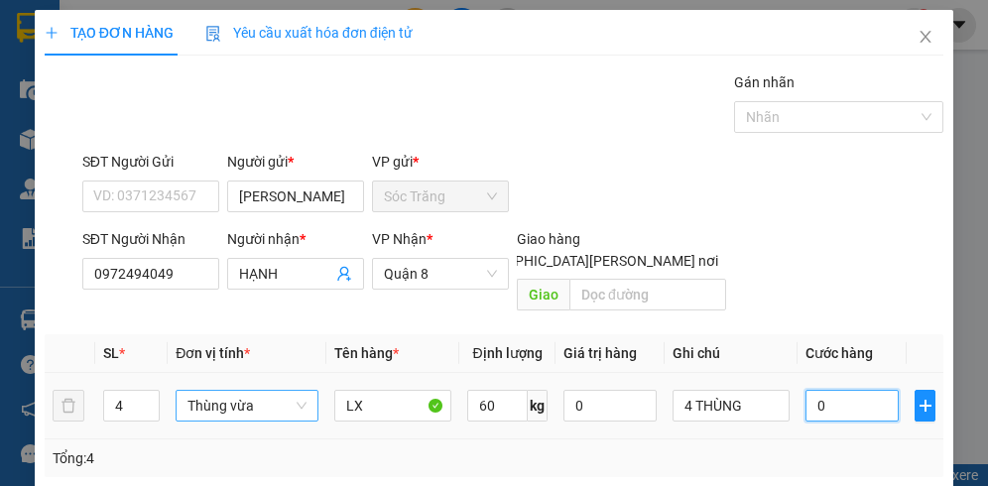
click at [846, 390] on input "0" at bounding box center [852, 406] width 93 height 32
type input "8"
type input "80"
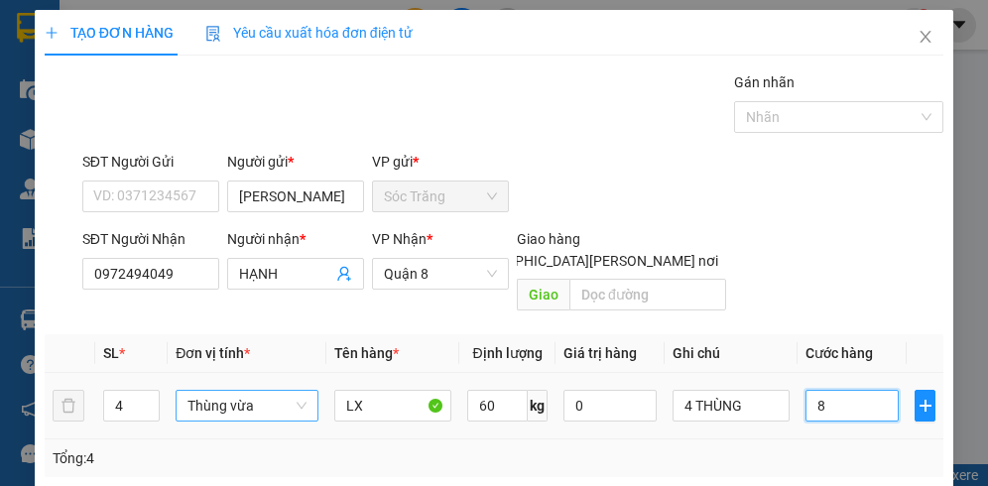
type input "80"
type input "800"
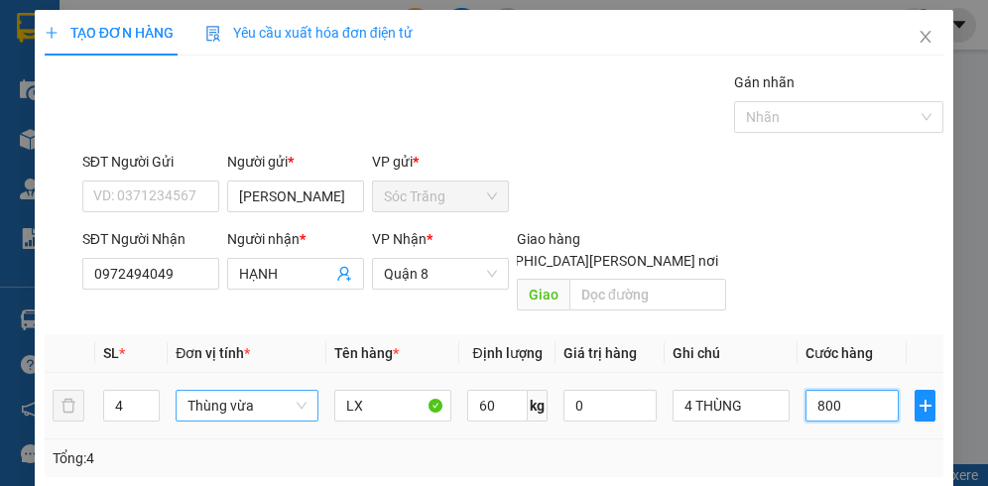
type input "8.000"
type input "80.000"
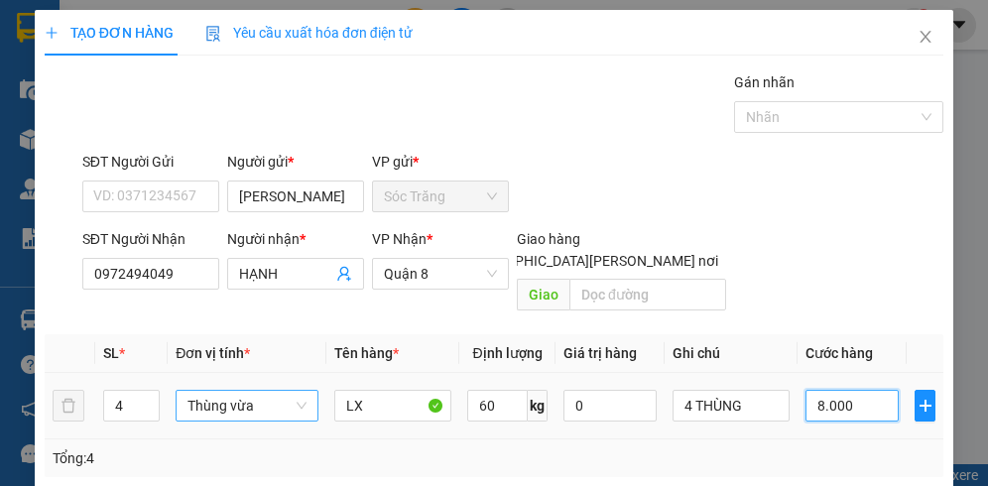
type input "80.000"
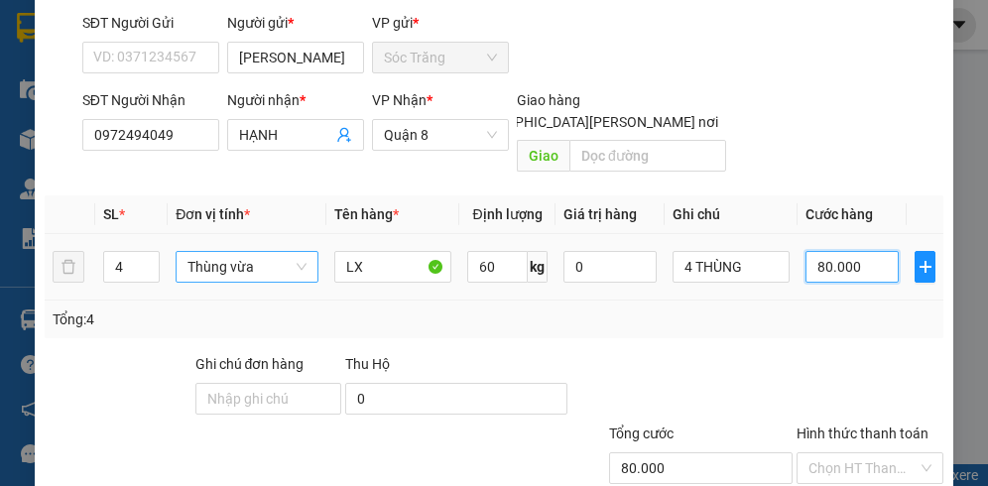
scroll to position [246, 0]
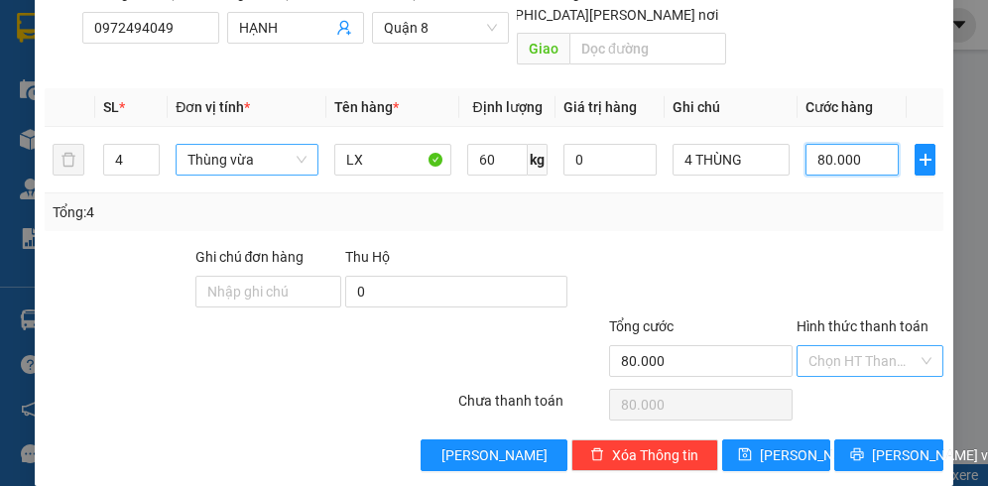
type input "80.000"
click at [835, 346] on input "Hình thức thanh toán" at bounding box center [863, 361] width 109 height 30
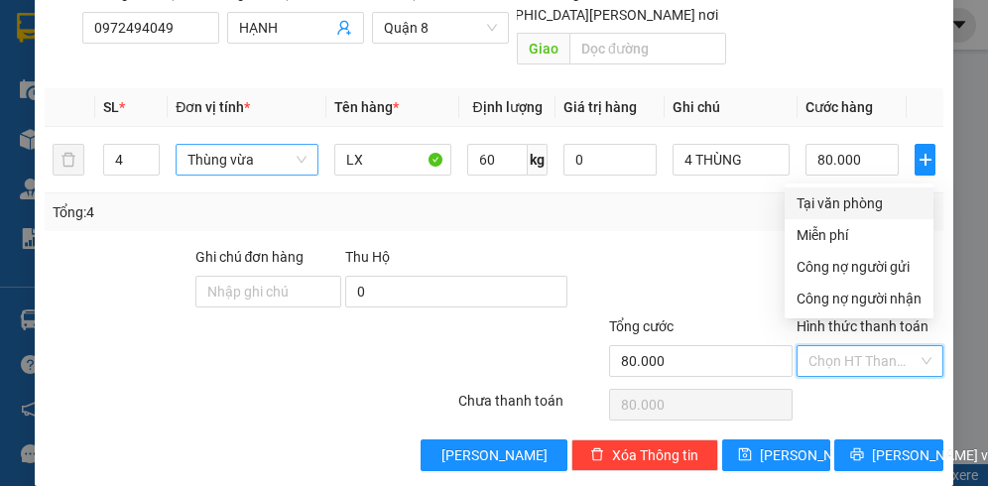
click at [850, 200] on div "Tại văn phòng" at bounding box center [859, 204] width 125 height 22
type input "0"
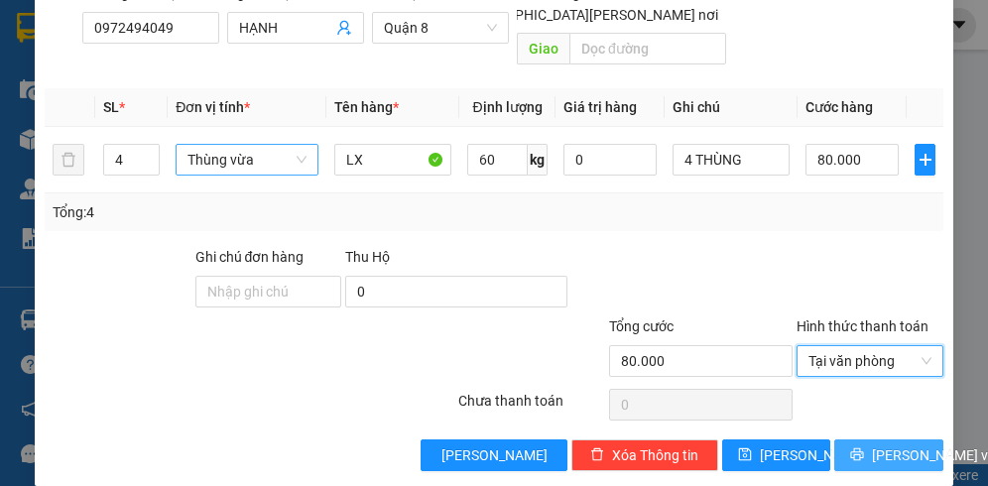
click at [885, 445] on span "[PERSON_NAME] và In" at bounding box center [941, 456] width 139 height 22
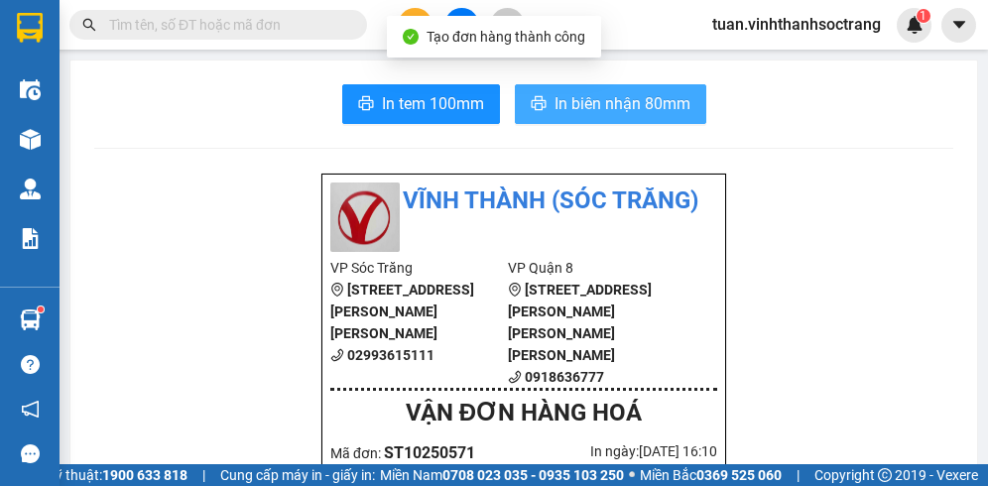
click at [587, 89] on button "In biên nhận 80mm" at bounding box center [611, 104] width 192 height 40
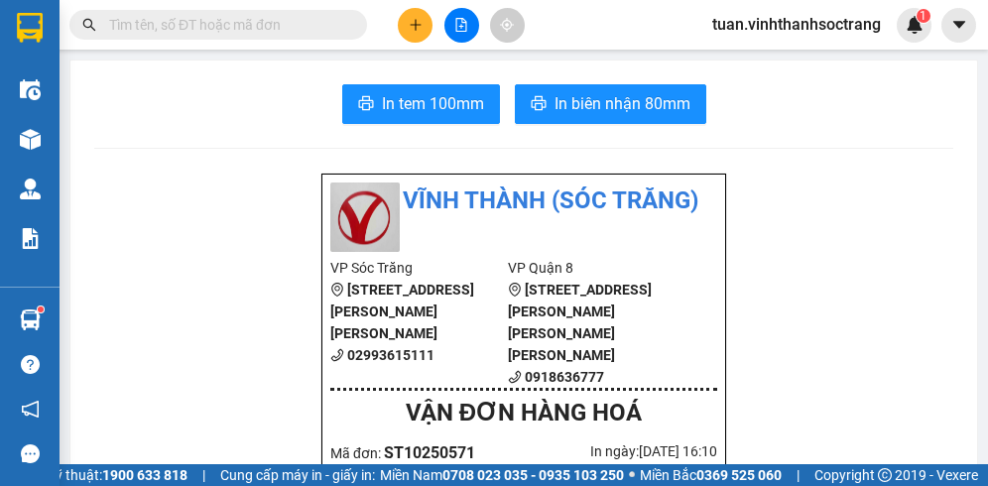
click at [423, 23] on button at bounding box center [415, 25] width 35 height 35
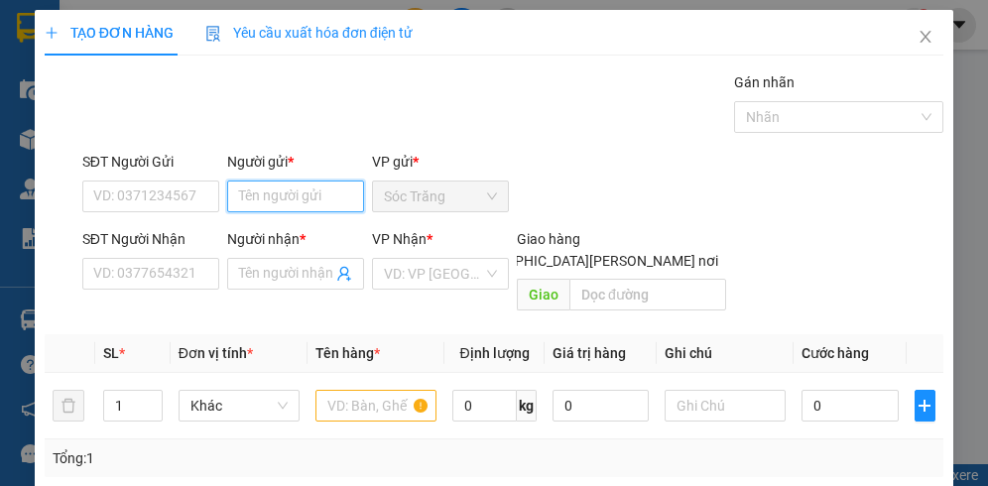
click at [285, 193] on input "Người gửi *" at bounding box center [295, 197] width 137 height 32
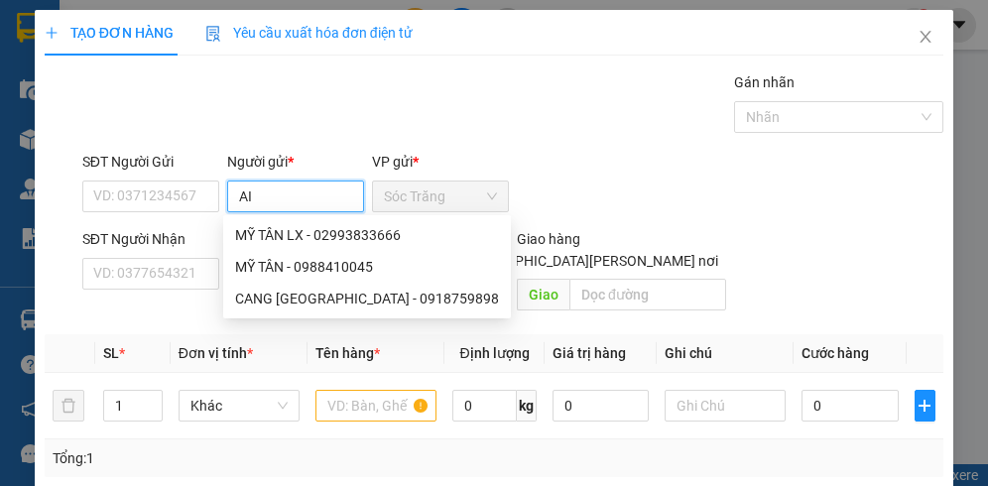
type input "A"
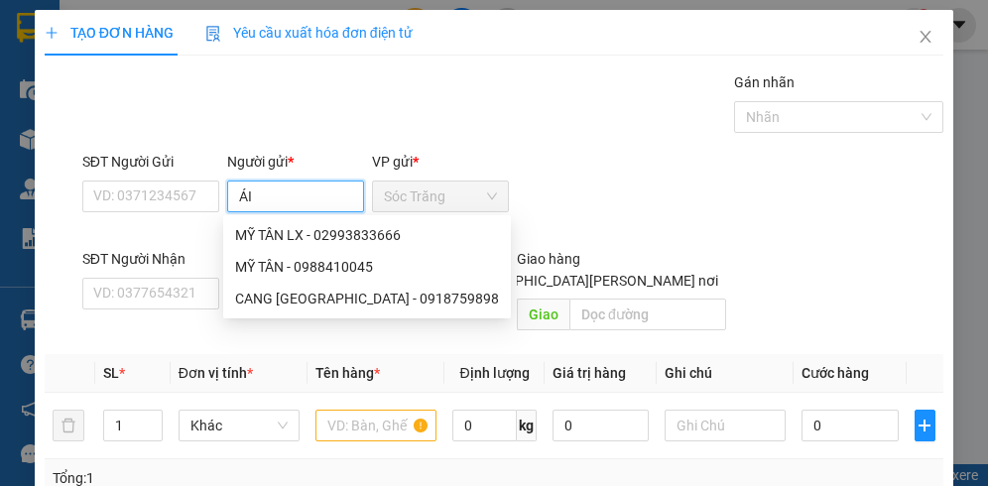
type input "ÁI I"
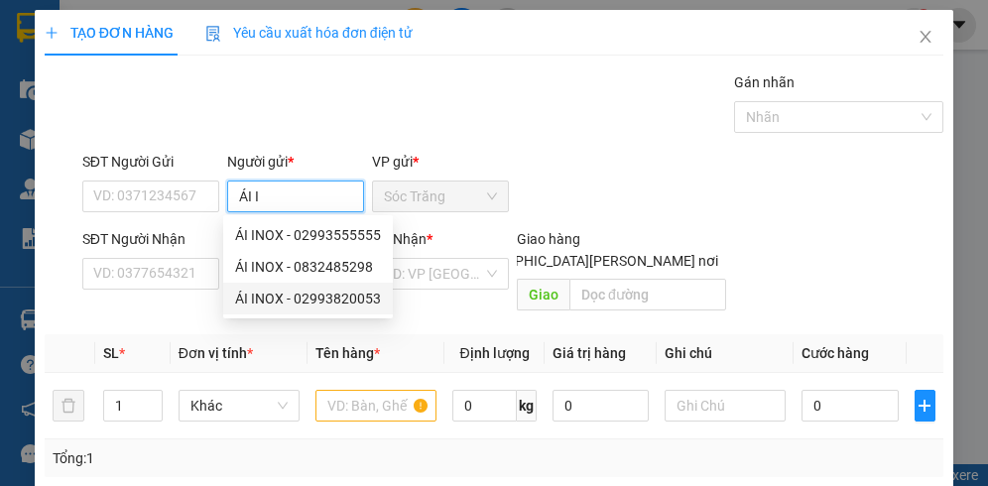
click at [308, 303] on div "ÁI INOX - 02993820053" at bounding box center [308, 299] width 146 height 22
type input "02993820053"
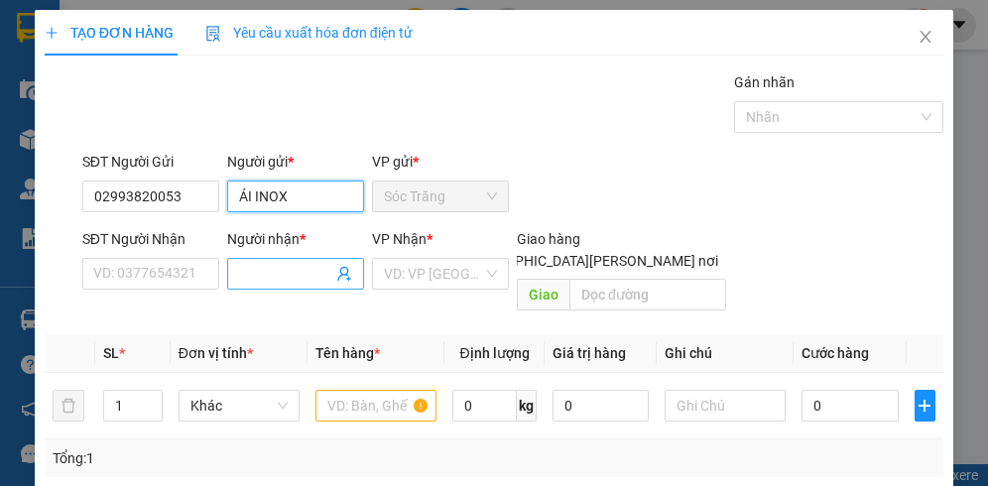
type input "ÁI INOX"
click at [274, 271] on input "Người nhận *" at bounding box center [285, 274] width 93 height 22
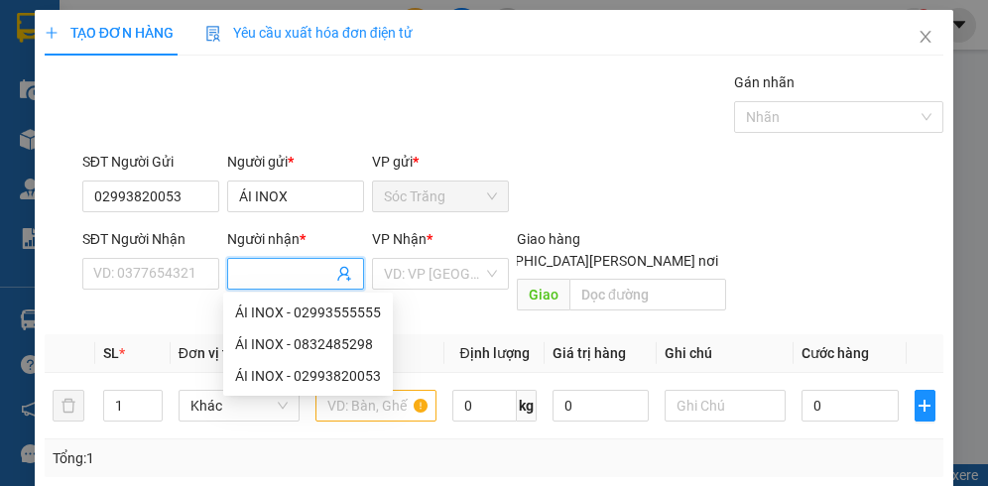
type input "D"
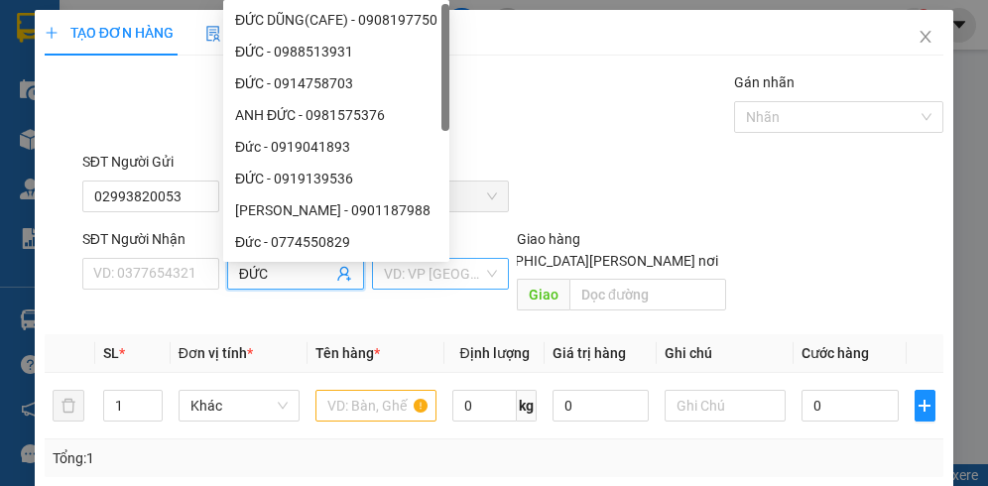
type input "ĐỨC"
click at [413, 268] on input "search" at bounding box center [433, 274] width 99 height 30
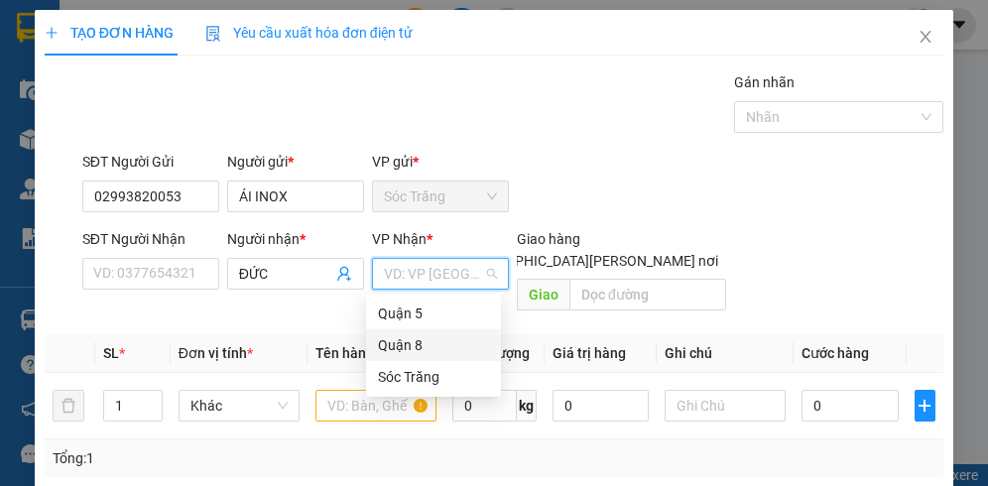
click at [405, 343] on div "Quận 8" at bounding box center [433, 345] width 111 height 22
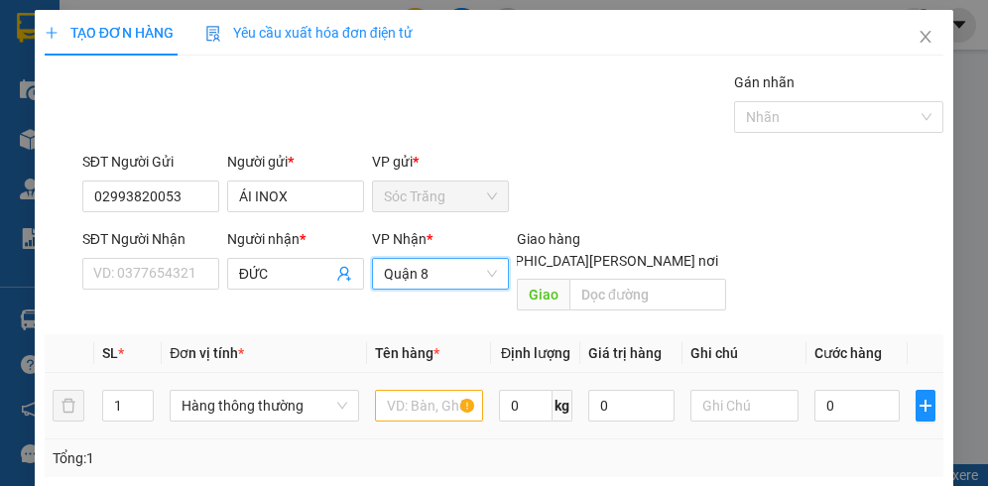
click at [152, 373] on td "1" at bounding box center [127, 406] width 67 height 66
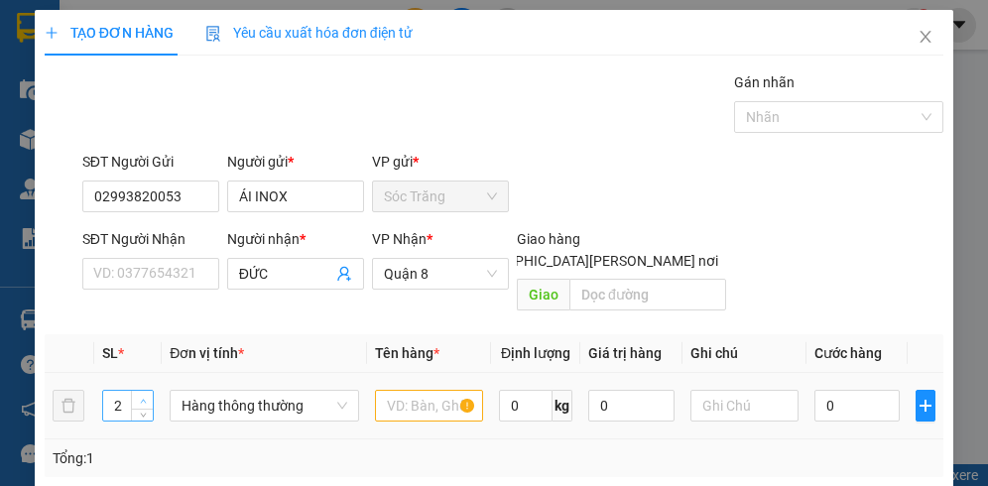
click at [143, 395] on span "up" at bounding box center [143, 401] width 12 height 12
type input "3"
click at [143, 395] on span "up" at bounding box center [143, 401] width 12 height 12
click at [237, 391] on span "Hàng thông thường" at bounding box center [264, 406] width 165 height 30
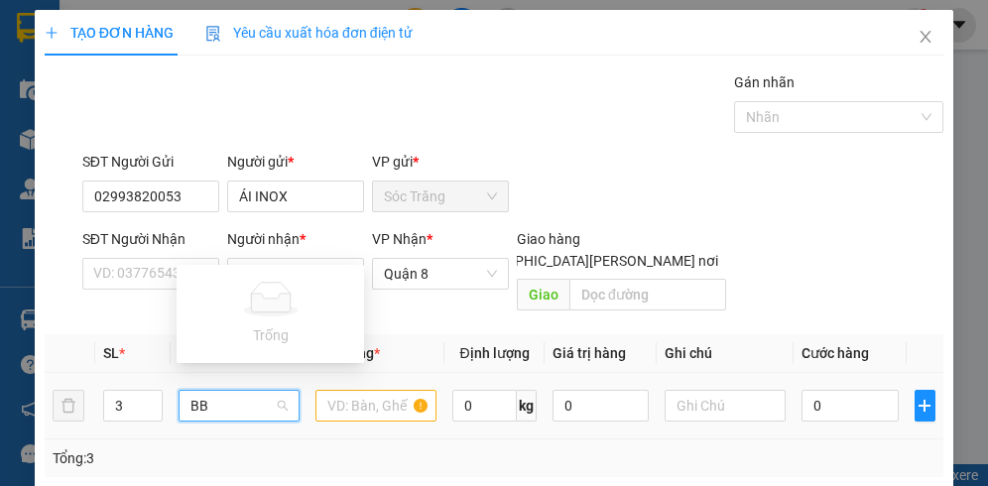
type input "B"
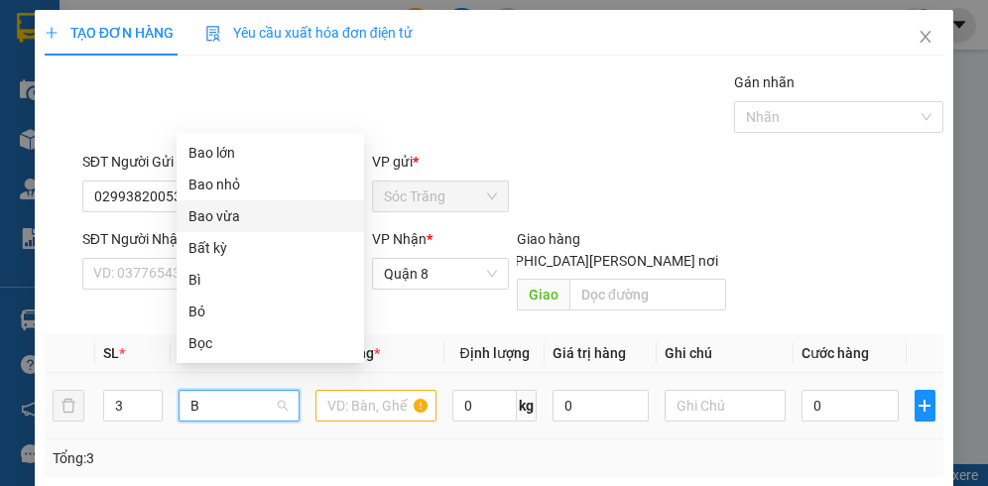
click at [224, 228] on div "Bao vừa" at bounding box center [271, 216] width 188 height 32
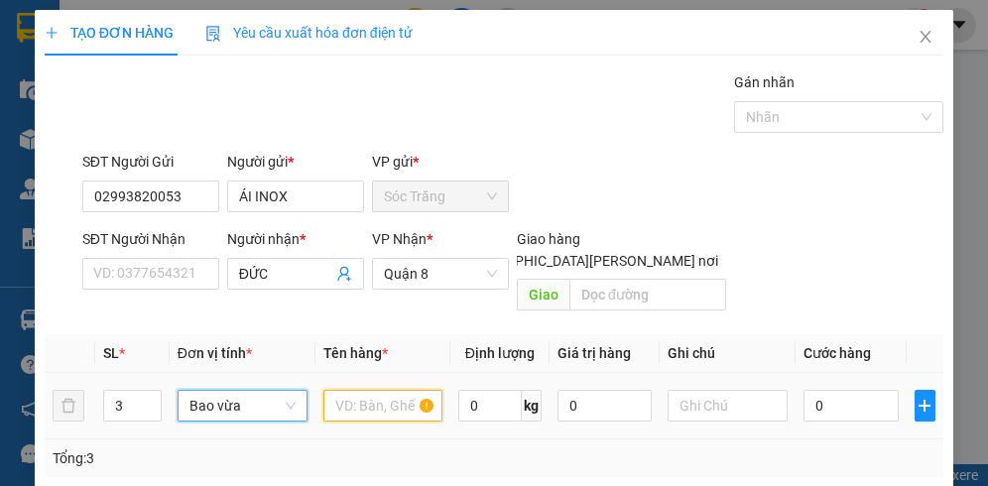
click at [374, 390] on input "text" at bounding box center [384, 406] width 120 height 32
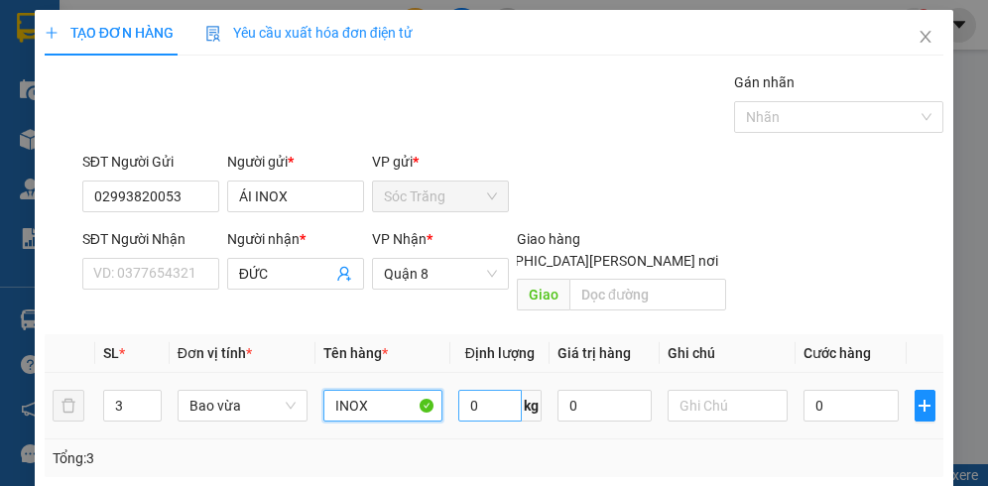
type input "INOX"
click at [481, 390] on input "0" at bounding box center [489, 406] width 63 height 32
type input "93"
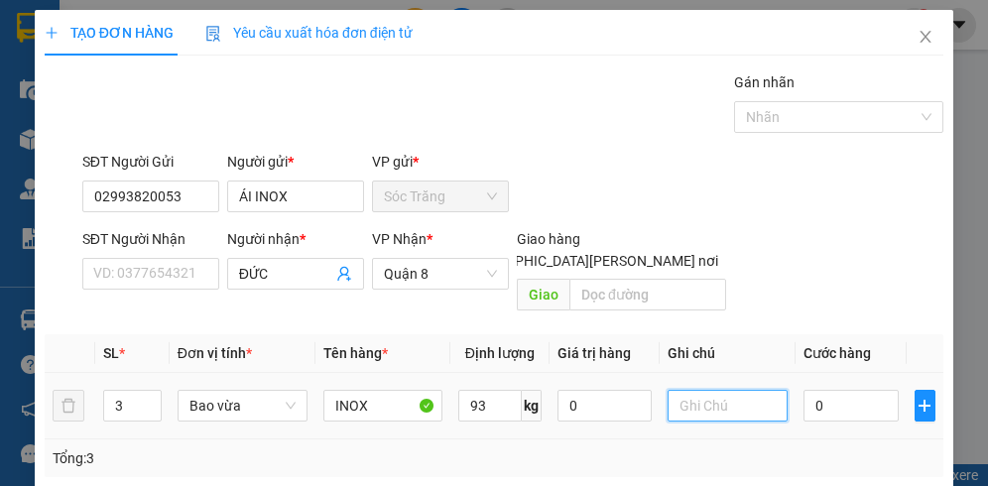
click at [679, 390] on input "text" at bounding box center [728, 406] width 120 height 32
type input "3 BAO"
click at [838, 394] on input "0" at bounding box center [851, 406] width 95 height 32
type input "7"
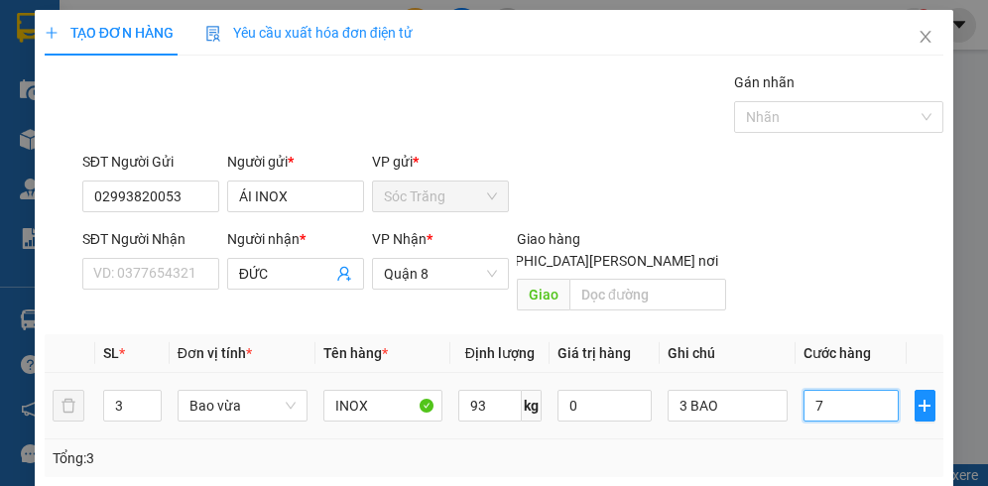
type input "7"
type input "74"
type input "740"
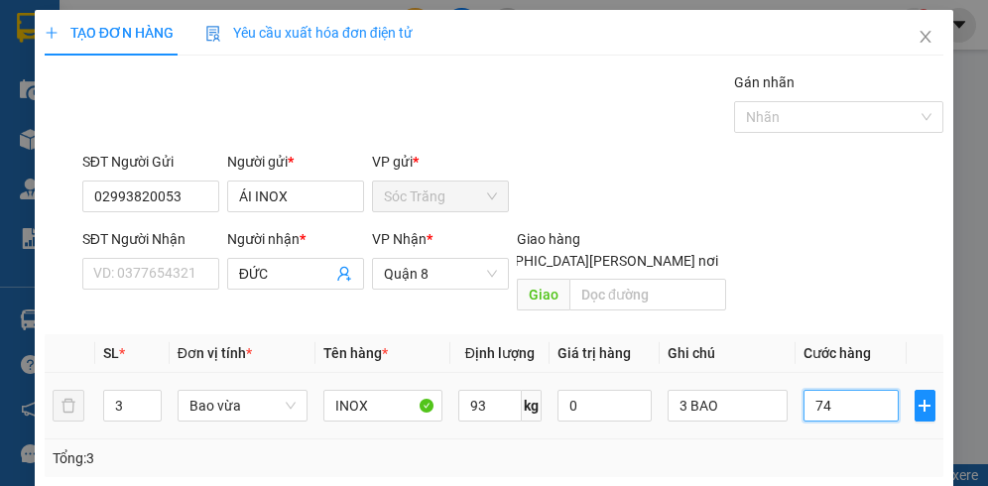
type input "740"
type input "7.400"
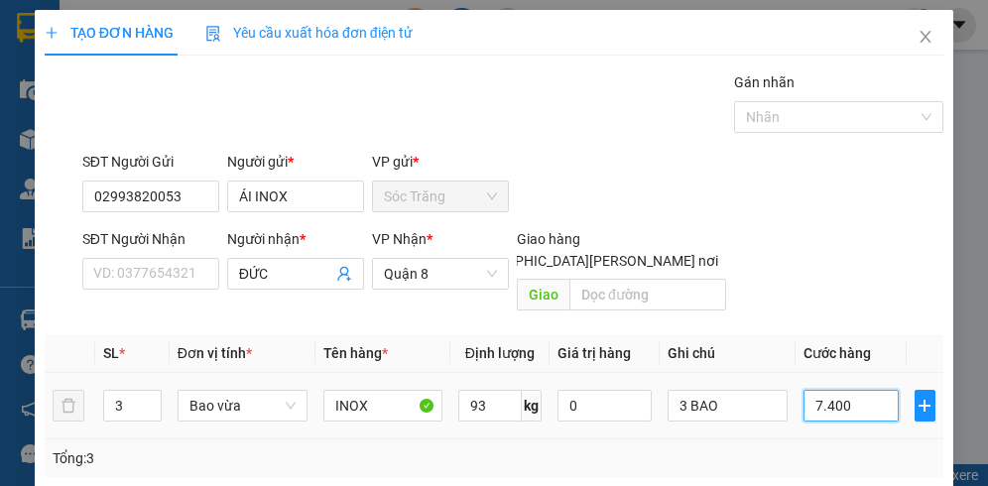
type input "74.000"
click at [786, 125] on div at bounding box center [829, 117] width 180 height 24
type input "74.000"
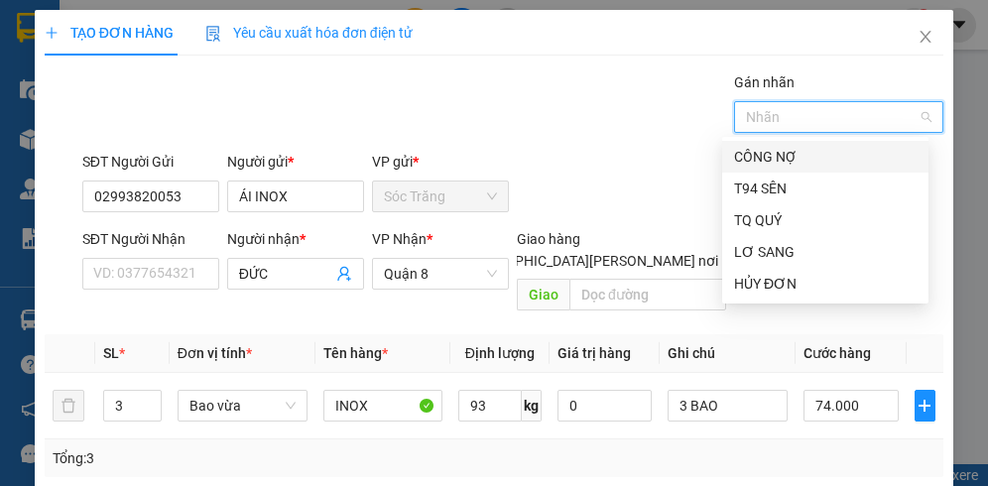
click at [781, 154] on div "CÔNG NỢ" at bounding box center [825, 157] width 183 height 22
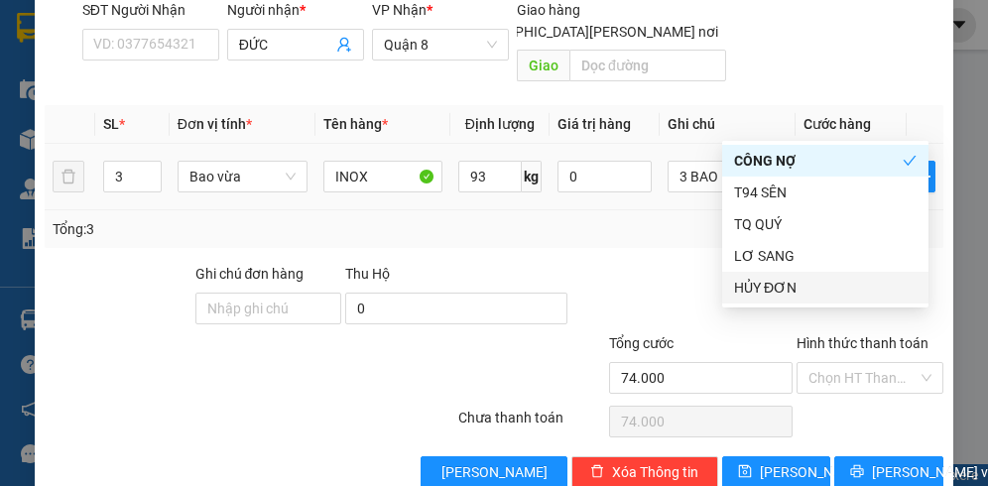
scroll to position [251, 0]
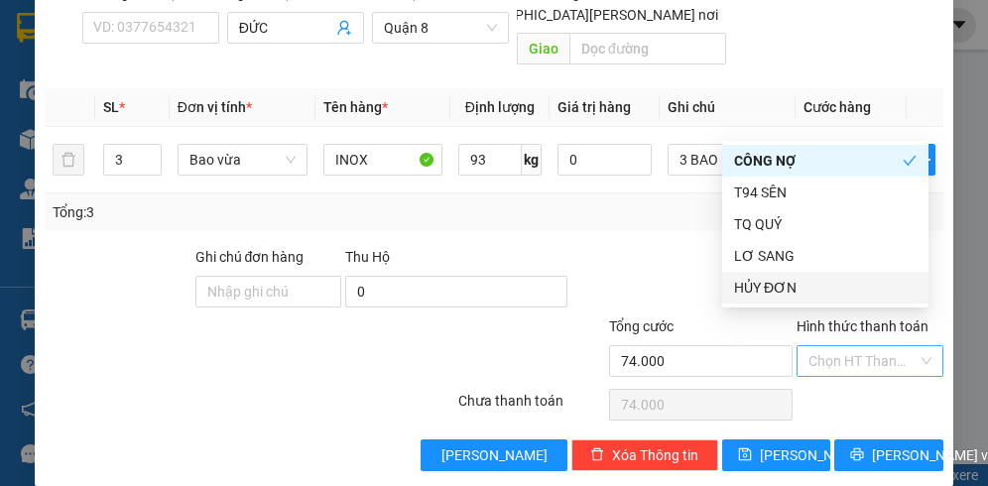
click at [832, 346] on input "Hình thức thanh toán" at bounding box center [863, 361] width 109 height 30
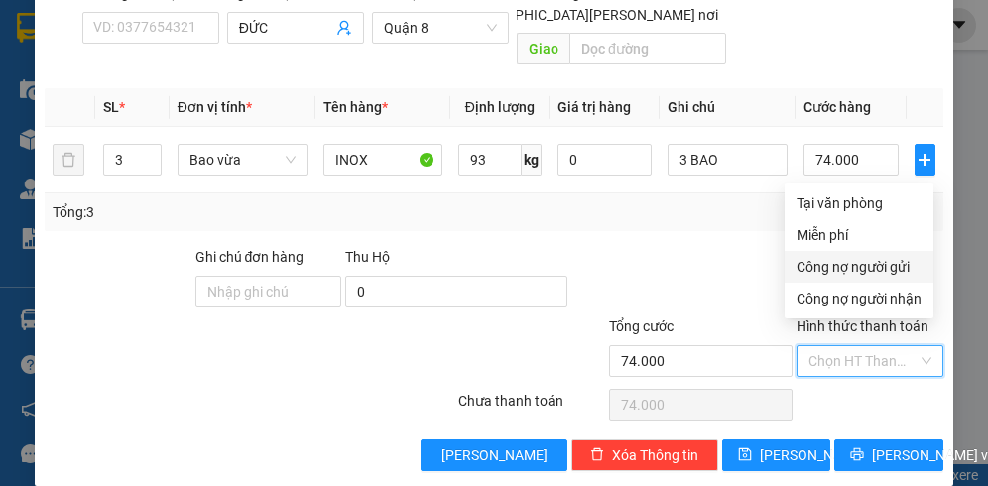
click at [842, 251] on div "Công nợ người gửi" at bounding box center [859, 267] width 149 height 32
type input "0"
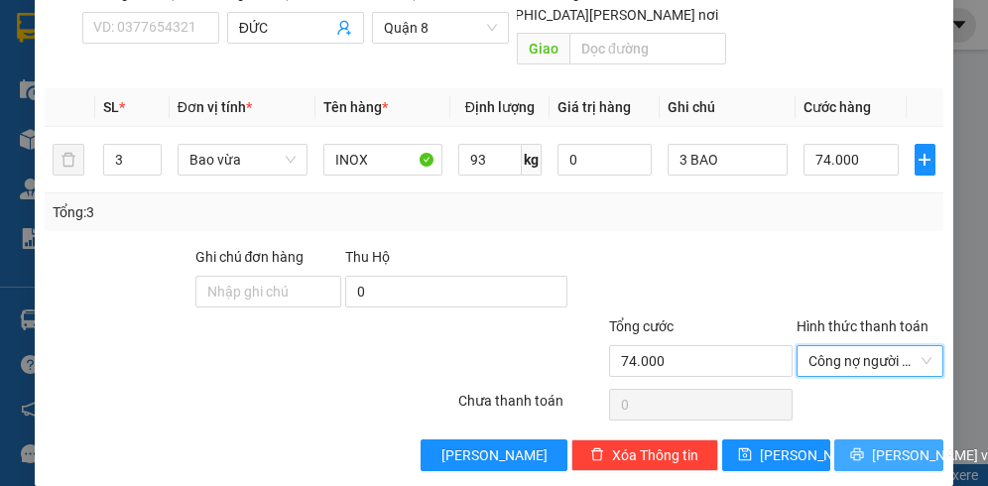
click at [880, 445] on span "[PERSON_NAME] và In" at bounding box center [941, 456] width 139 height 22
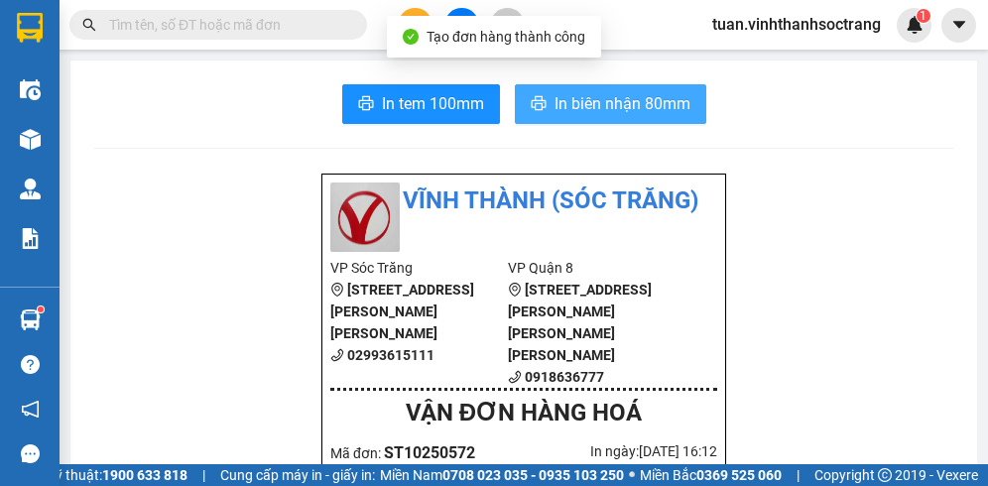
click at [646, 100] on span "In biên nhận 80mm" at bounding box center [623, 103] width 136 height 25
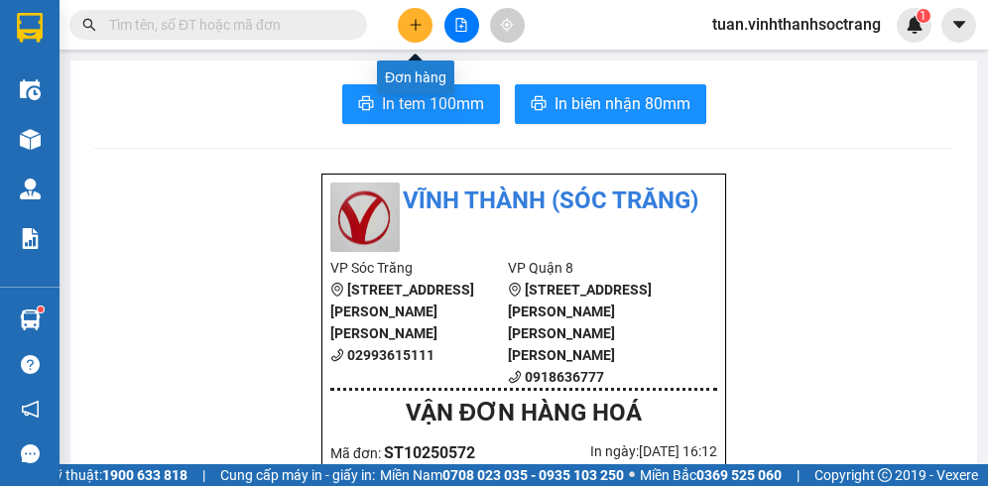
click at [418, 18] on icon "plus" at bounding box center [416, 25] width 14 height 14
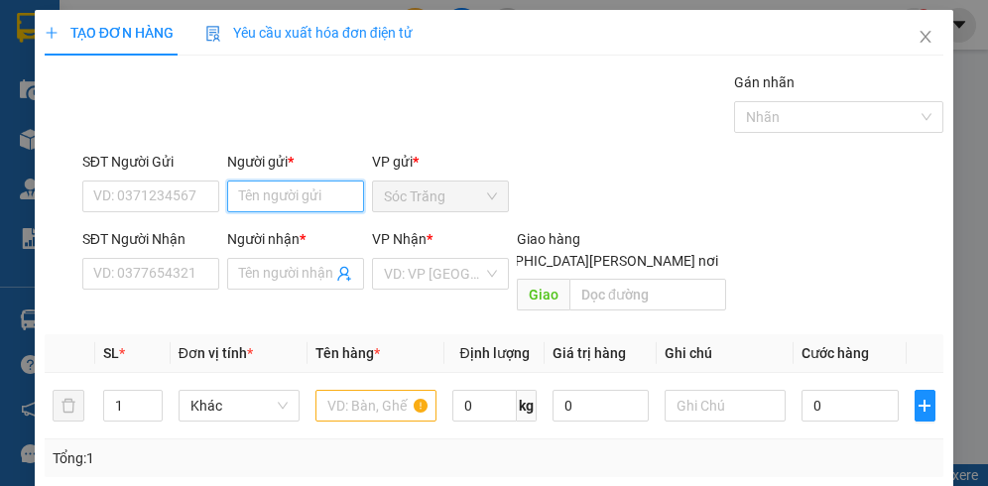
click at [312, 196] on input "Người gửi *" at bounding box center [295, 197] width 137 height 32
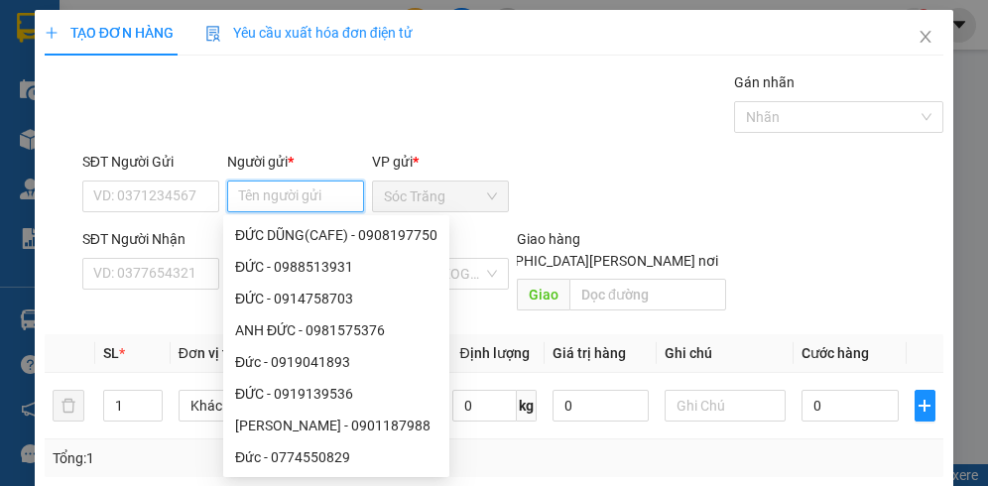
type input "Y"
type input "Ý DÚT"
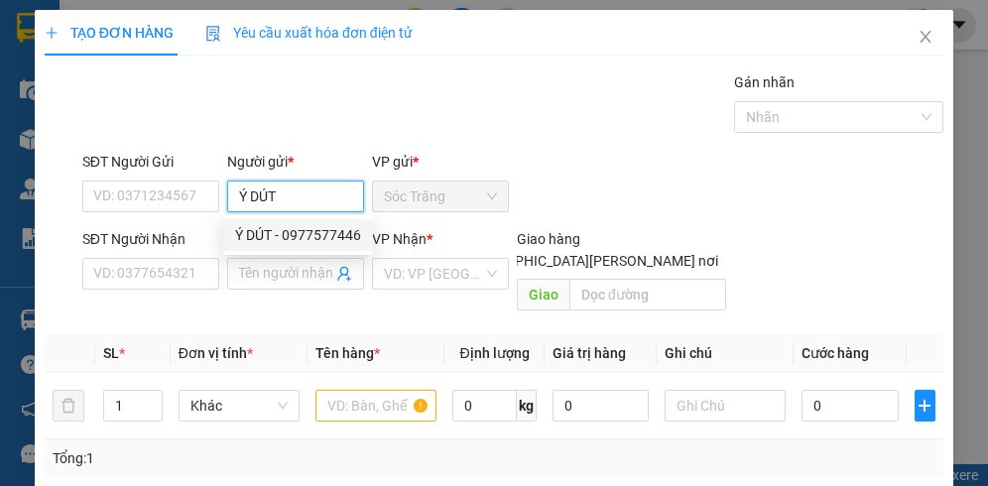
click at [266, 239] on div "Ý DÚT - 0977577446" at bounding box center [298, 235] width 126 height 22
type input "0977577446"
type input "Ý DÚT"
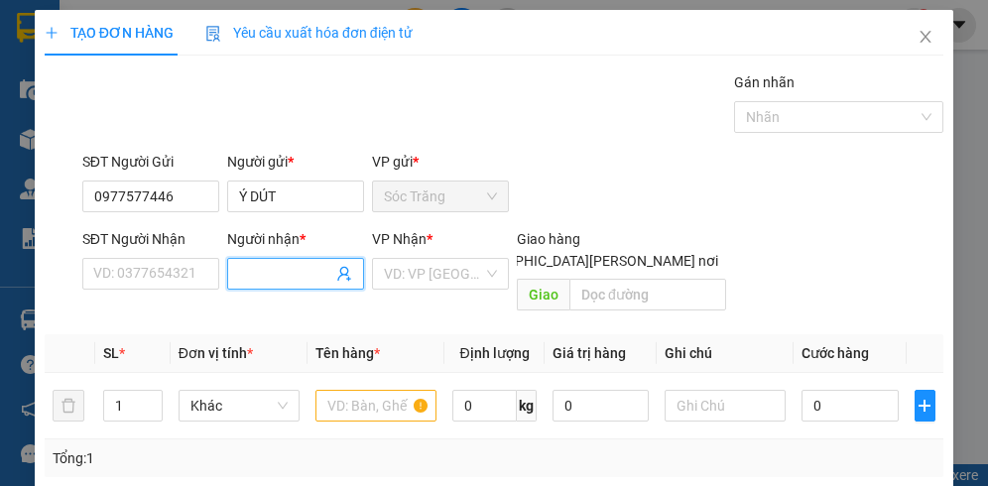
click at [290, 279] on input "Người nhận *" at bounding box center [285, 274] width 93 height 22
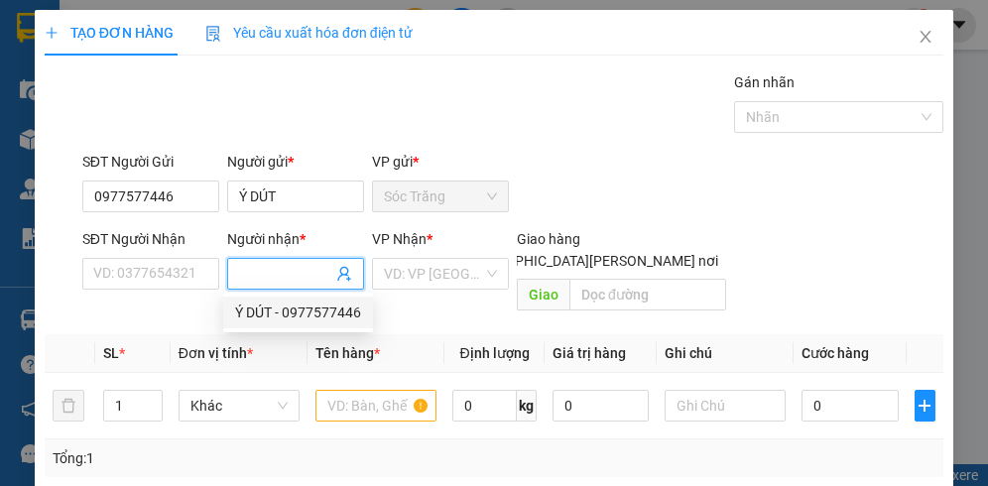
drag, startPoint x: 278, startPoint y: 312, endPoint x: 290, endPoint y: 311, distance: 11.9
click at [278, 311] on div "Ý DÚT - 0977577446" at bounding box center [298, 313] width 126 height 22
type input "0977577446"
type input "Ý DÚT"
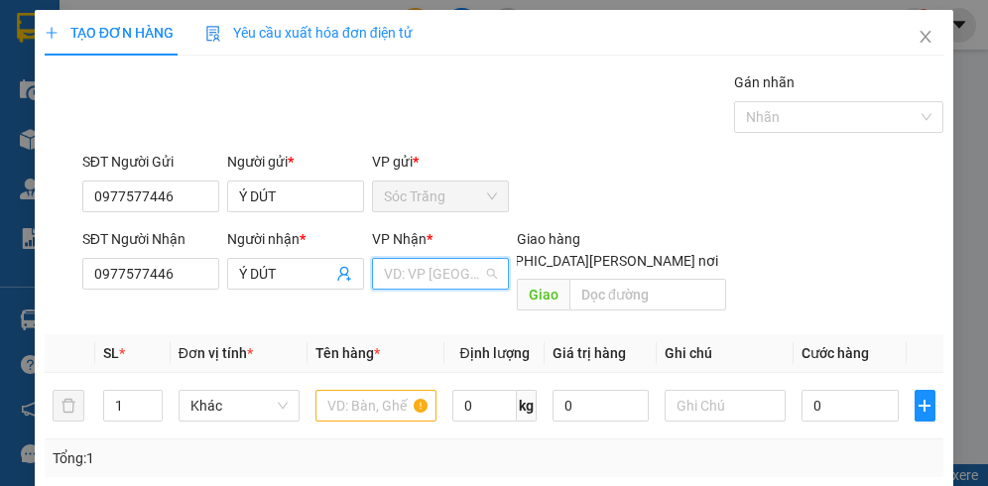
click at [435, 272] on input "search" at bounding box center [433, 274] width 99 height 30
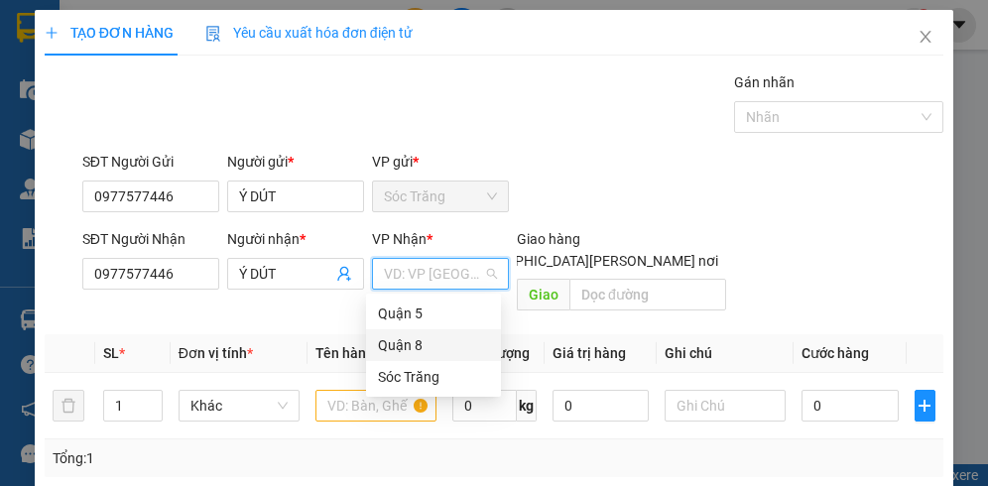
click at [405, 340] on div "Quận 8" at bounding box center [433, 345] width 111 height 22
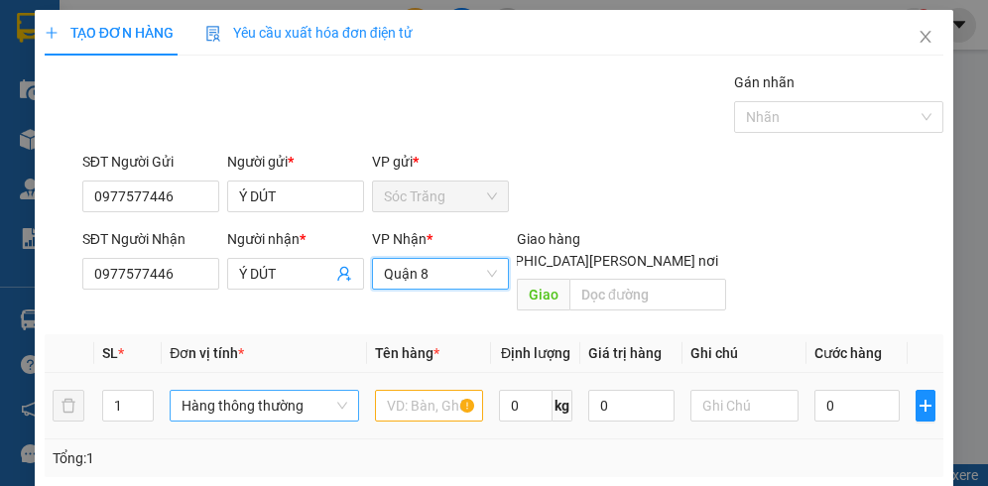
click at [244, 391] on span "Hàng thông thường" at bounding box center [264, 406] width 165 height 30
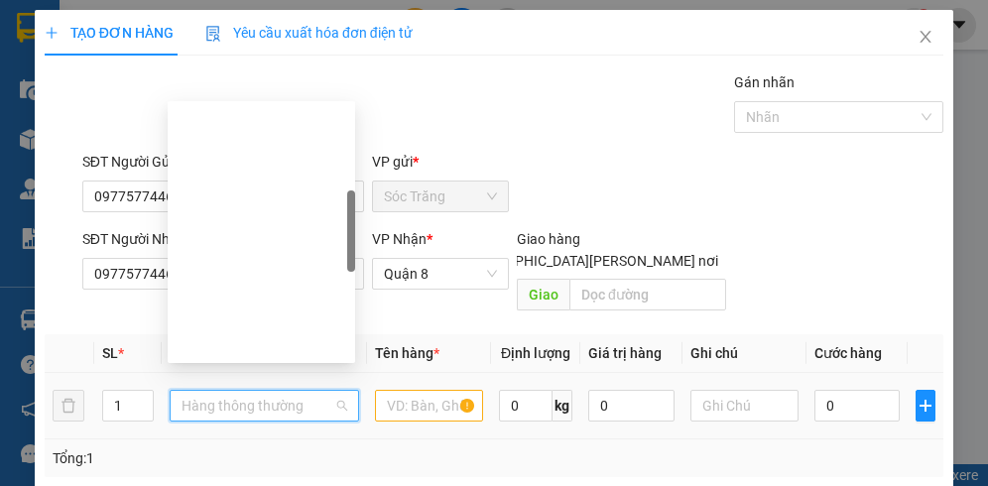
scroll to position [318, 0]
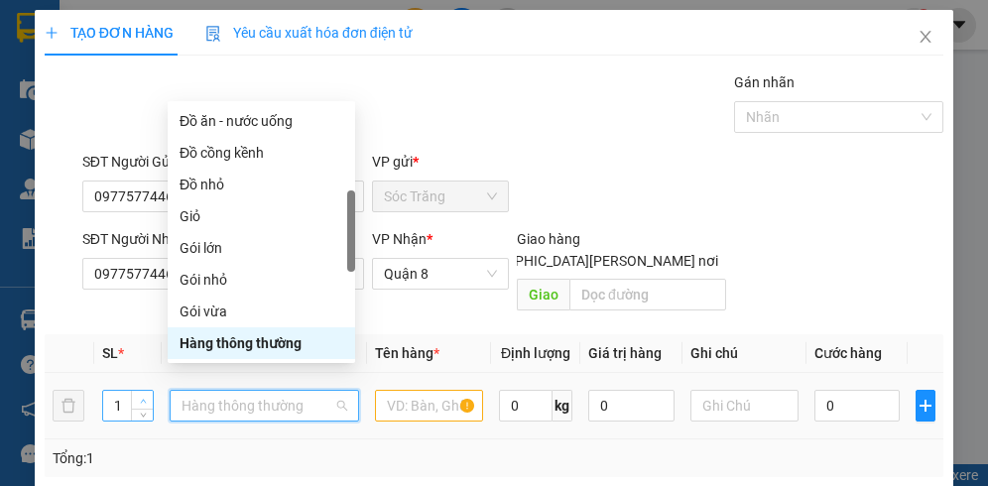
click at [142, 398] on icon "up" at bounding box center [143, 401] width 7 height 7
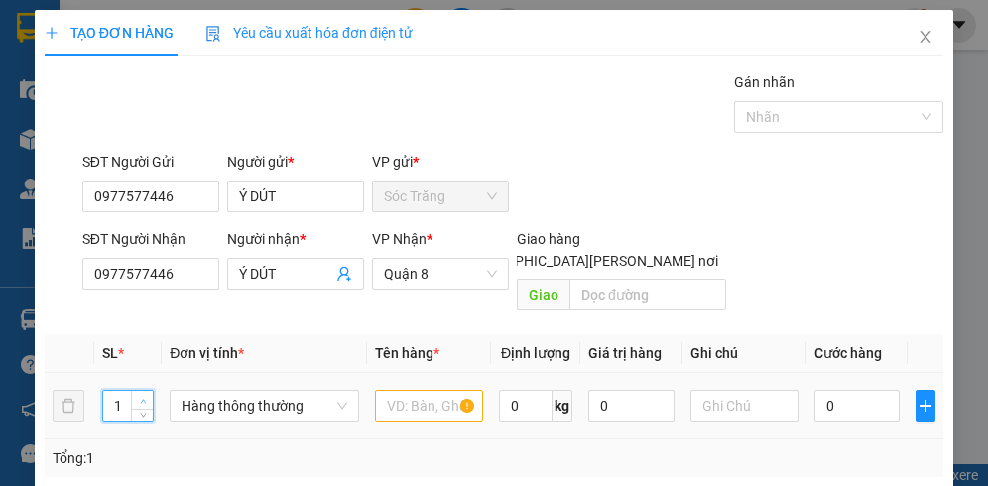
type input "2"
drag, startPoint x: 134, startPoint y: 379, endPoint x: 147, endPoint y: 379, distance: 12.9
click at [135, 391] on span "Increase Value" at bounding box center [142, 400] width 22 height 18
click at [209, 391] on span "Hàng thông thường" at bounding box center [264, 406] width 165 height 30
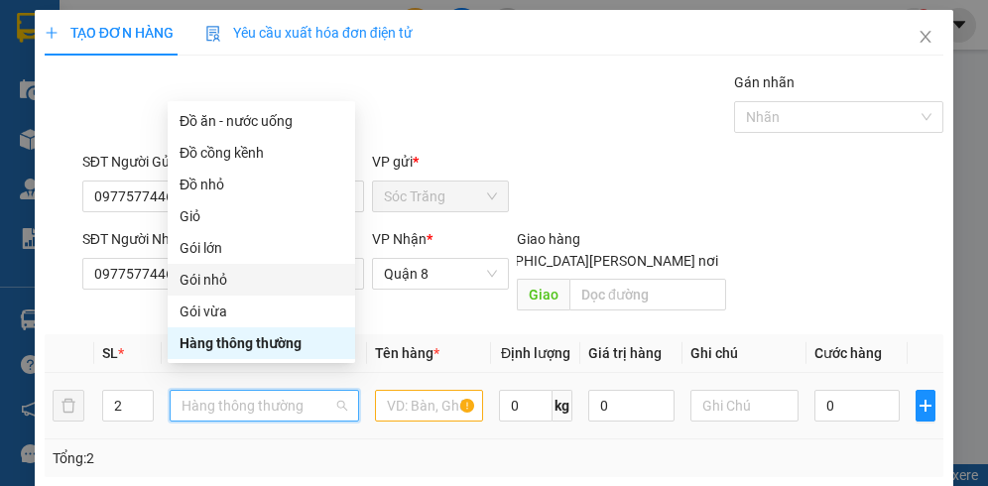
type input "B"
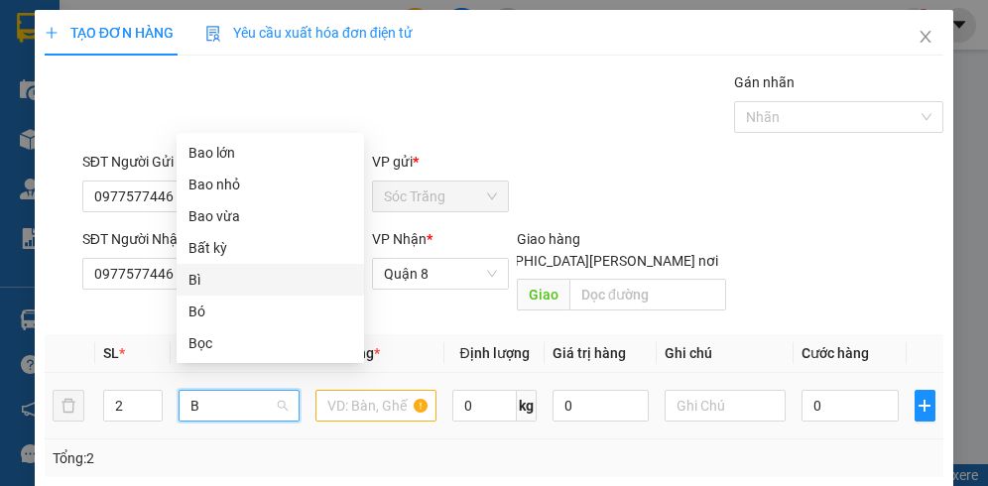
scroll to position [0, 0]
click at [224, 156] on div "Bao lớn" at bounding box center [271, 153] width 164 height 22
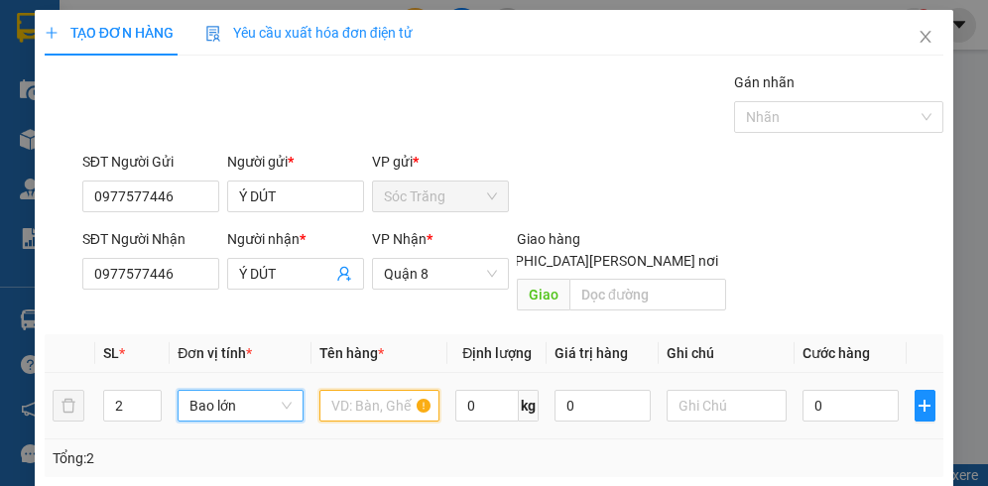
click at [365, 390] on input "text" at bounding box center [380, 406] width 120 height 32
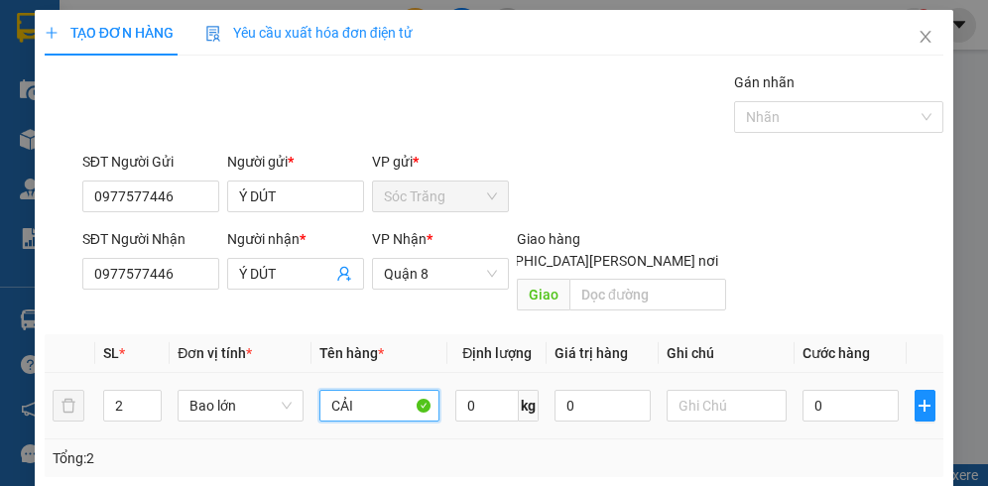
type input "CẢI"
click at [478, 392] on input "0" at bounding box center [487, 406] width 64 height 32
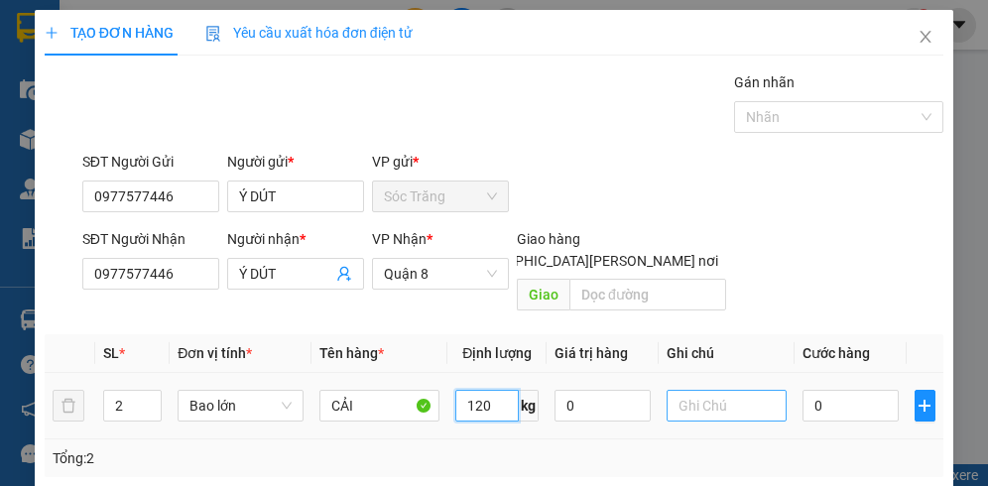
type input "120"
click at [700, 390] on input "text" at bounding box center [727, 406] width 120 height 32
click at [670, 390] on input "BAO" at bounding box center [727, 406] width 120 height 32
type input "2 BAO"
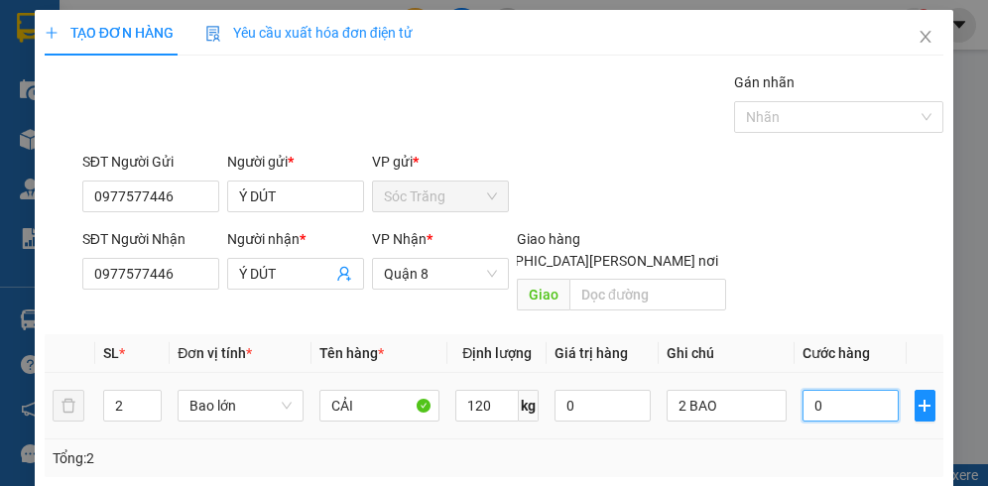
click at [861, 390] on input "0" at bounding box center [850, 406] width 95 height 32
type input "9"
type input "90"
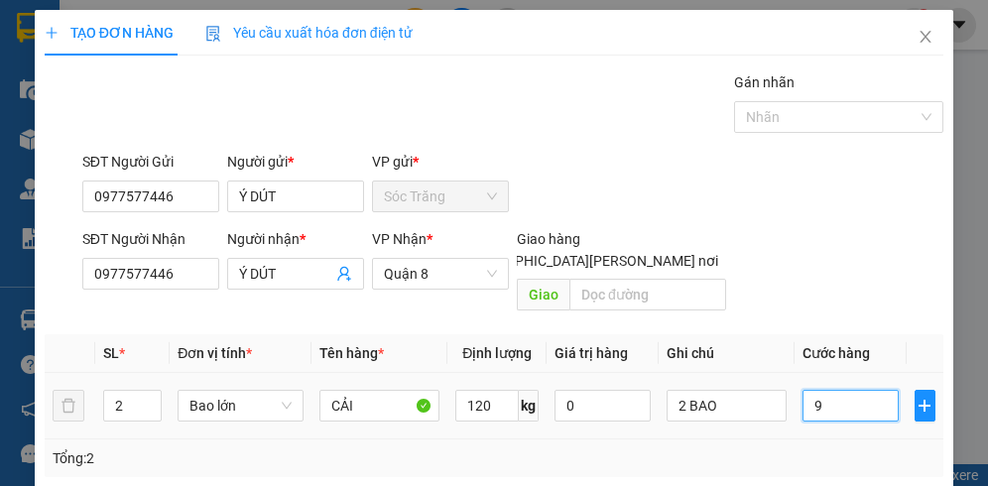
type input "90"
type input "900"
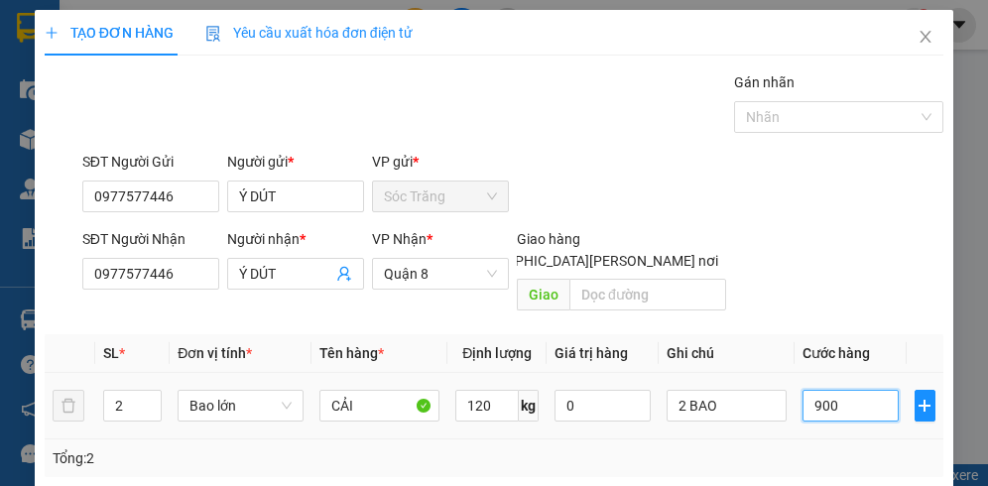
type input "9.000"
click at [773, 110] on div at bounding box center [829, 117] width 180 height 24
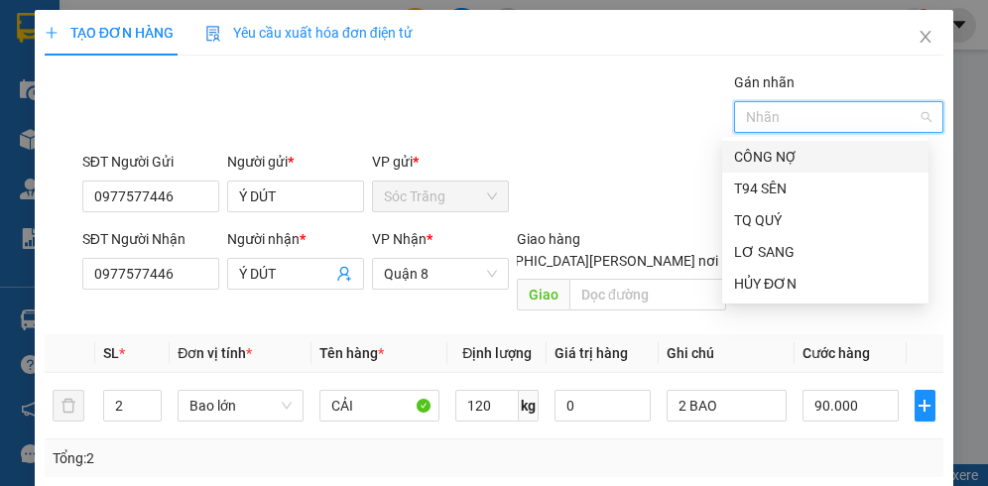
click at [766, 153] on div "CÔNG NỢ" at bounding box center [825, 157] width 183 height 22
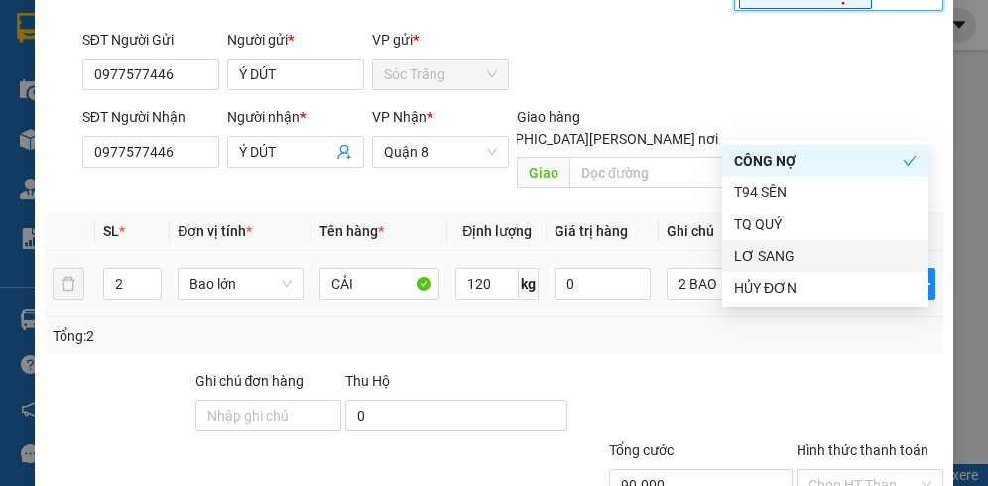
scroll to position [251, 0]
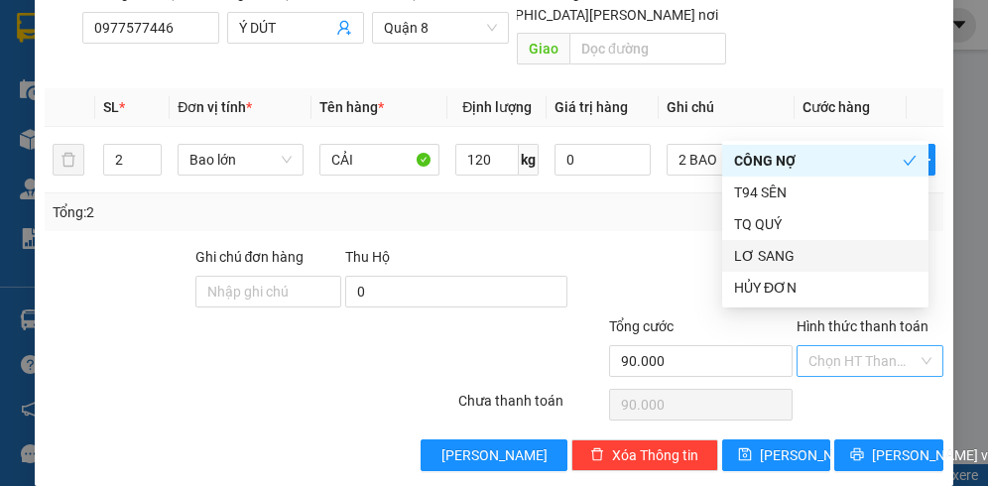
click at [828, 346] on input "Hình thức thanh toán" at bounding box center [863, 361] width 109 height 30
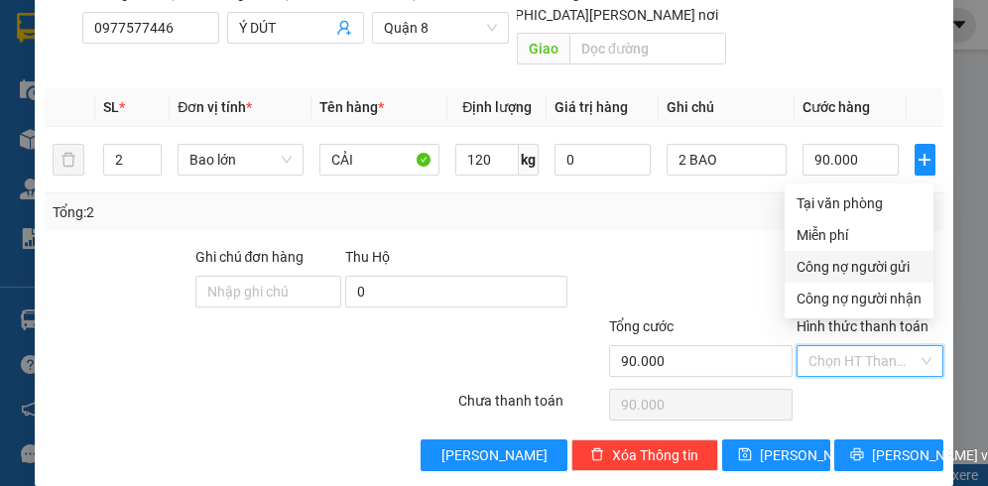
click at [844, 268] on div "Công nợ người gửi" at bounding box center [859, 267] width 125 height 22
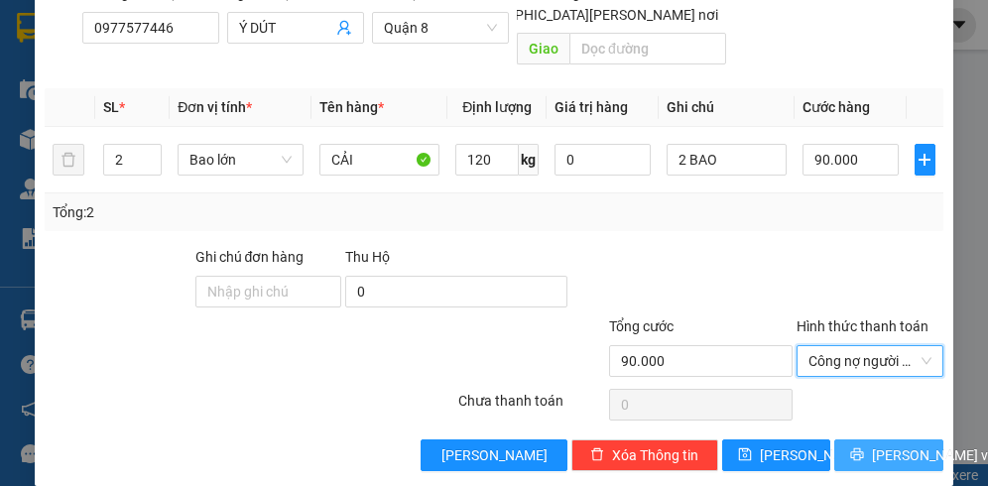
click at [872, 445] on span "[PERSON_NAME] và In" at bounding box center [941, 456] width 139 height 22
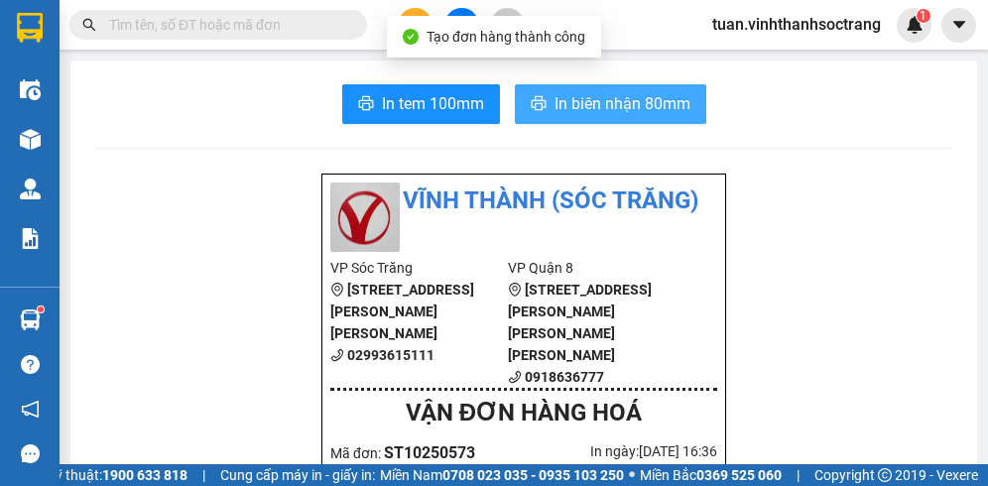
click at [602, 97] on span "In biên nhận 80mm" at bounding box center [623, 103] width 136 height 25
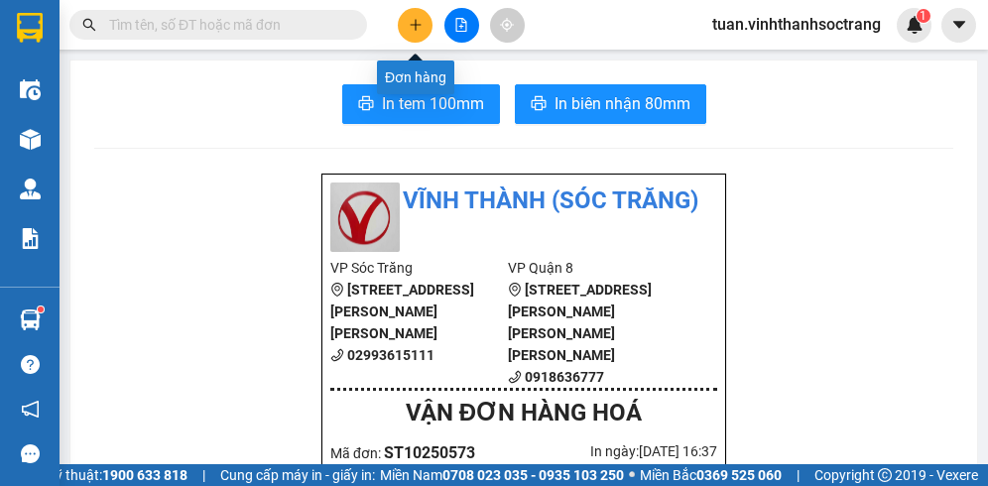
click at [411, 22] on icon "plus" at bounding box center [416, 25] width 14 height 14
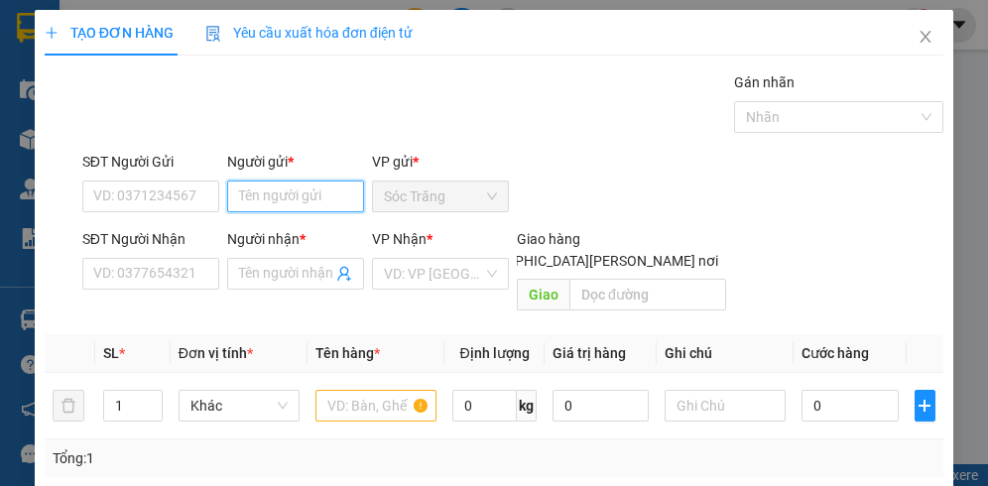
click at [280, 189] on input "Người gửi *" at bounding box center [295, 197] width 137 height 32
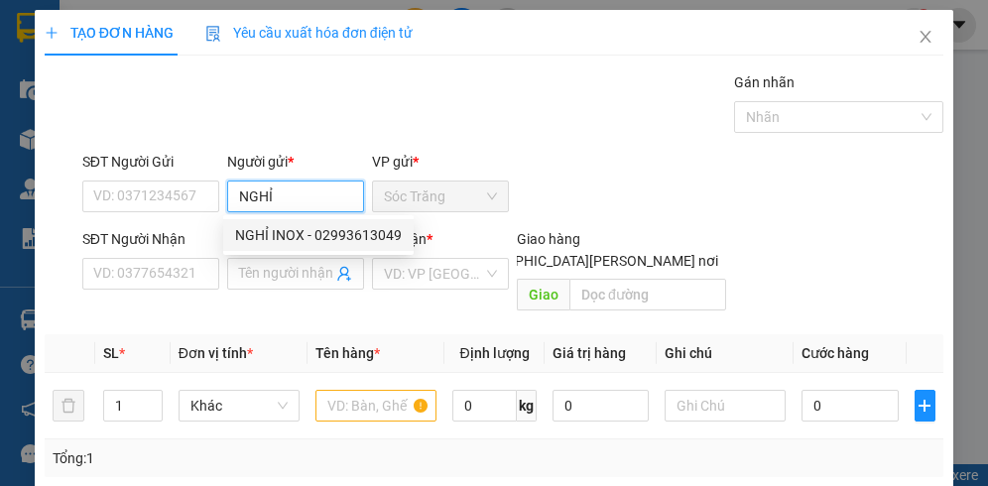
click at [325, 226] on div "NGHỈ INOX - 02993613049" at bounding box center [318, 235] width 167 height 22
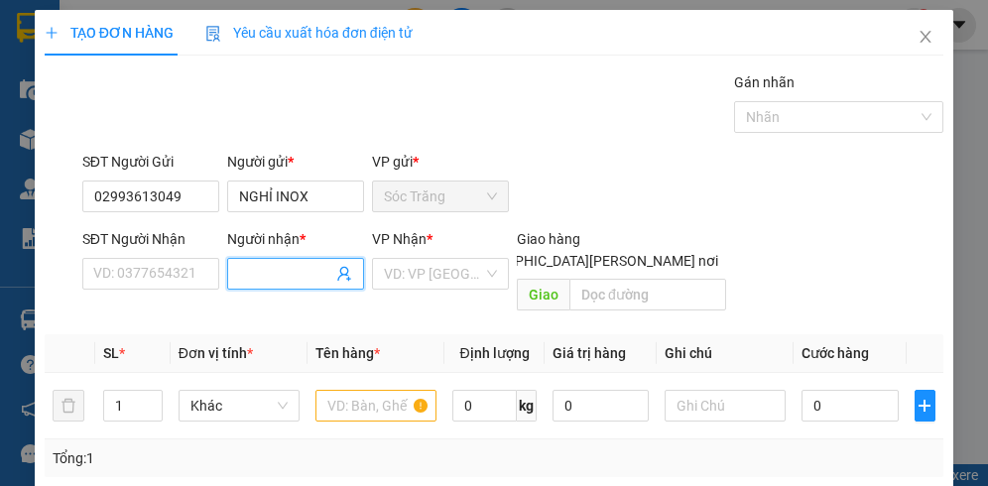
click at [282, 276] on input "Người nhận *" at bounding box center [285, 274] width 93 height 22
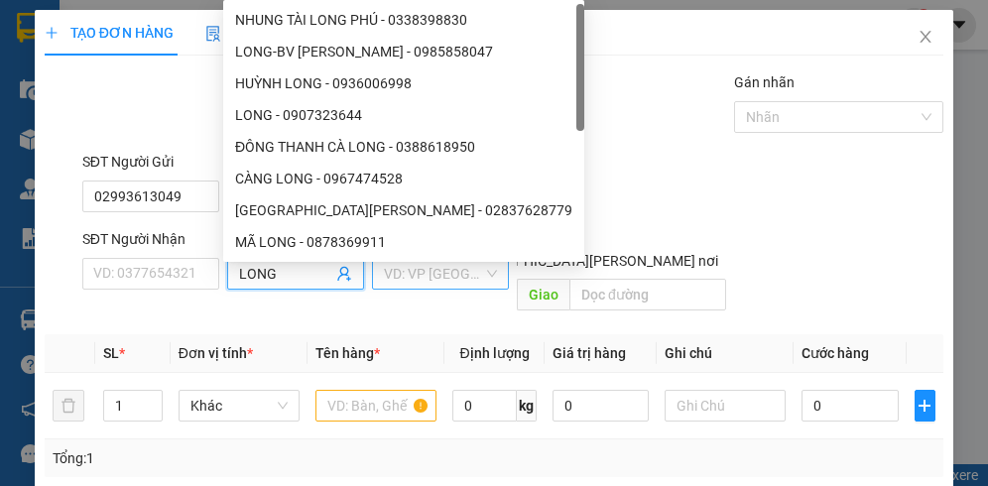
click at [389, 273] on input "search" at bounding box center [433, 274] width 99 height 30
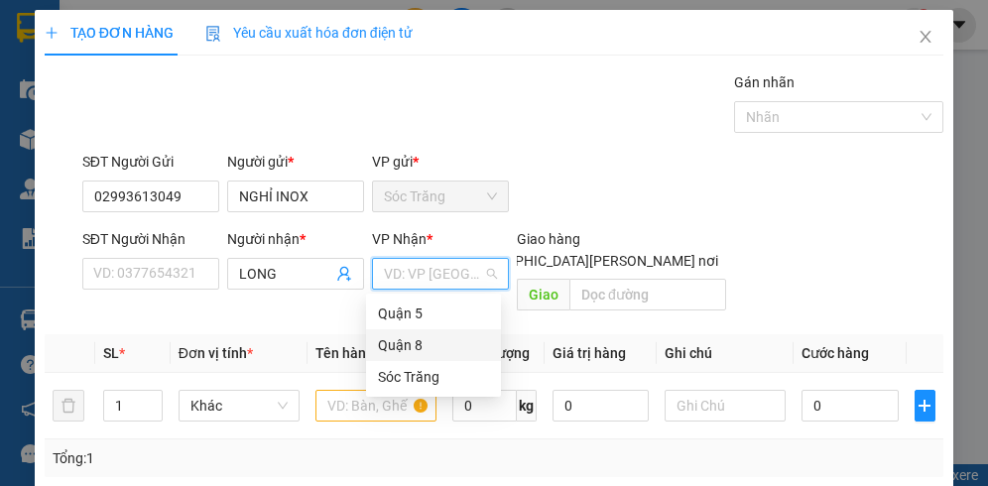
click at [406, 348] on div "Quận 8" at bounding box center [433, 345] width 111 height 22
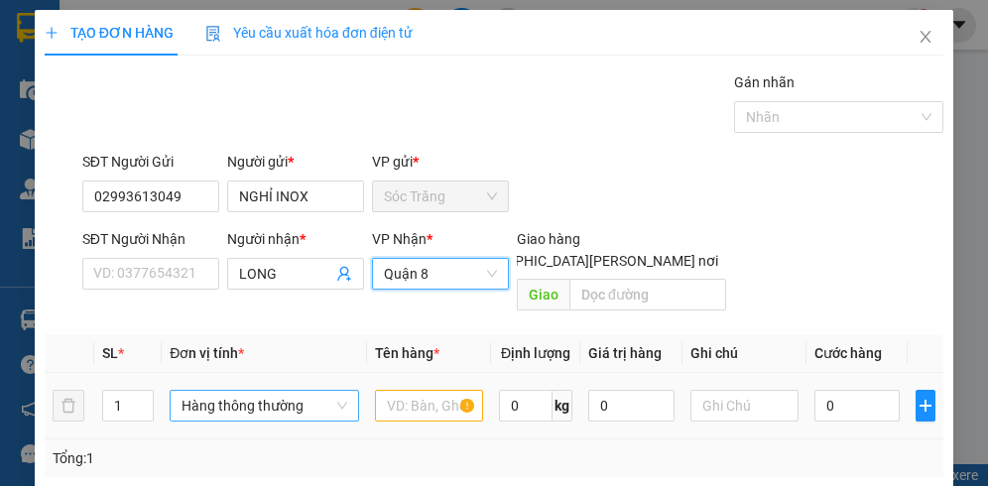
click at [204, 391] on span "Hàng thông thường" at bounding box center [264, 406] width 165 height 30
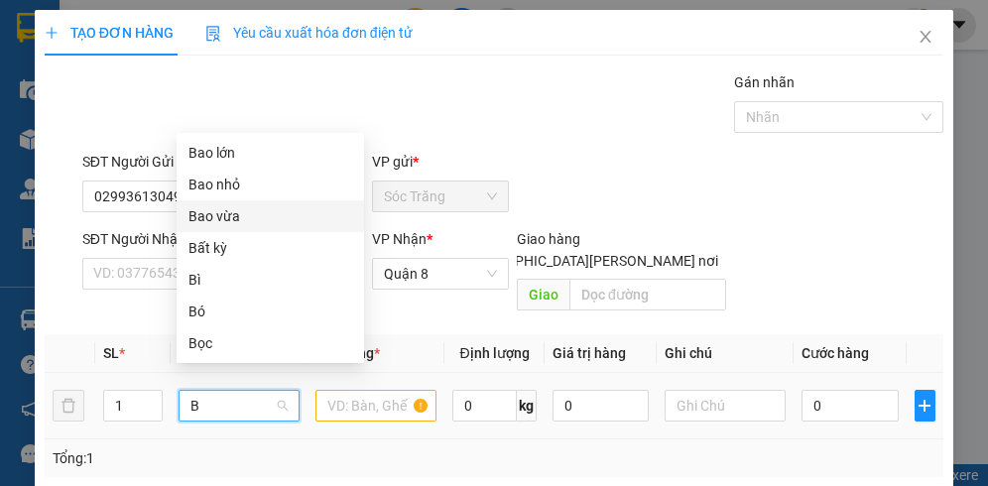
click at [208, 212] on div "Bao vừa" at bounding box center [271, 216] width 164 height 22
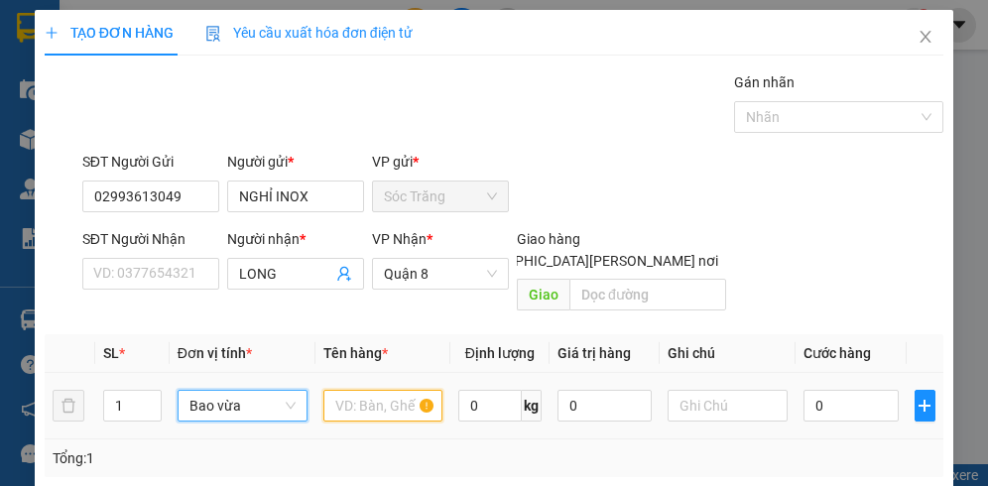
click at [361, 390] on input "text" at bounding box center [384, 406] width 120 height 32
click at [489, 390] on input "0" at bounding box center [489, 406] width 63 height 32
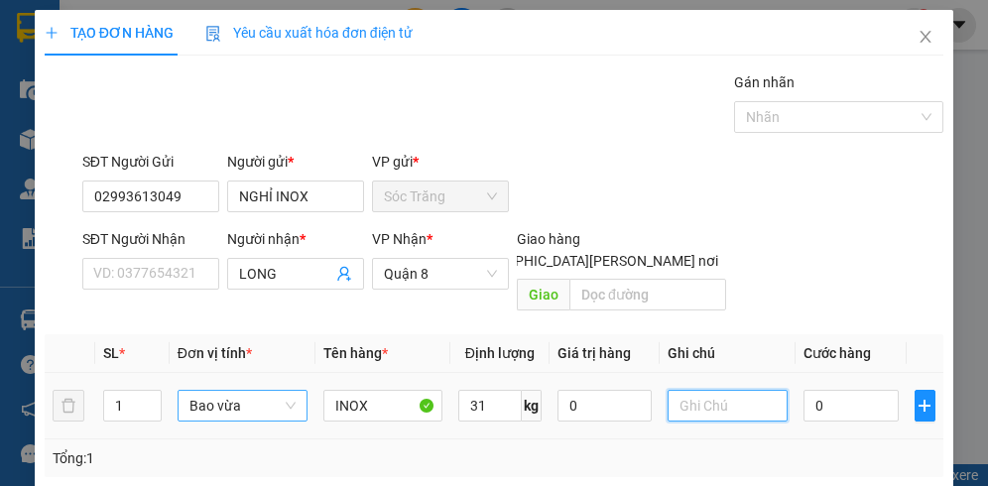
click at [725, 390] on input "text" at bounding box center [728, 406] width 120 height 32
click at [822, 390] on input "0" at bounding box center [851, 406] width 95 height 32
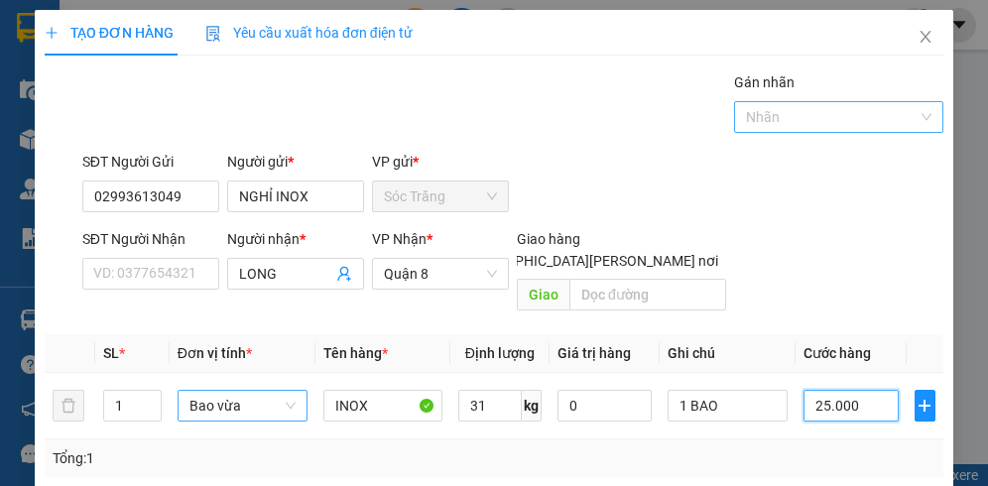
click at [762, 109] on div at bounding box center [829, 117] width 180 height 24
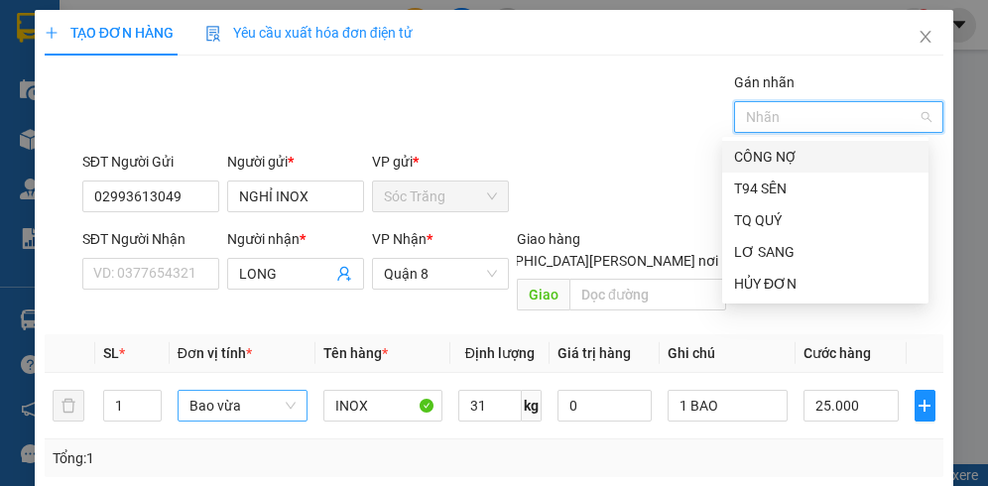
click at [776, 163] on div "CÔNG NỢ" at bounding box center [825, 157] width 183 height 22
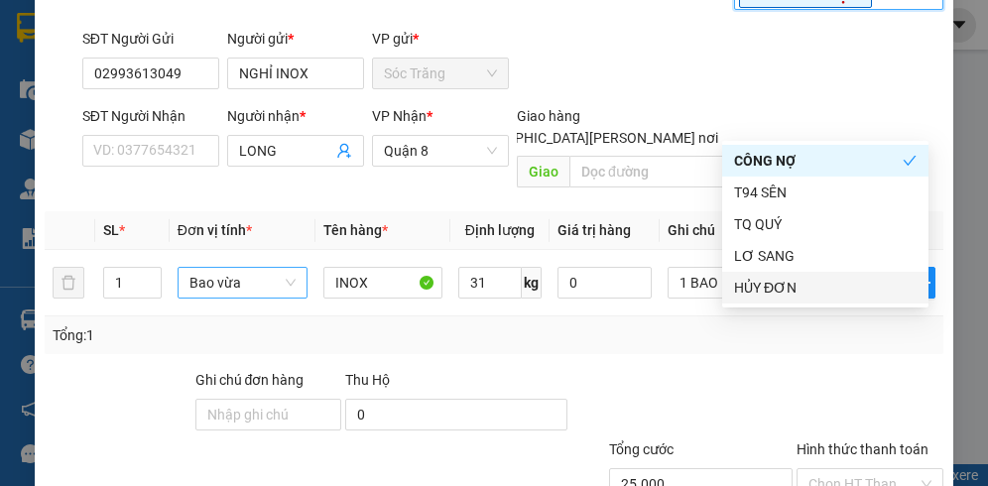
scroll to position [251, 0]
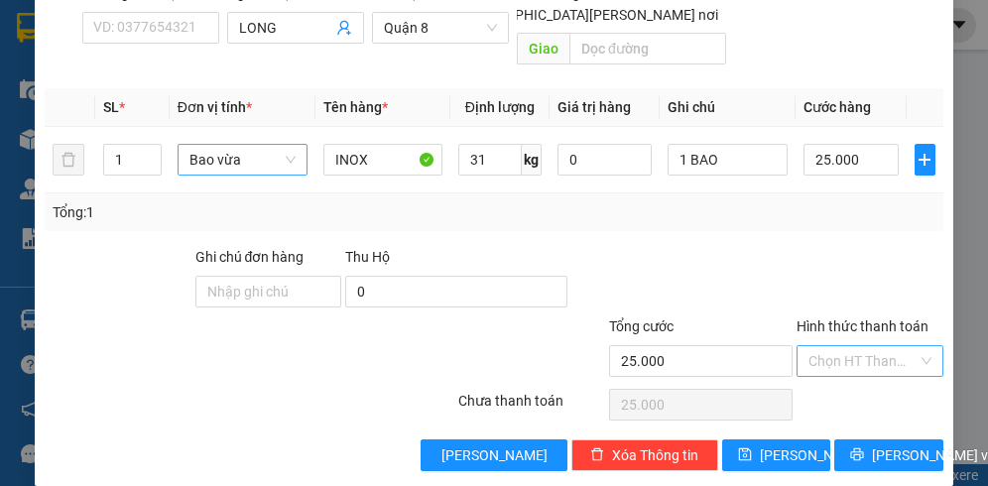
click at [824, 346] on input "Hình thức thanh toán" at bounding box center [863, 361] width 109 height 30
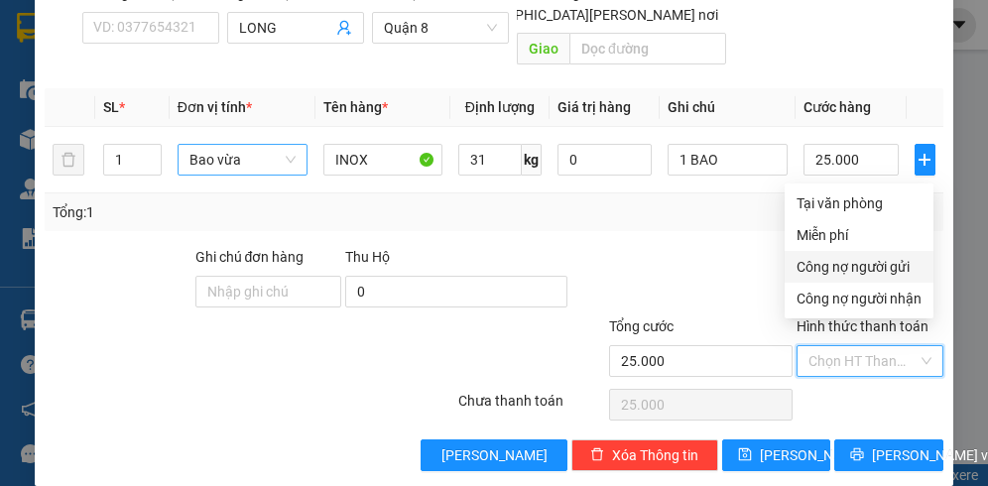
click at [848, 276] on div "Công nợ người gửi" at bounding box center [859, 267] width 125 height 22
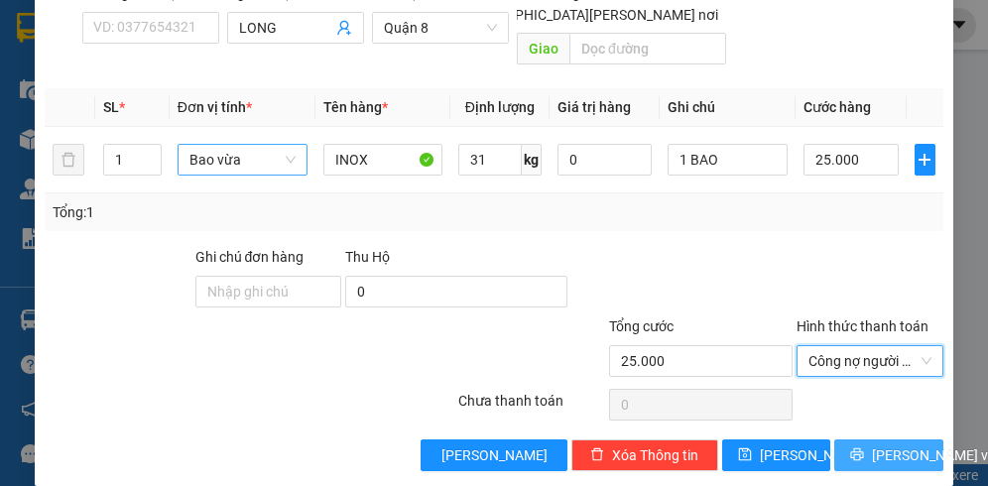
click at [880, 445] on span "[PERSON_NAME] và In" at bounding box center [941, 456] width 139 height 22
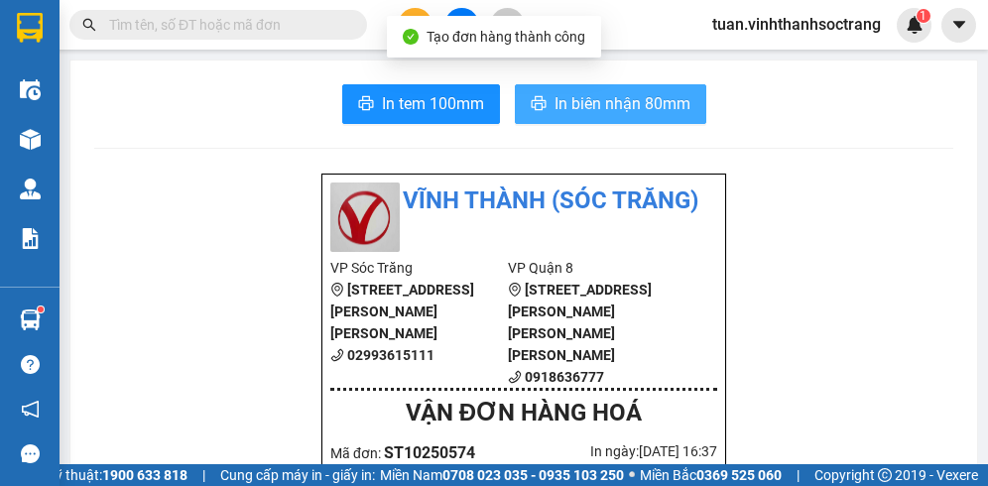
click at [603, 108] on span "In biên nhận 80mm" at bounding box center [623, 103] width 136 height 25
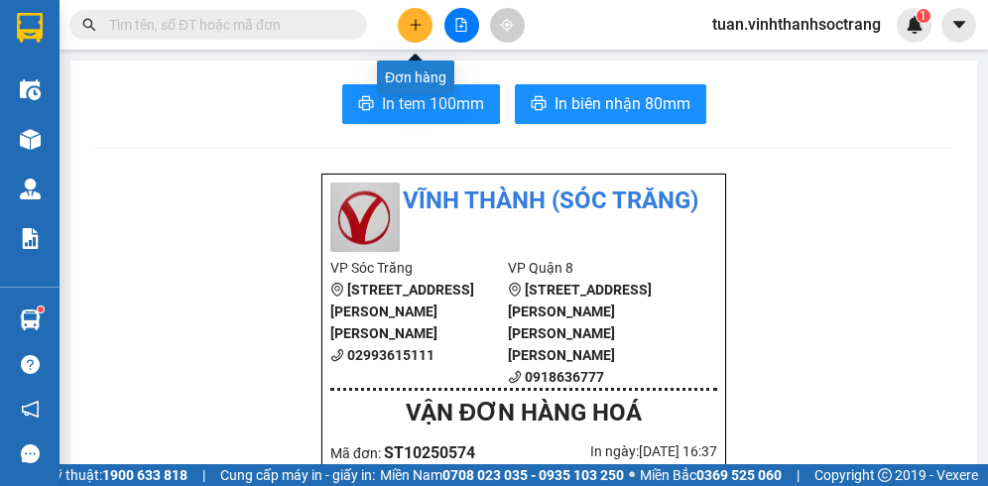
click at [413, 28] on icon "plus" at bounding box center [416, 25] width 14 height 14
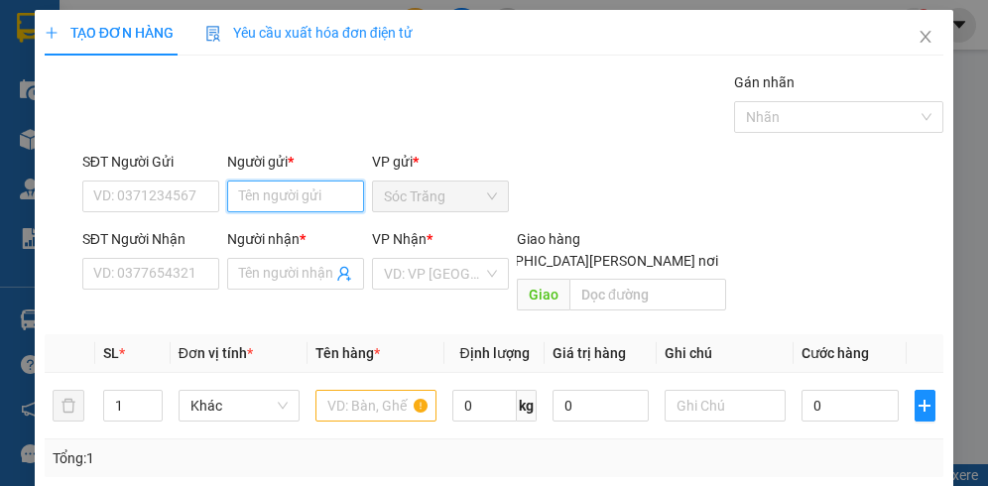
click at [314, 193] on input "Người gửi *" at bounding box center [295, 197] width 137 height 32
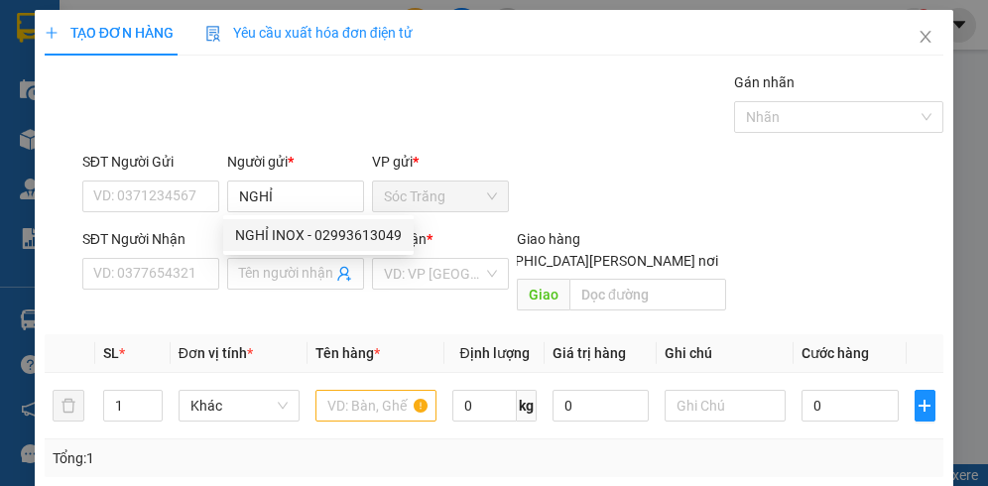
drag, startPoint x: 271, startPoint y: 255, endPoint x: 286, endPoint y: 239, distance: 21.8
click at [278, 245] on body "Kết quả [PERSON_NAME] ( 0 ) Bộ lọc No Data [PERSON_NAME].vinhthanhsoctrang 1 Đi…" at bounding box center [494, 243] width 988 height 486
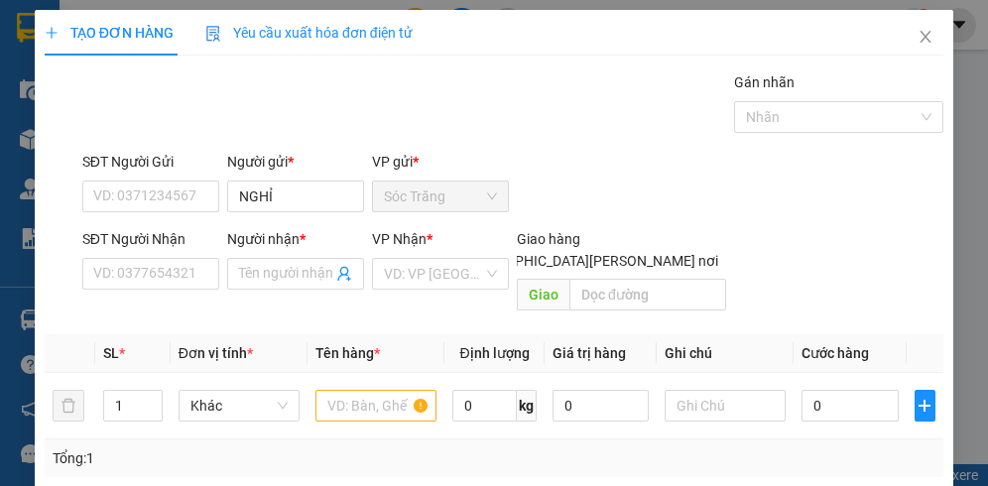
click at [286, 239] on div "Người nhận *" at bounding box center [295, 239] width 137 height 22
click at [286, 263] on input "Người nhận *" at bounding box center [285, 274] width 93 height 22
click at [306, 185] on input "NGHỈ" at bounding box center [295, 197] width 137 height 32
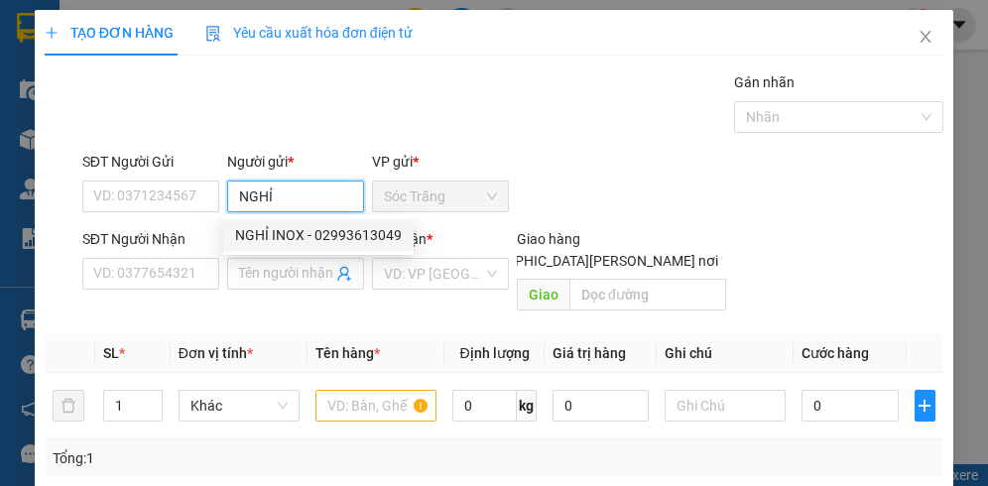
click at [288, 228] on div "NGHỈ INOX - 02993613049" at bounding box center [318, 235] width 167 height 22
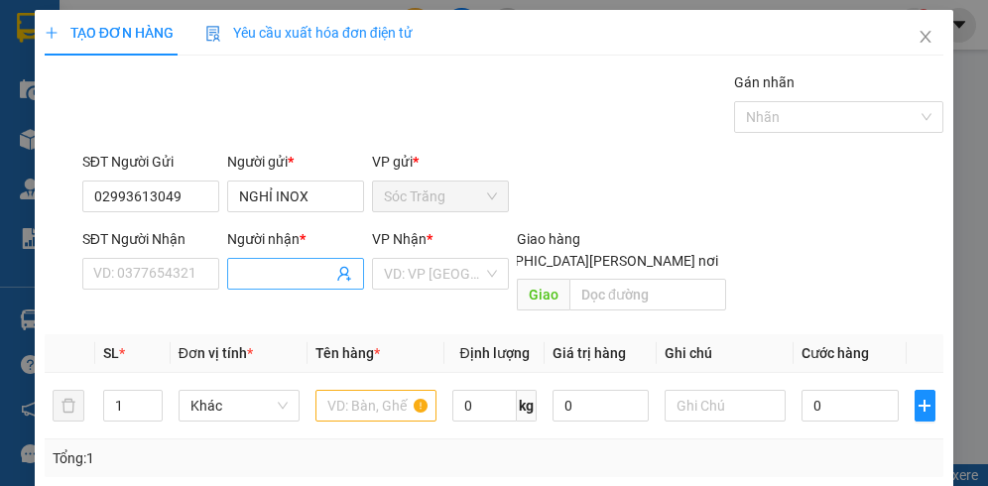
click at [298, 280] on input "Người nhận *" at bounding box center [285, 274] width 93 height 22
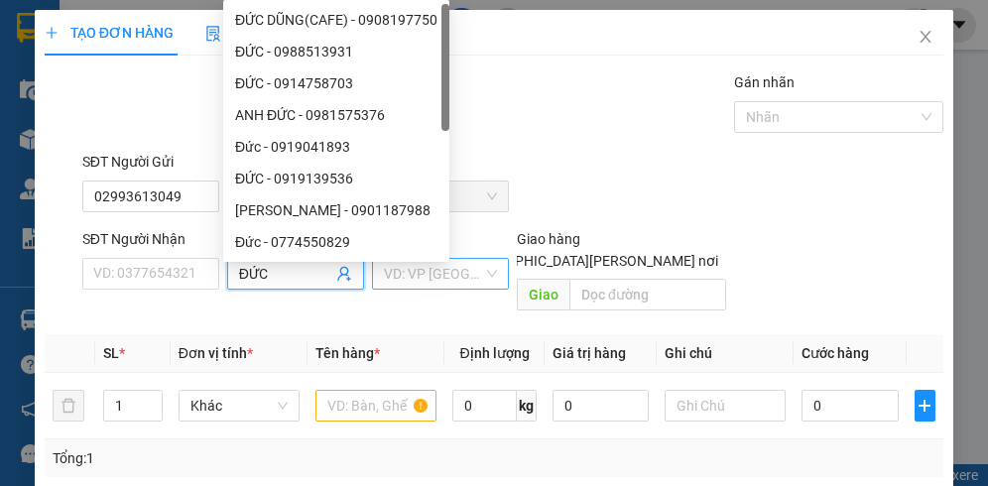
click at [417, 286] on input "search" at bounding box center [433, 274] width 99 height 30
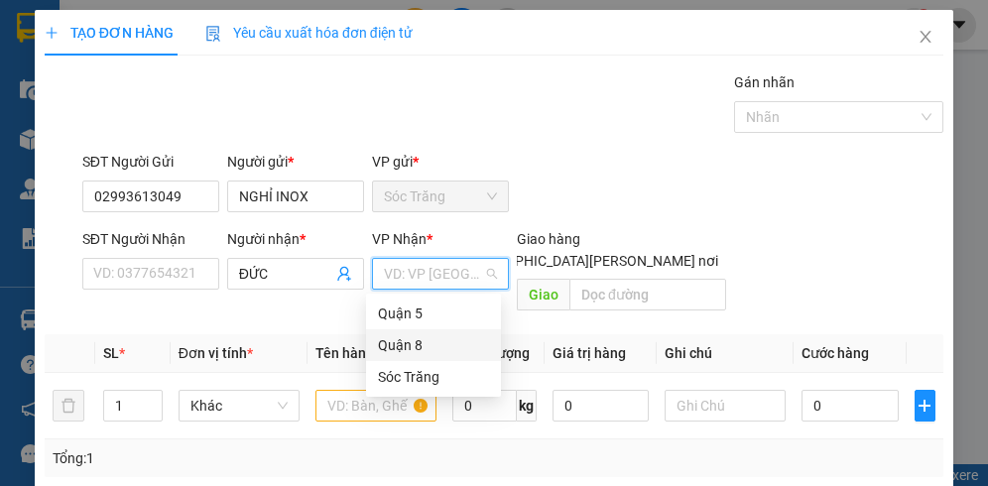
click at [396, 351] on div "Quận 8" at bounding box center [433, 345] width 111 height 22
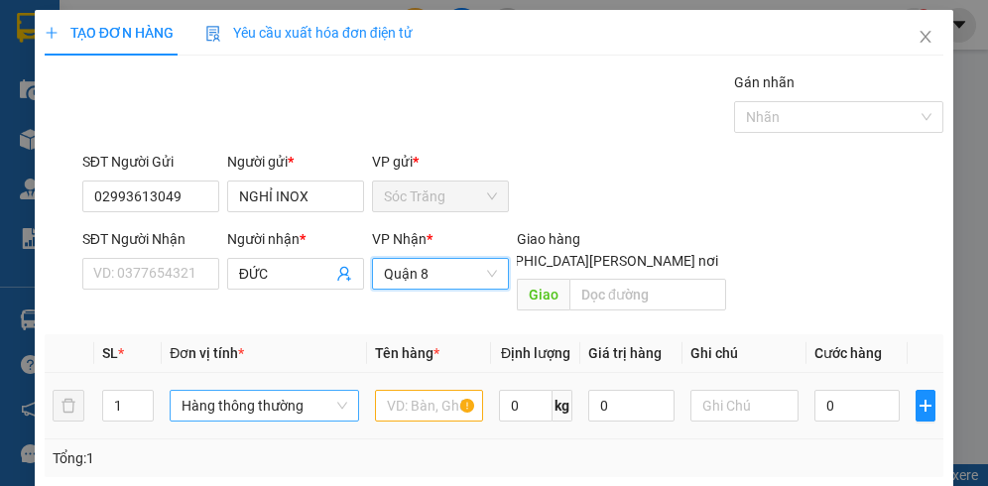
click at [143, 396] on icon "up" at bounding box center [143, 399] width 7 height 7
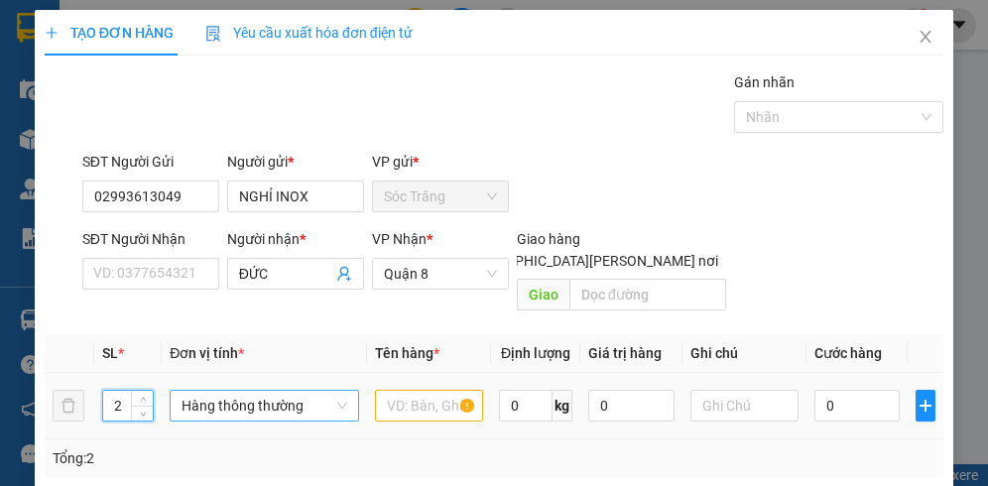
click at [242, 391] on span "Hàng thông thường" at bounding box center [264, 406] width 165 height 30
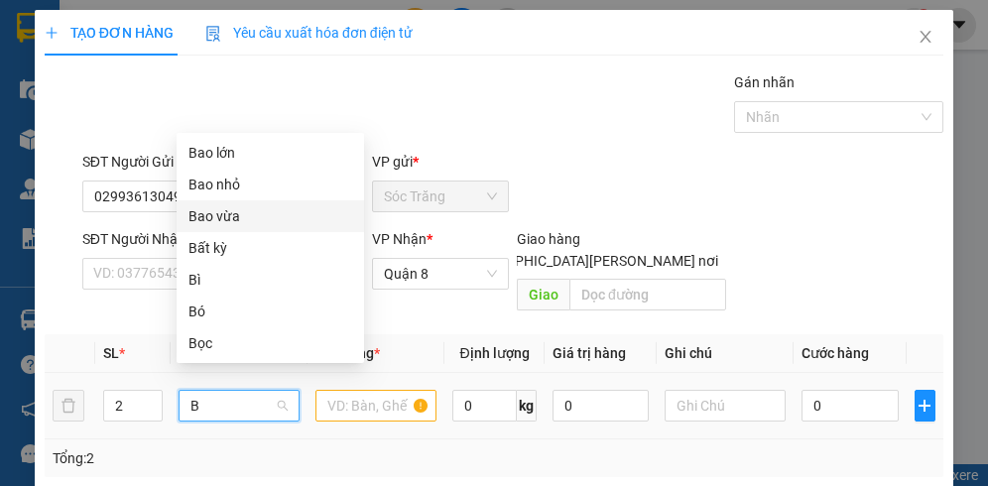
click at [224, 224] on div "Bao vừa" at bounding box center [271, 216] width 164 height 22
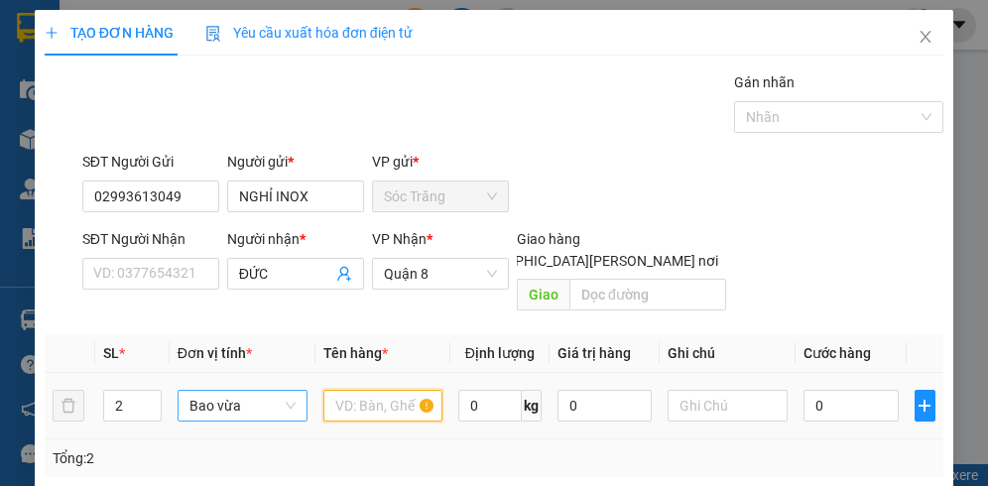
click at [378, 390] on input "text" at bounding box center [384, 406] width 120 height 32
click at [477, 390] on input "0" at bounding box center [489, 406] width 63 height 32
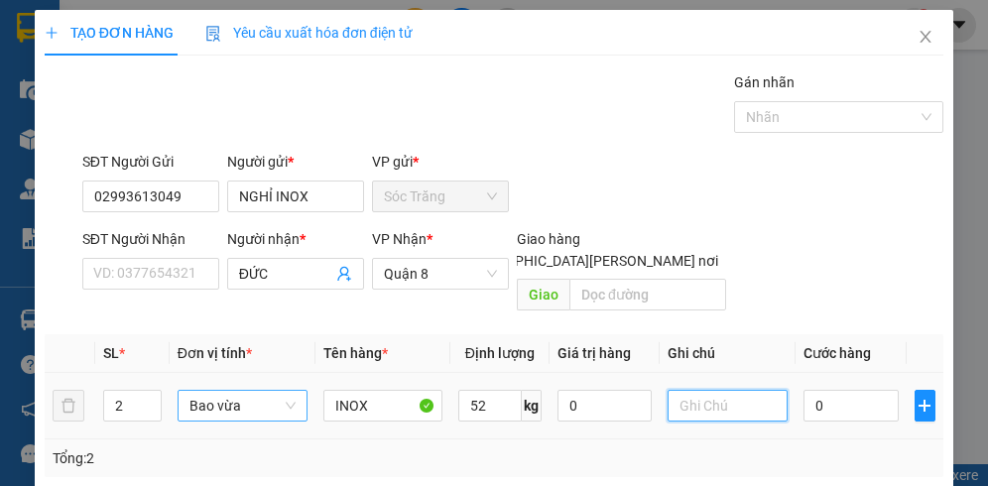
click at [689, 390] on input "text" at bounding box center [728, 406] width 120 height 32
click at [838, 390] on input "0" at bounding box center [851, 406] width 95 height 32
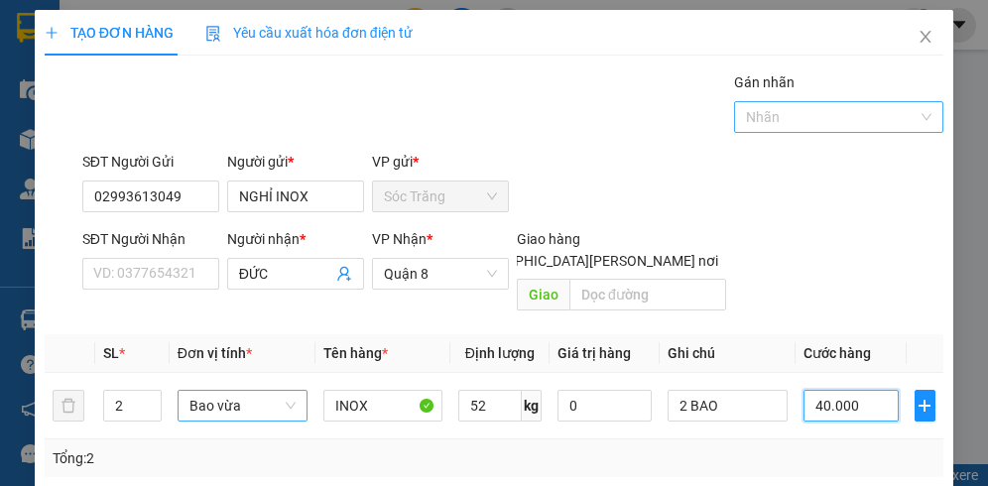
click at [786, 117] on div at bounding box center [829, 117] width 180 height 24
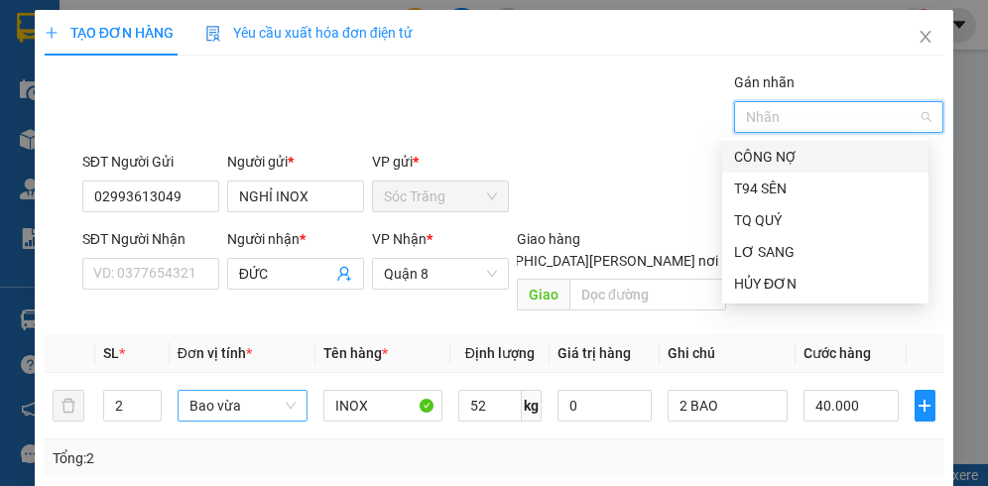
click at [758, 146] on div "CÔNG NỢ" at bounding box center [825, 157] width 183 height 22
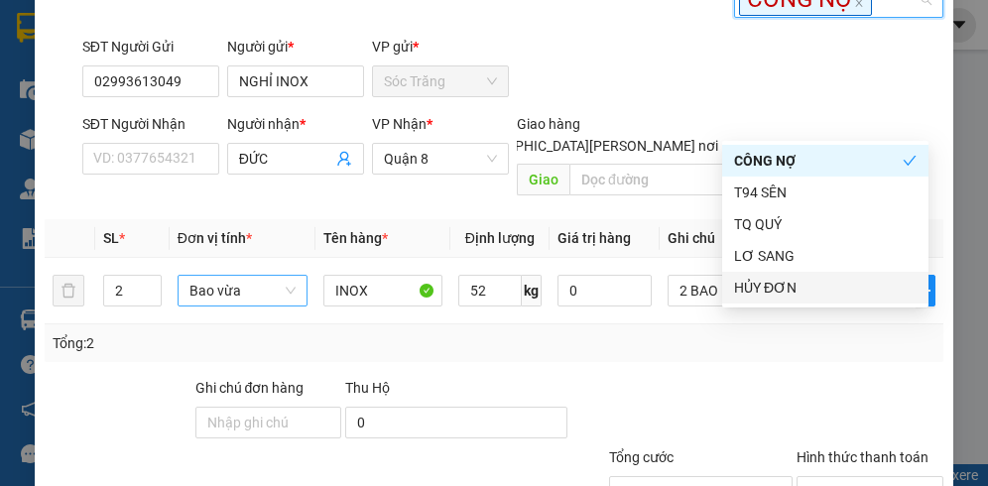
scroll to position [251, 0]
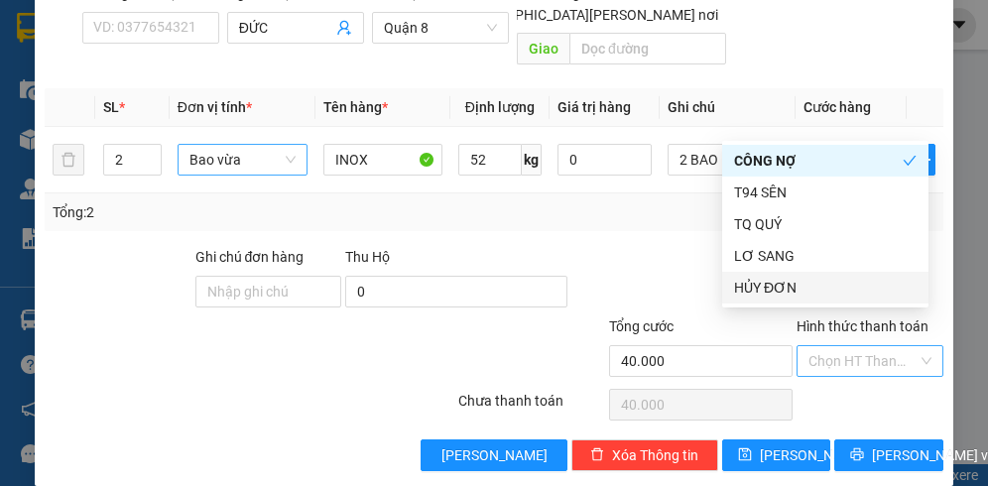
click at [824, 349] on input "Hình thức thanh toán" at bounding box center [863, 361] width 109 height 30
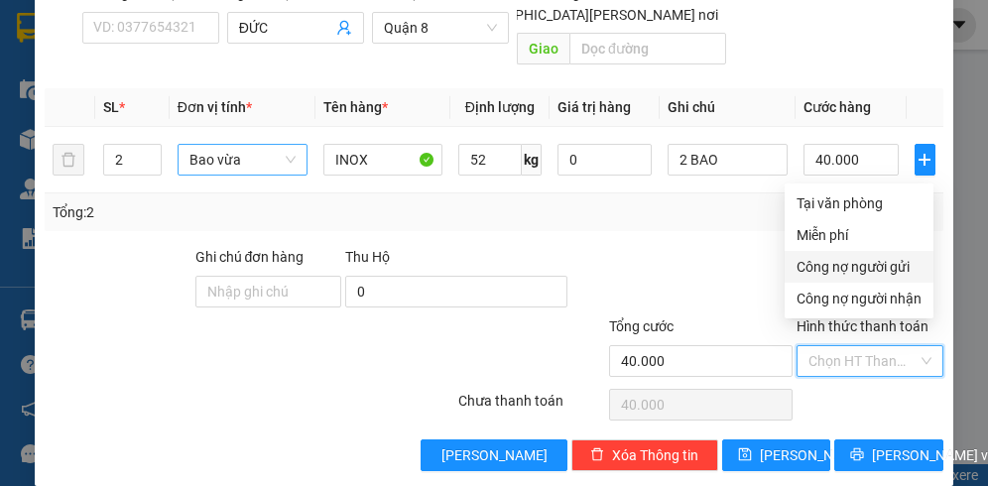
click at [838, 271] on div "Công nợ người gửi" at bounding box center [859, 267] width 125 height 22
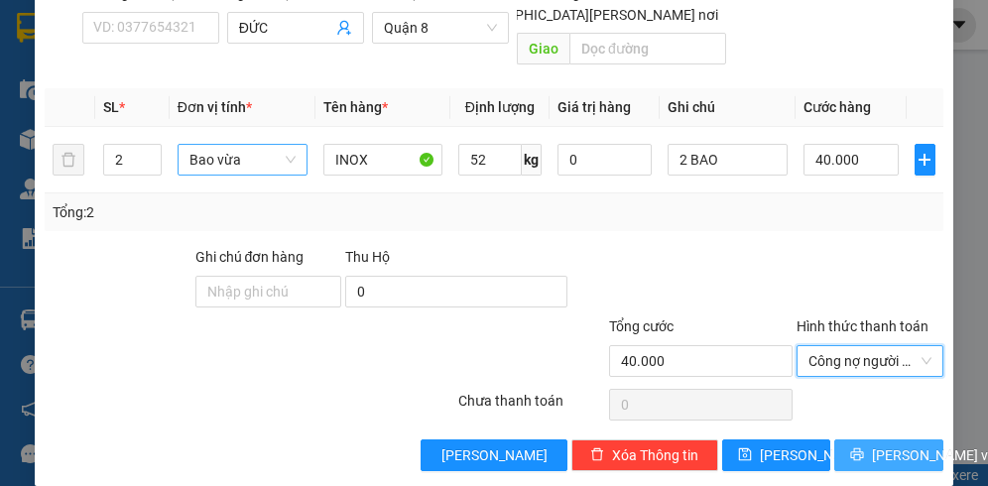
click at [892, 440] on button "[PERSON_NAME] và In" at bounding box center [889, 456] width 109 height 32
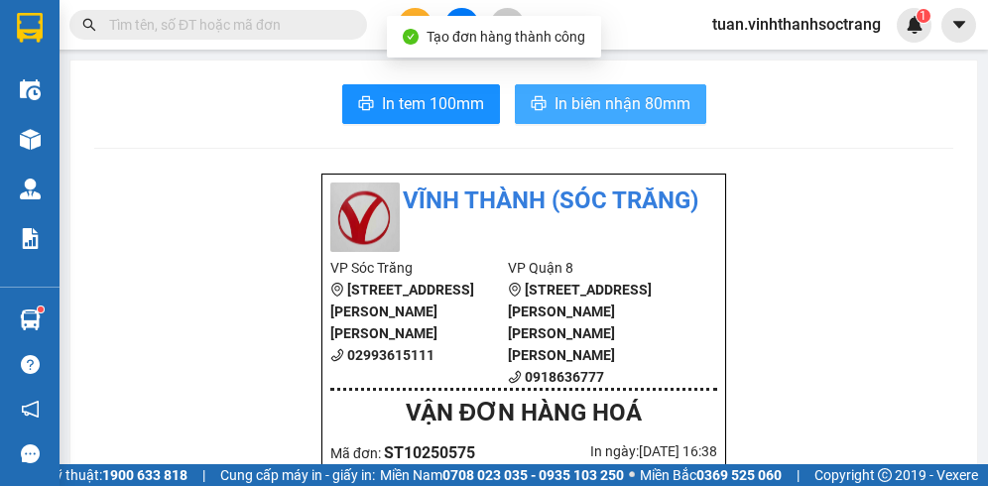
click at [611, 110] on span "In biên nhận 80mm" at bounding box center [623, 103] width 136 height 25
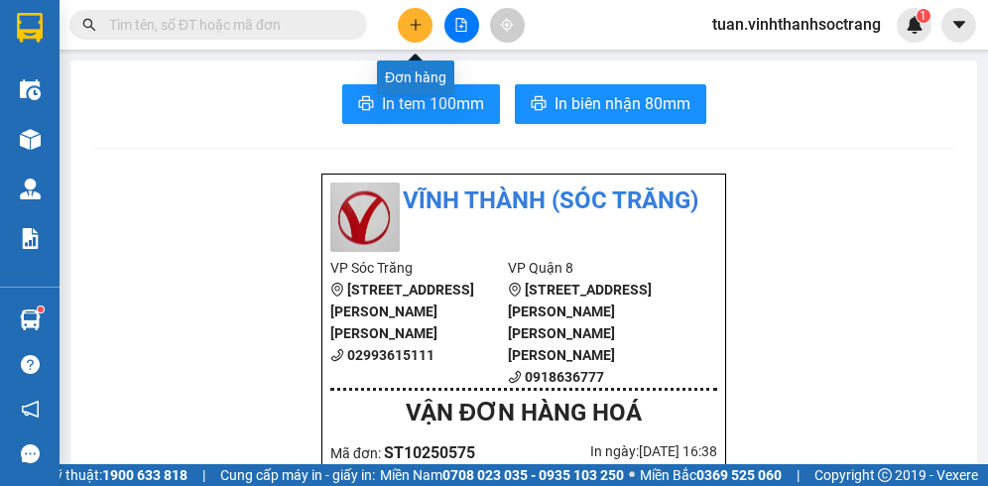
click at [405, 26] on button at bounding box center [415, 25] width 35 height 35
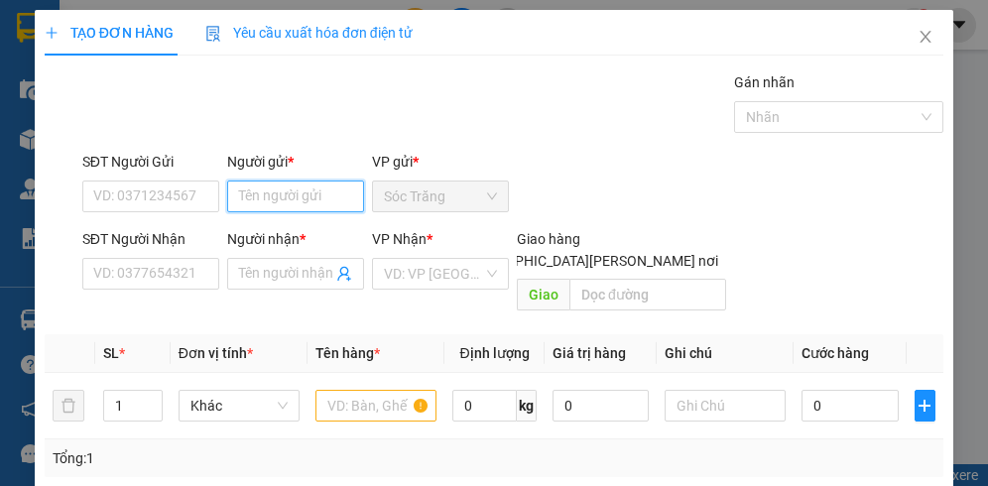
click at [298, 197] on input "Người gửi *" at bounding box center [295, 197] width 137 height 32
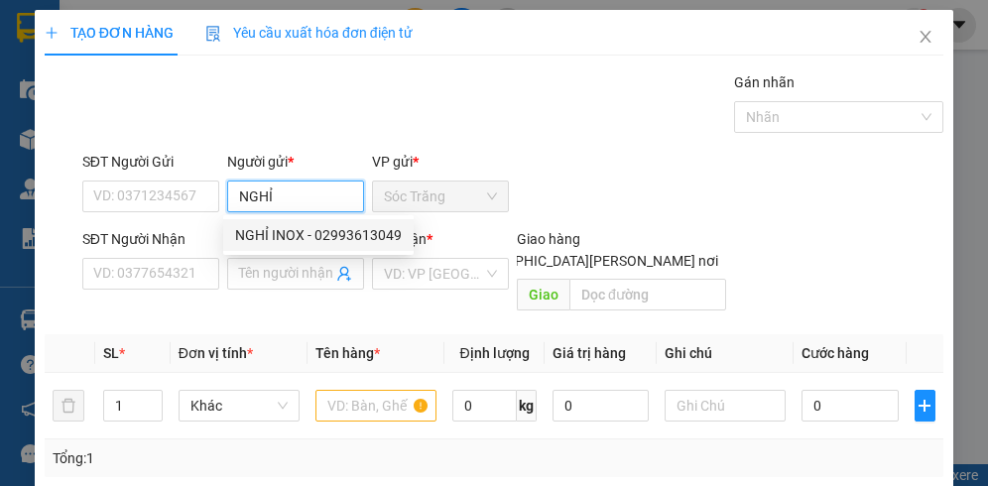
click at [318, 240] on div "NGHỈ INOX - 02993613049" at bounding box center [318, 235] width 167 height 22
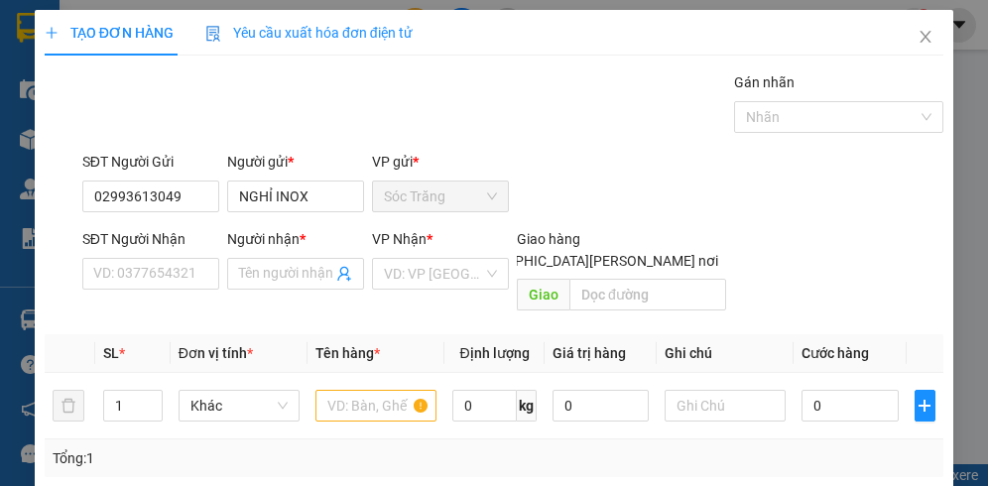
click at [276, 292] on div "Người nhận * Tên người nhận" at bounding box center [295, 262] width 137 height 69
click at [287, 284] on input "Người nhận *" at bounding box center [285, 274] width 93 height 22
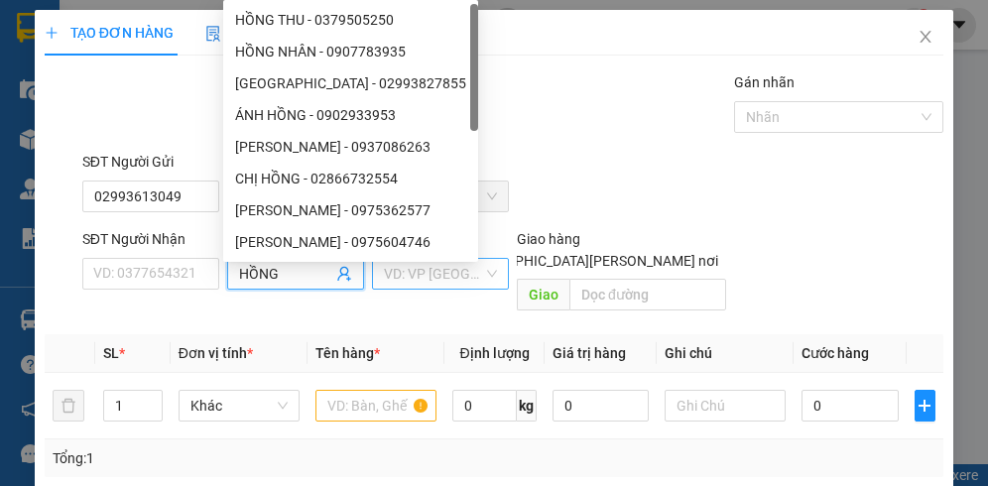
click at [445, 277] on input "search" at bounding box center [433, 274] width 99 height 30
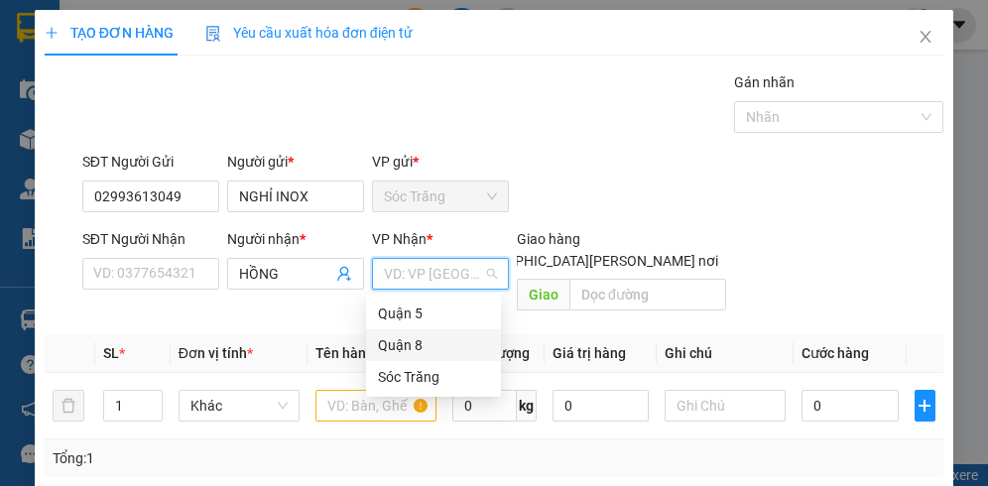
click at [403, 341] on div "Quận 8" at bounding box center [433, 345] width 111 height 22
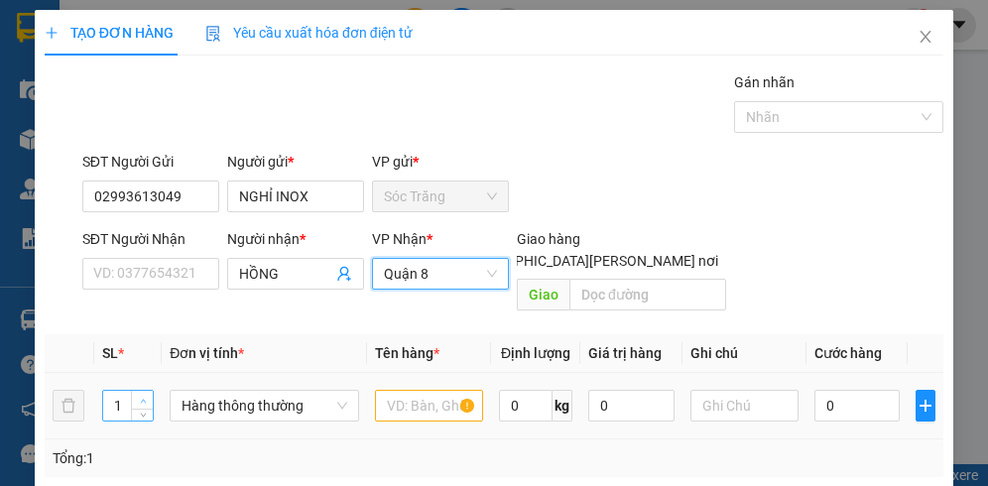
click at [140, 398] on icon "up" at bounding box center [143, 401] width 7 height 7
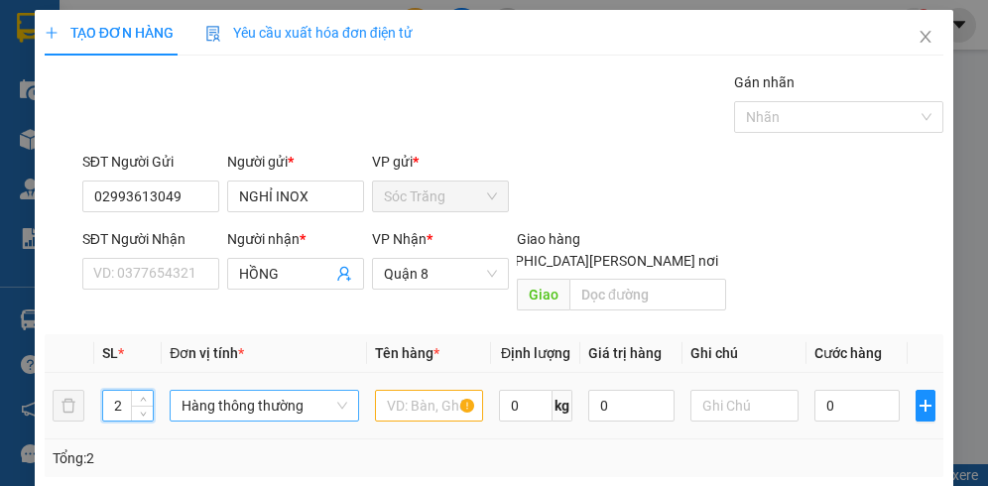
click at [225, 391] on span "Hàng thông thường" at bounding box center [264, 406] width 165 height 30
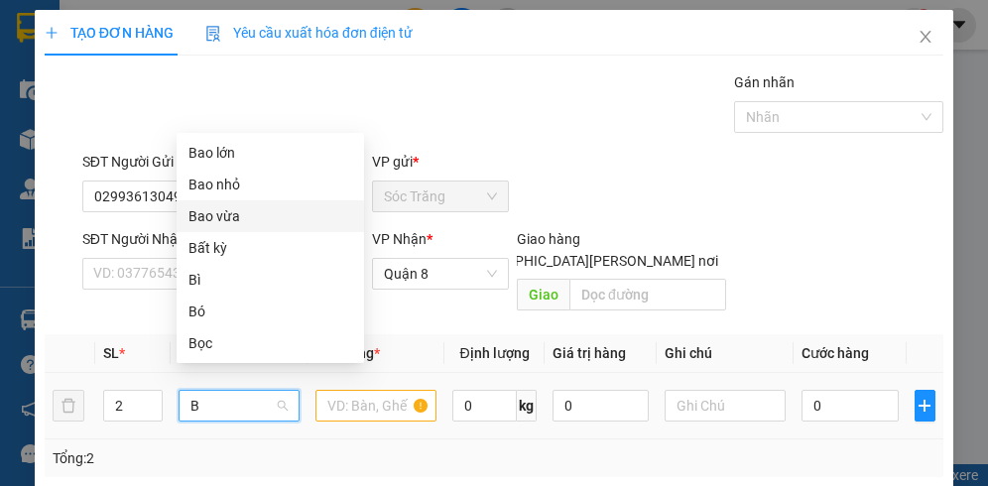
click at [236, 218] on div "Bao vừa" at bounding box center [271, 216] width 164 height 22
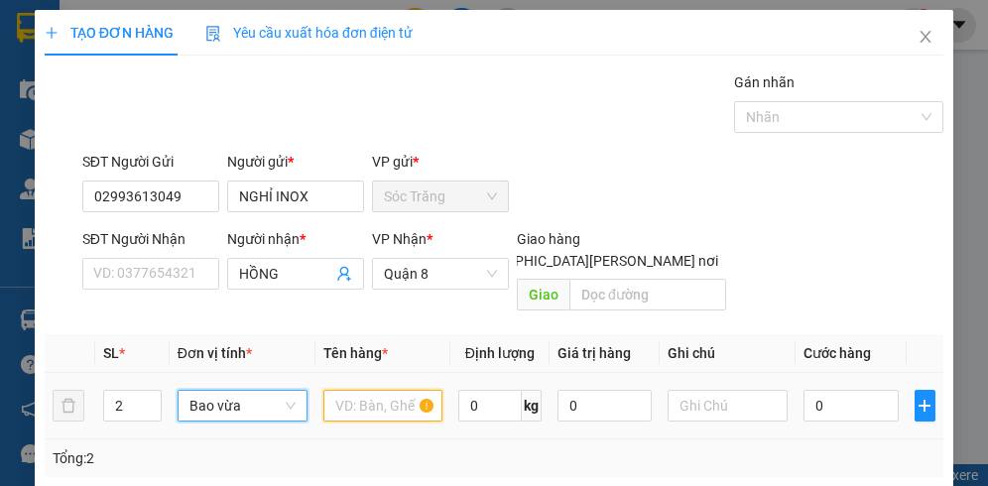
click at [365, 390] on input "text" at bounding box center [384, 406] width 120 height 32
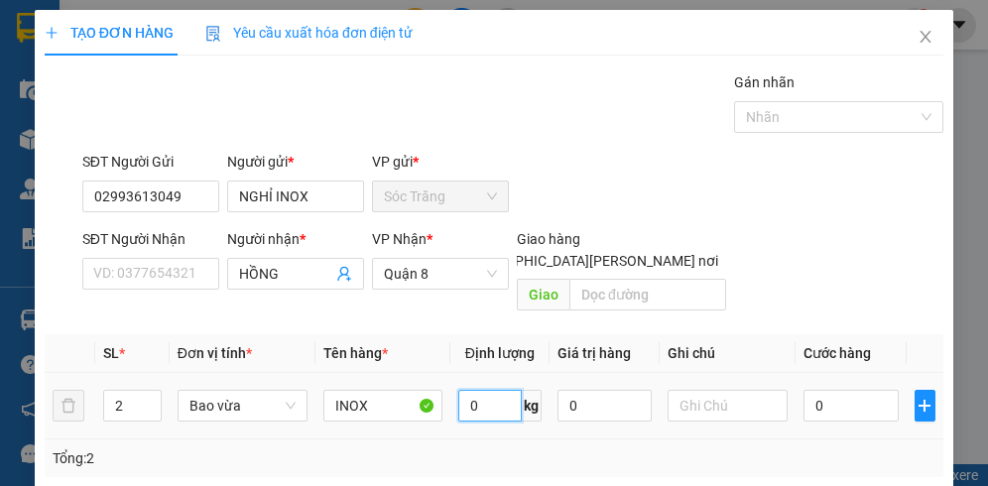
click at [478, 390] on input "0" at bounding box center [489, 406] width 63 height 32
click at [687, 390] on input "text" at bounding box center [728, 406] width 120 height 32
click at [817, 390] on input "0" at bounding box center [851, 406] width 95 height 32
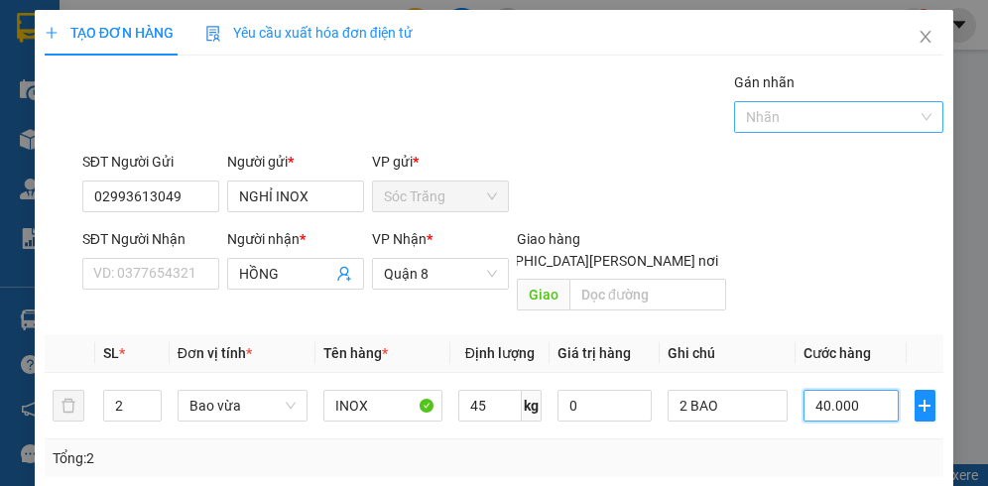
click at [758, 118] on div at bounding box center [829, 117] width 180 height 24
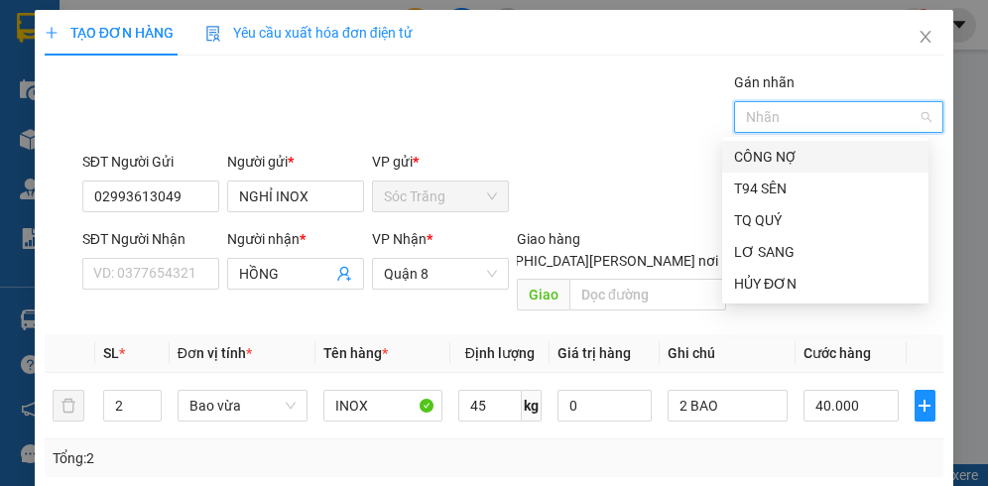
click at [762, 152] on div "CÔNG NỢ" at bounding box center [825, 157] width 183 height 22
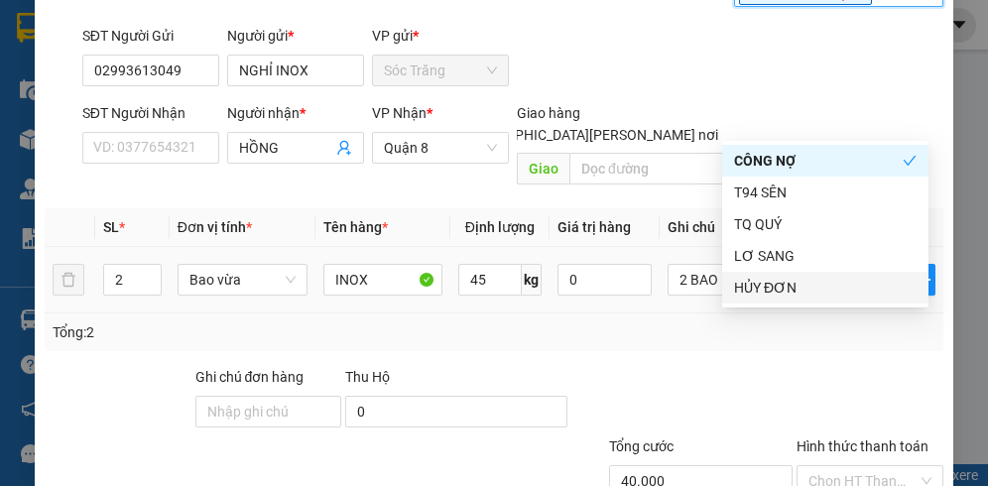
scroll to position [251, 0]
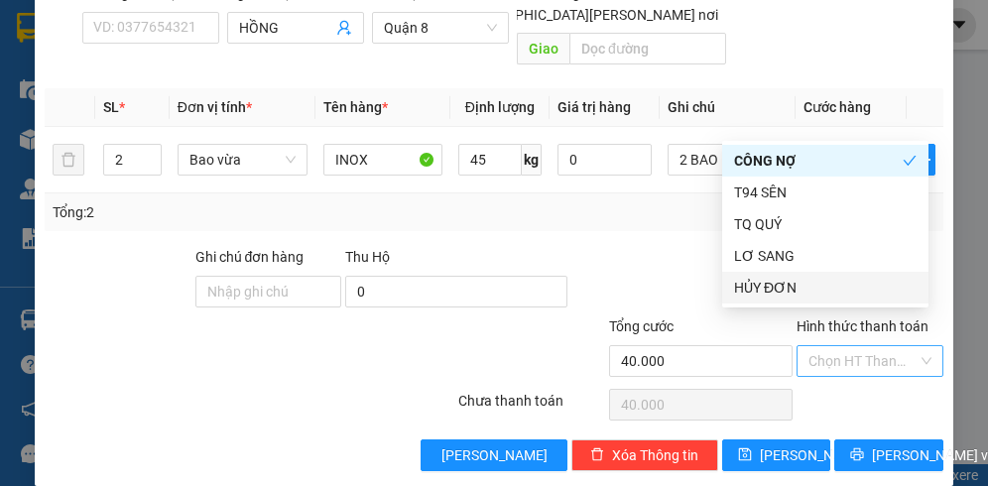
click at [829, 346] on input "Hình thức thanh toán" at bounding box center [863, 361] width 109 height 30
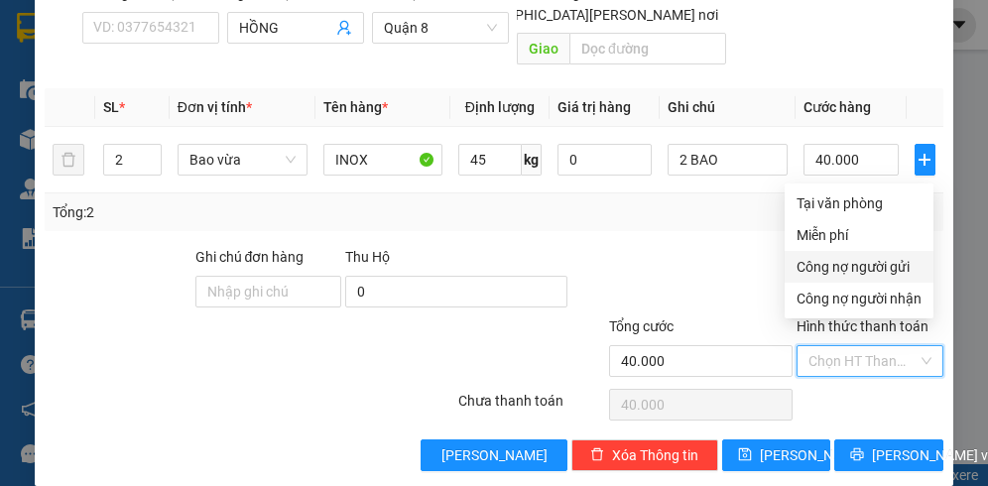
click at [857, 275] on div "Công nợ người gửi" at bounding box center [859, 267] width 125 height 22
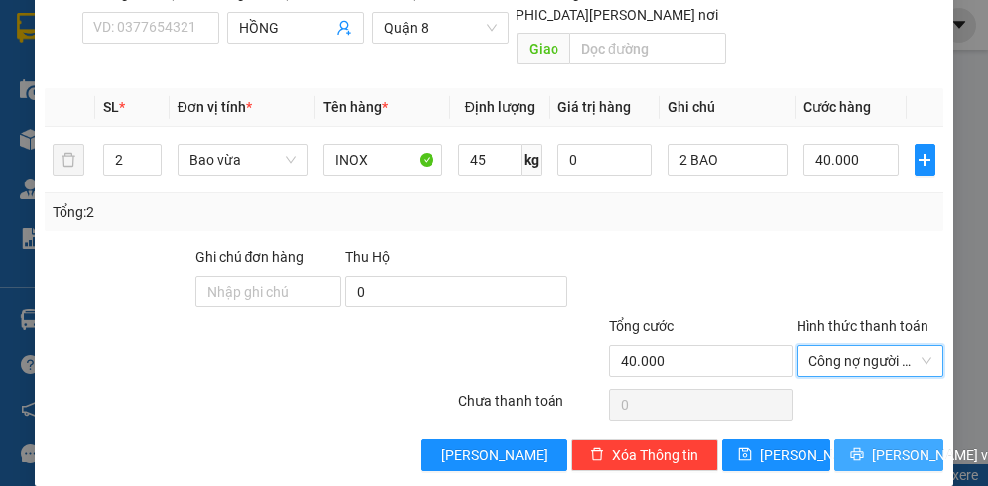
click at [872, 445] on span "[PERSON_NAME] và In" at bounding box center [941, 456] width 139 height 22
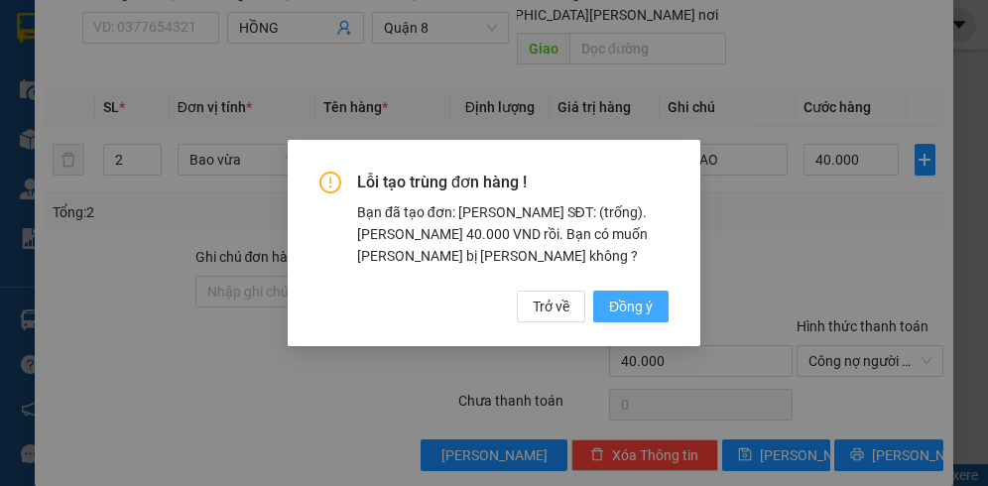
click at [645, 298] on span "Đồng ý" at bounding box center [631, 307] width 44 height 22
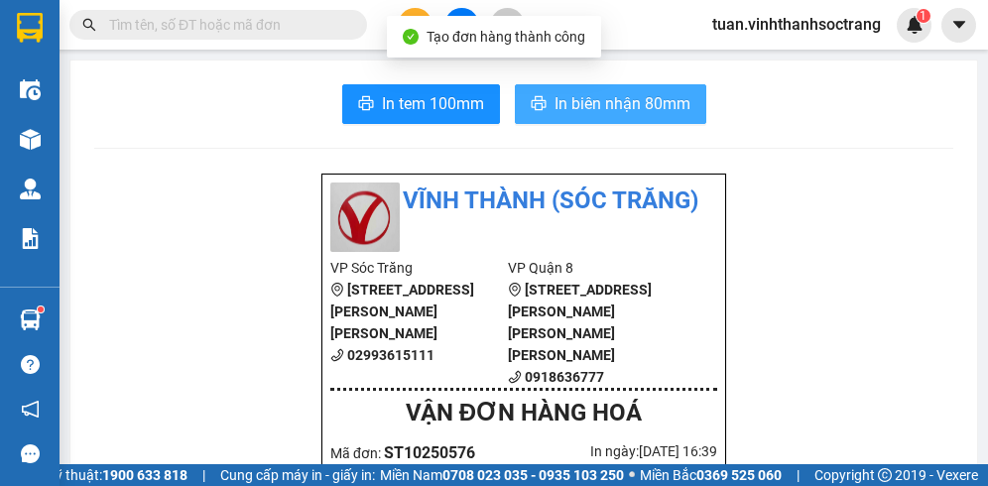
click at [603, 100] on span "In biên nhận 80mm" at bounding box center [623, 103] width 136 height 25
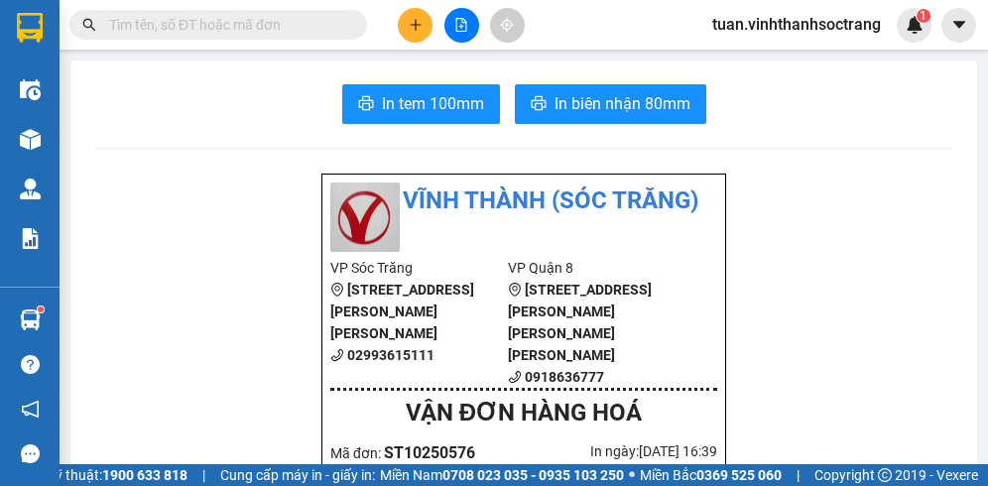
click at [130, 22] on input "text" at bounding box center [226, 25] width 234 height 22
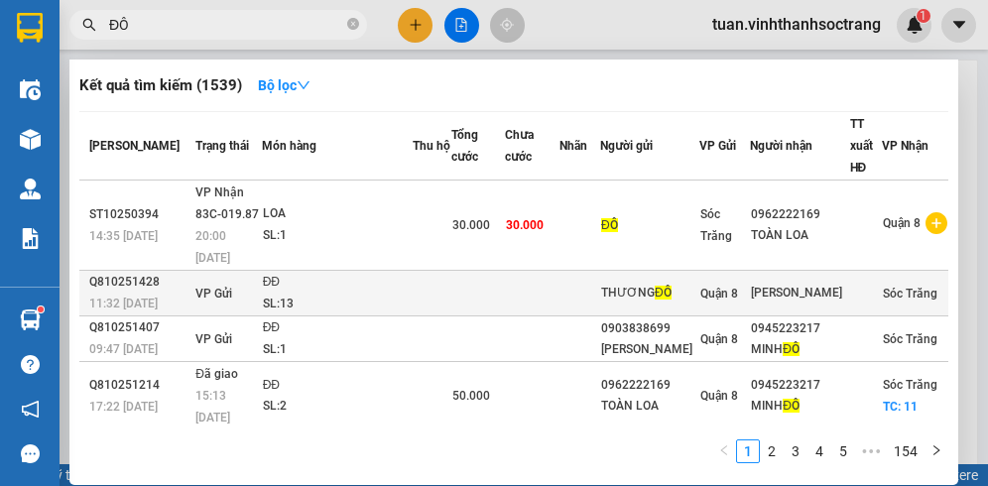
click at [353, 294] on div "SL: 13" at bounding box center [337, 305] width 149 height 22
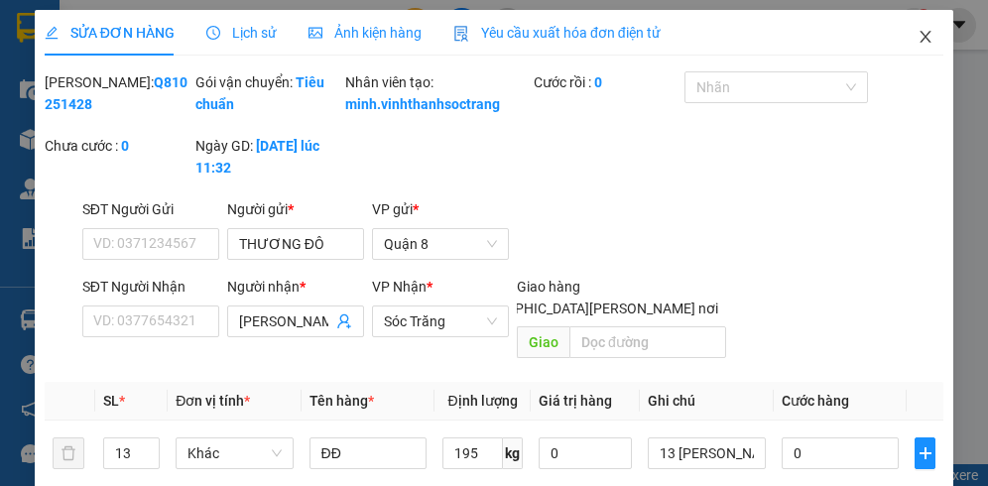
click at [920, 39] on icon "close" at bounding box center [925, 37] width 11 height 12
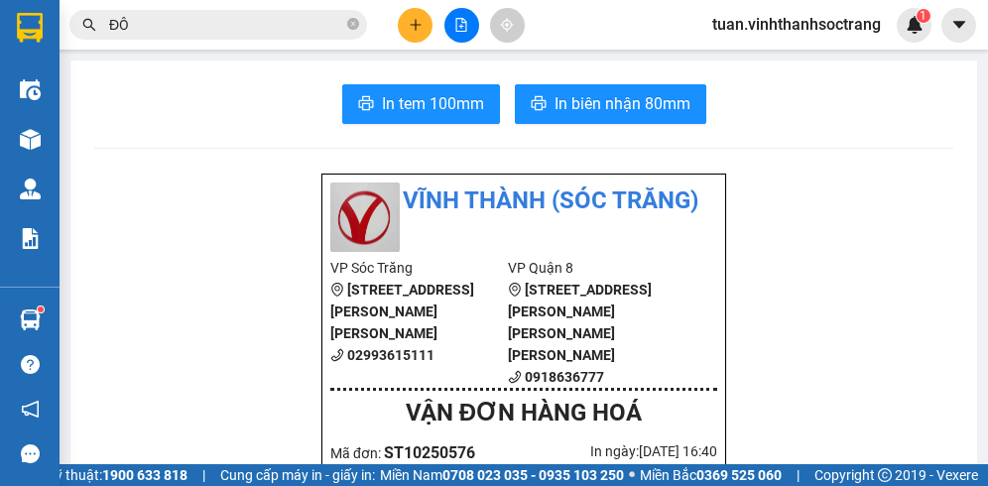
click at [232, 30] on input "ĐÔ" at bounding box center [226, 25] width 234 height 22
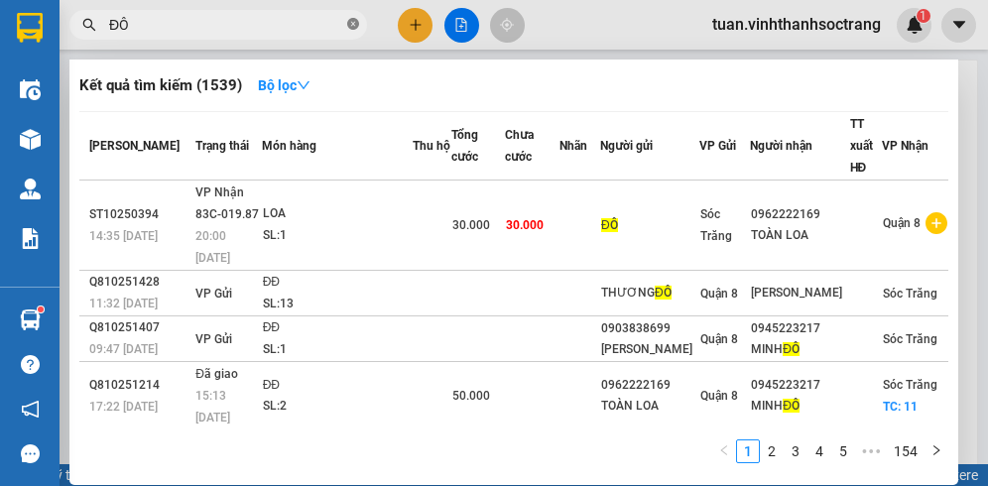
click at [354, 26] on icon "close-circle" at bounding box center [353, 24] width 12 height 12
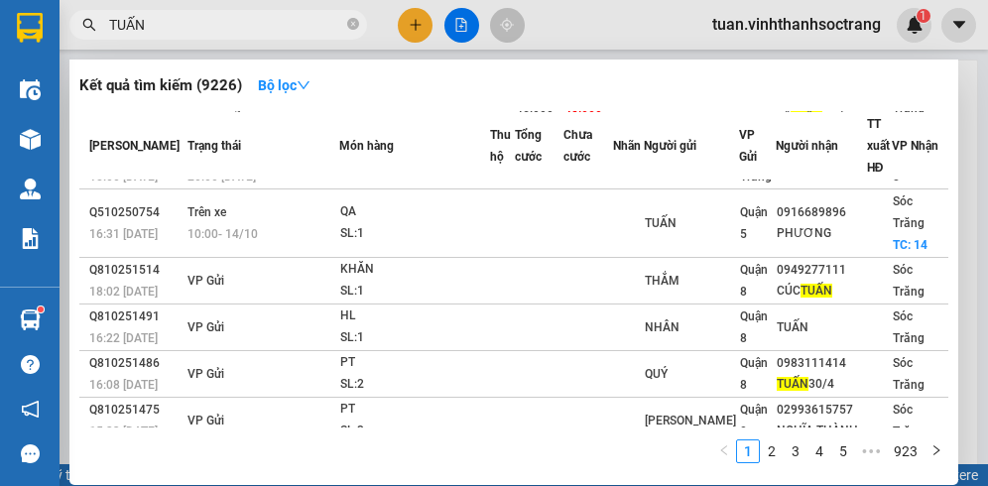
scroll to position [316, 0]
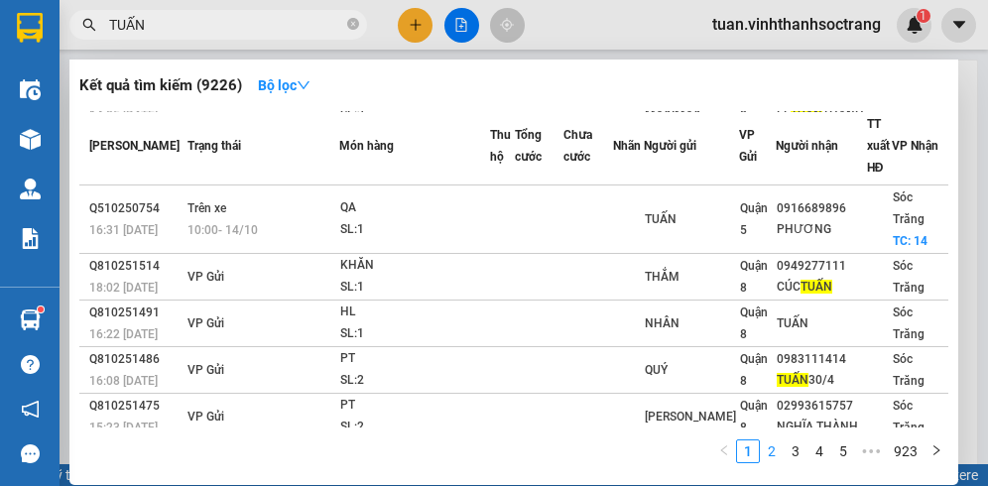
click at [771, 455] on link "2" at bounding box center [772, 452] width 22 height 22
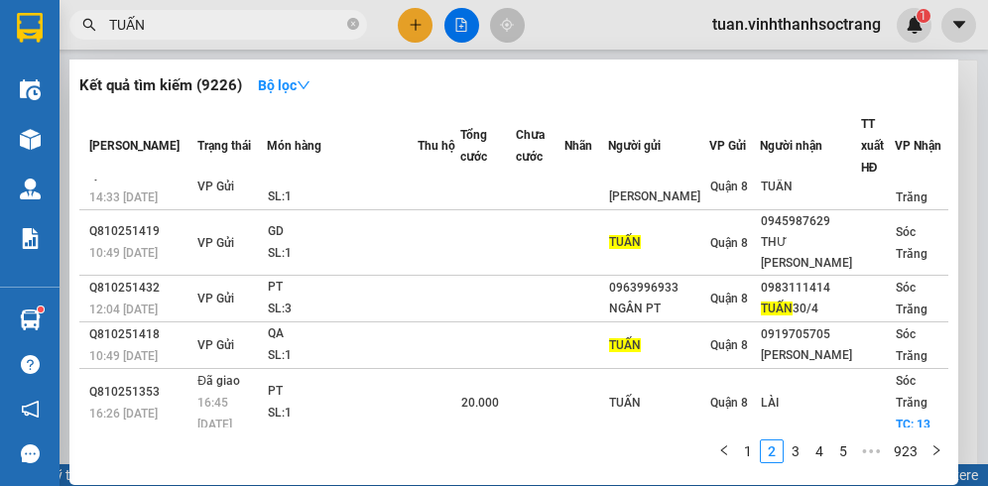
scroll to position [0, 0]
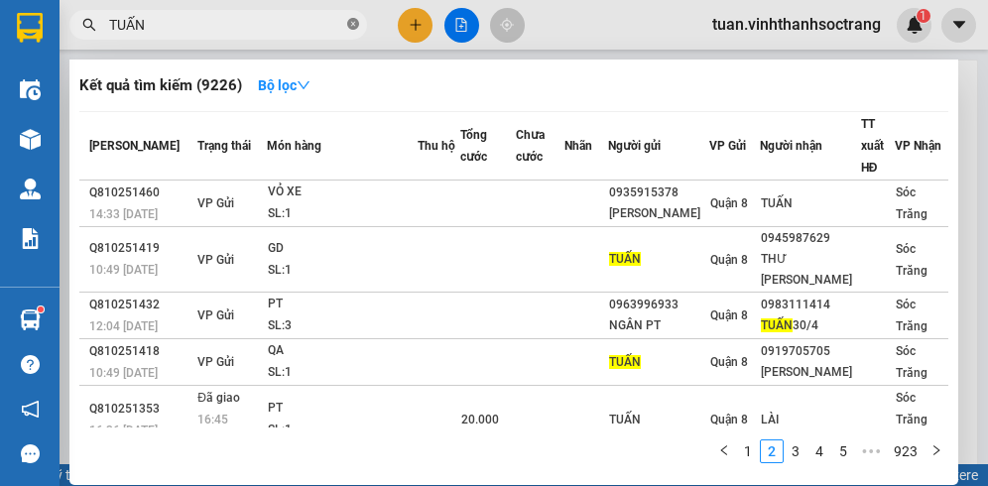
click at [352, 23] on icon "close-circle" at bounding box center [353, 24] width 12 height 12
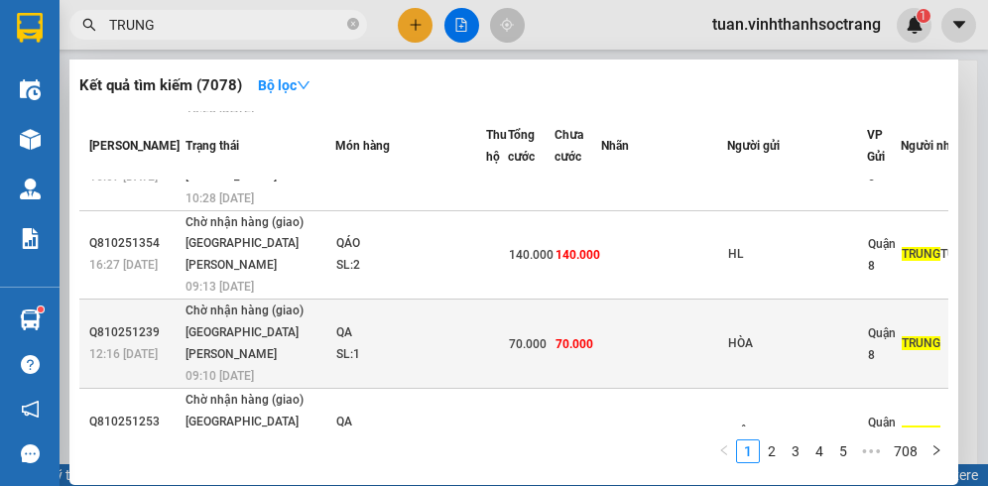
scroll to position [479, 0]
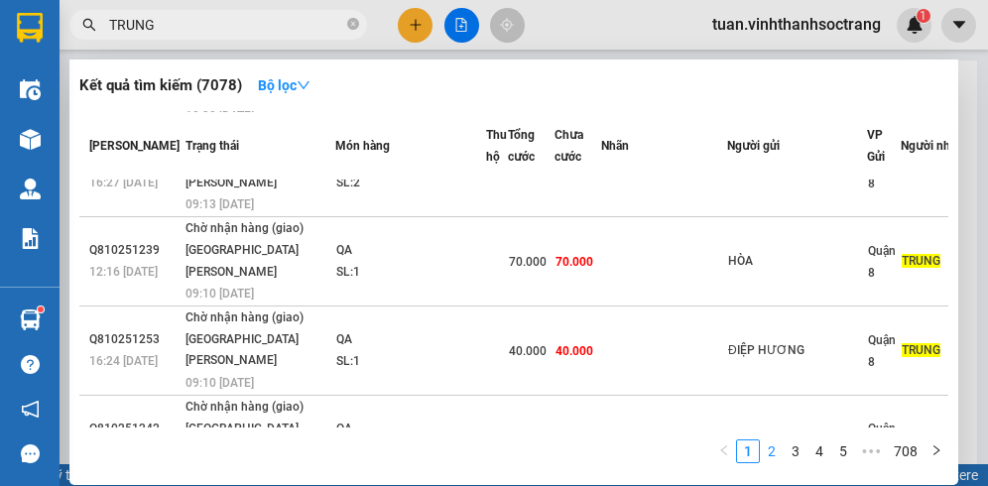
click at [778, 450] on link "2" at bounding box center [772, 452] width 22 height 22
click at [793, 450] on link "3" at bounding box center [796, 452] width 22 height 22
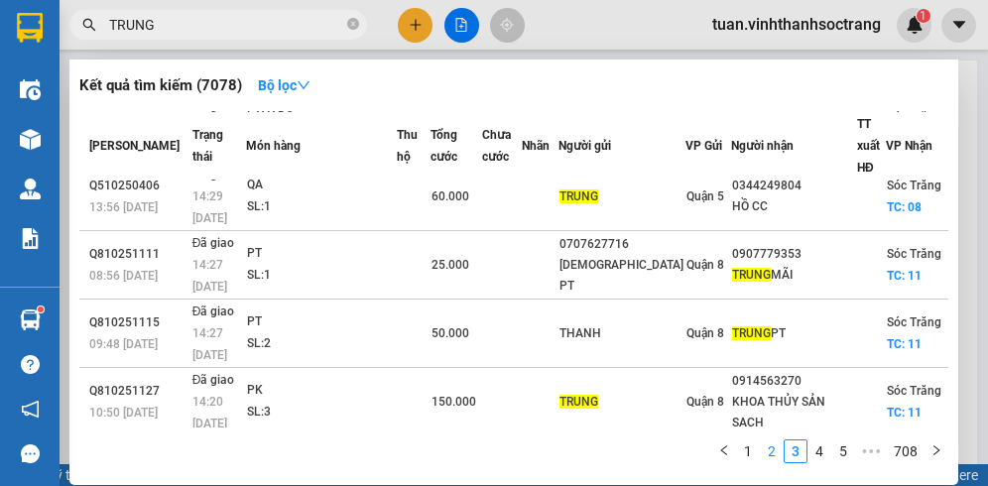
click at [774, 451] on link "2" at bounding box center [772, 452] width 22 height 22
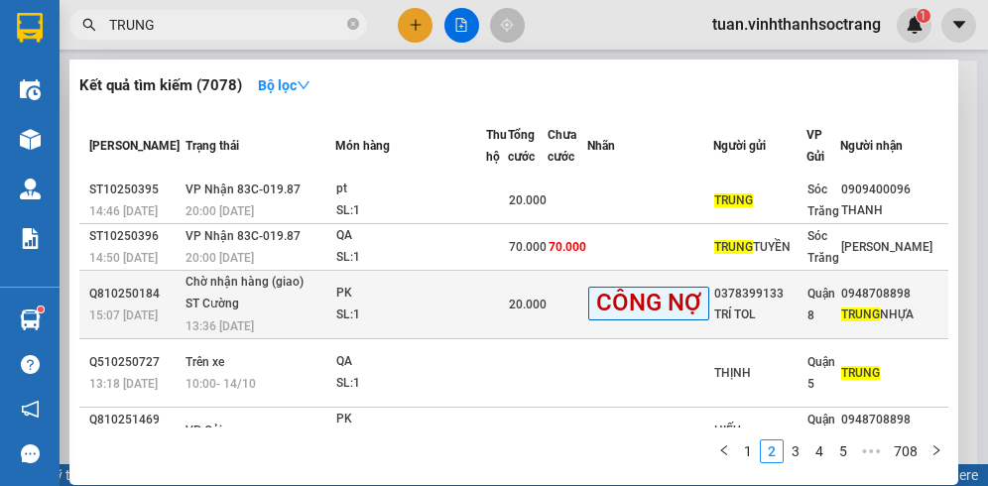
scroll to position [0, 0]
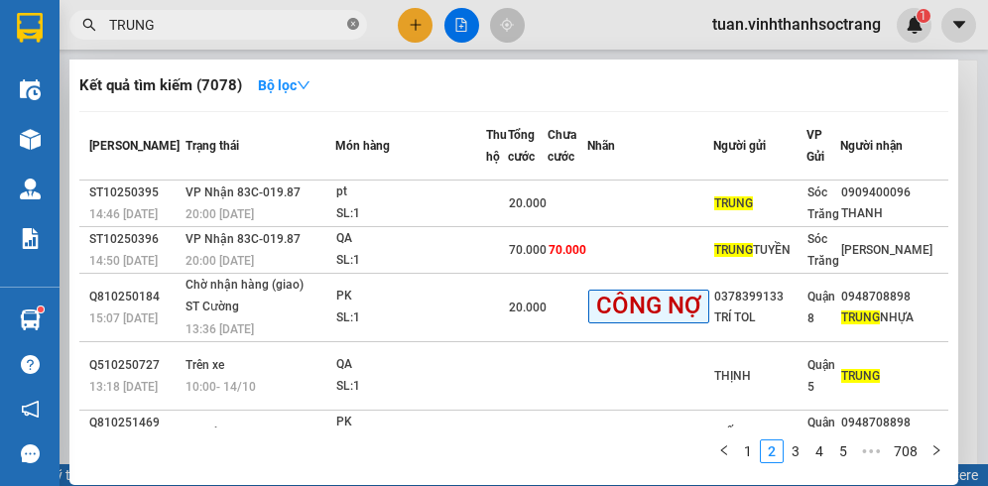
click at [347, 22] on icon "close-circle" at bounding box center [353, 24] width 12 height 12
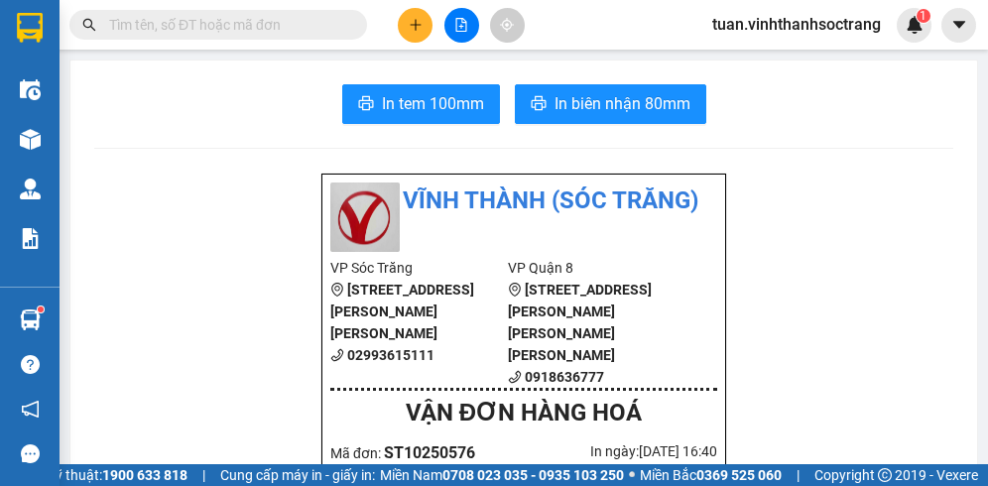
click at [319, 18] on input "text" at bounding box center [226, 25] width 234 height 22
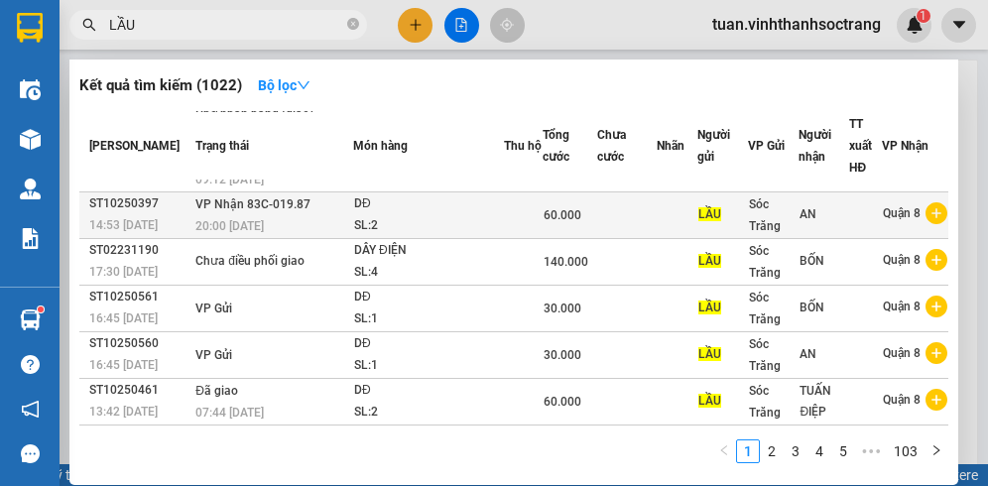
scroll to position [99, 0]
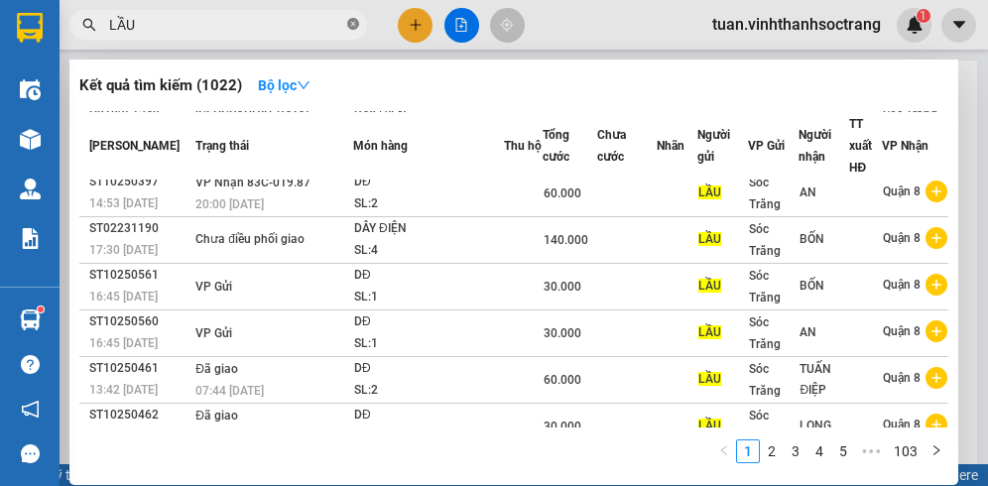
click at [353, 22] on icon "close-circle" at bounding box center [353, 24] width 12 height 12
